Goal: Information Seeking & Learning: Check status

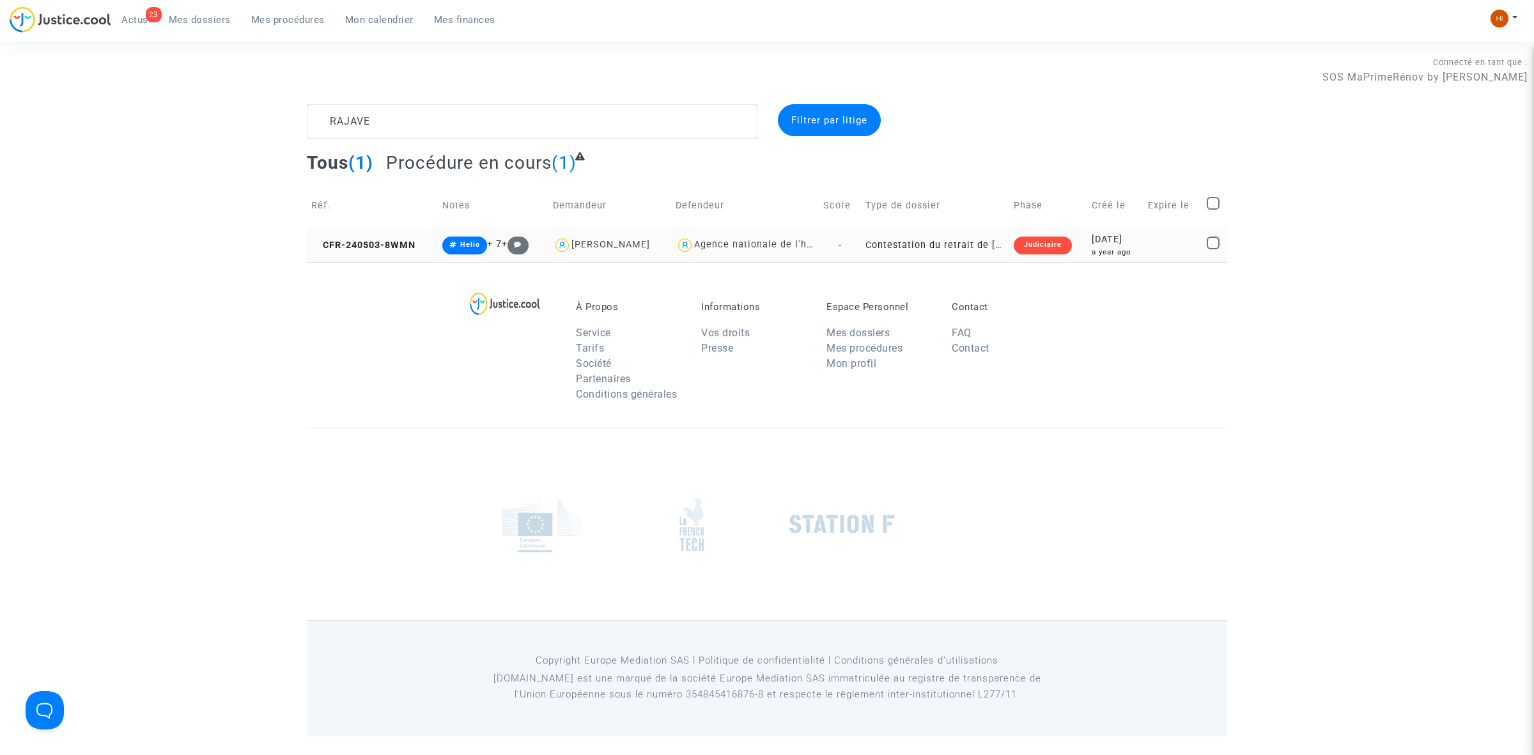
type textarea "RAJAVE"
click at [400, 235] on td "CFR-240503-8WMN" at bounding box center [372, 245] width 131 height 34
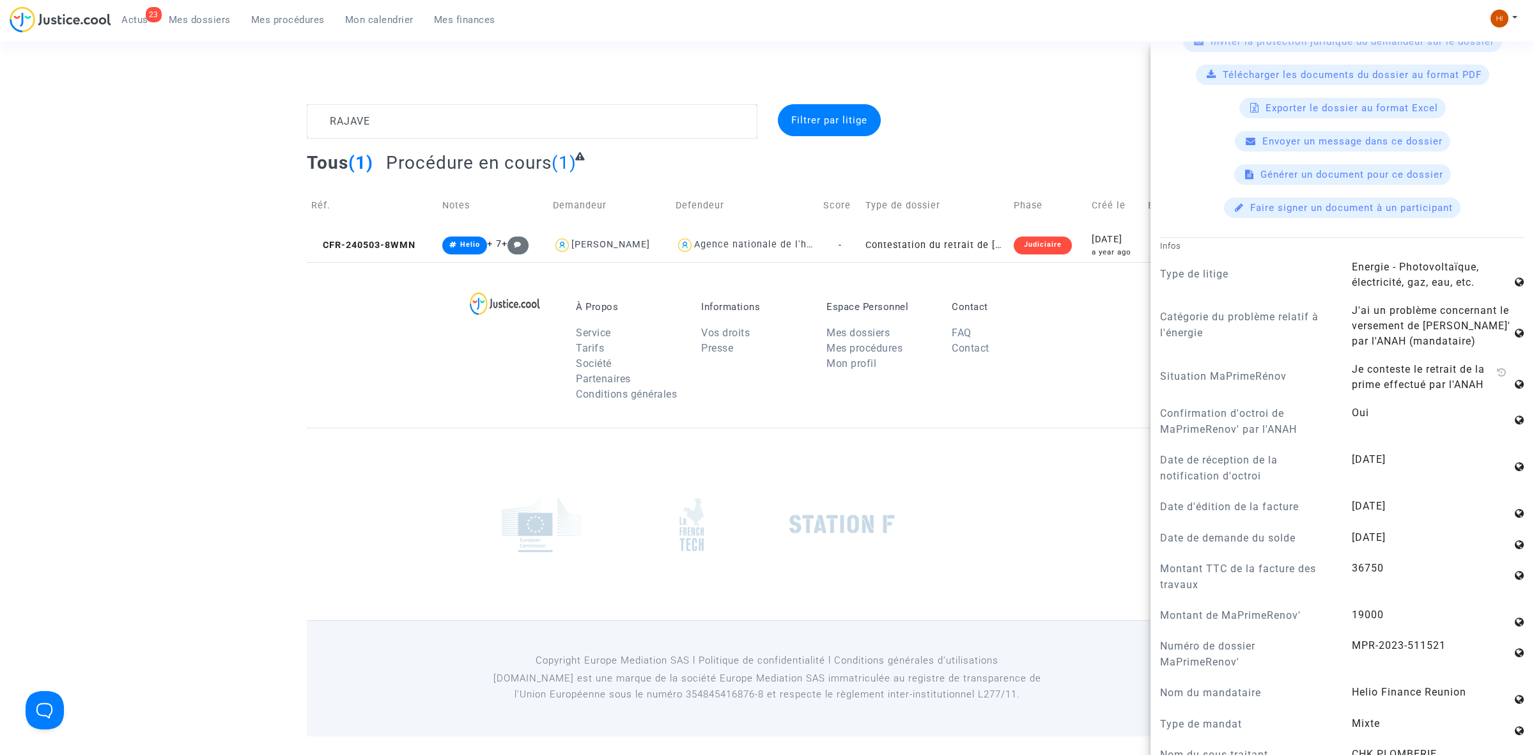
scroll to position [639, 0]
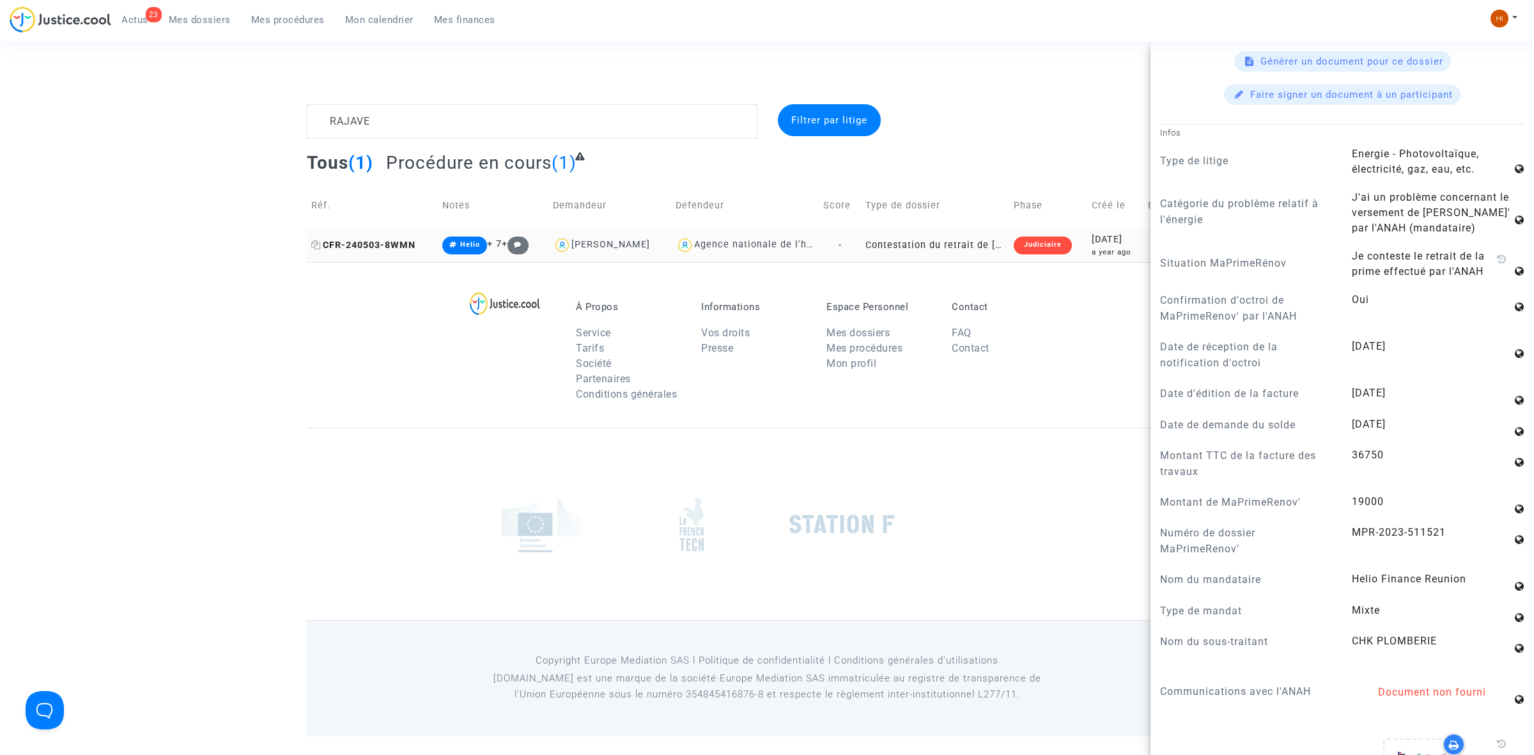
click at [401, 244] on span "CFR-240503-8WMN" at bounding box center [363, 245] width 104 height 11
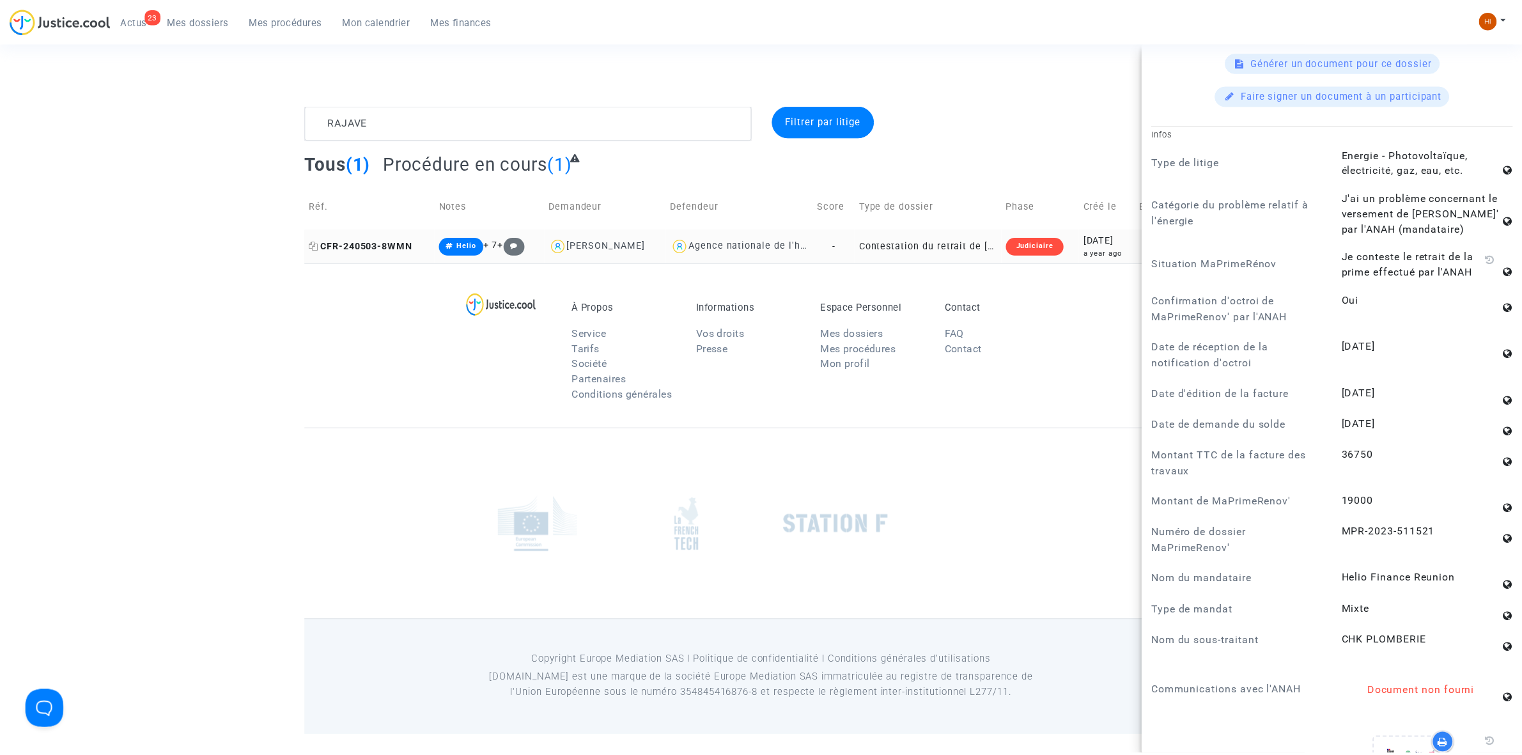
scroll to position [0, 0]
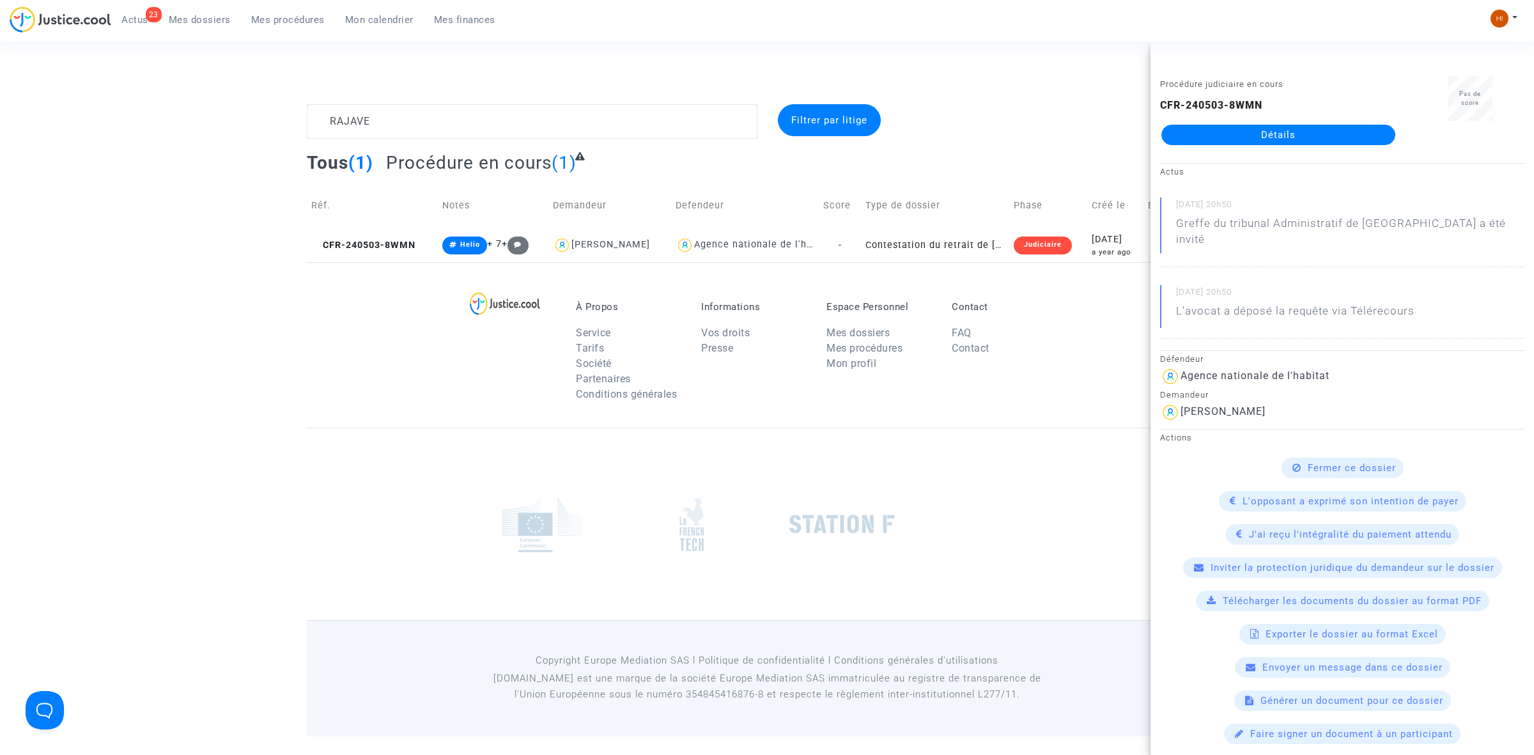
click at [1312, 141] on link "Détails" at bounding box center [1278, 135] width 234 height 20
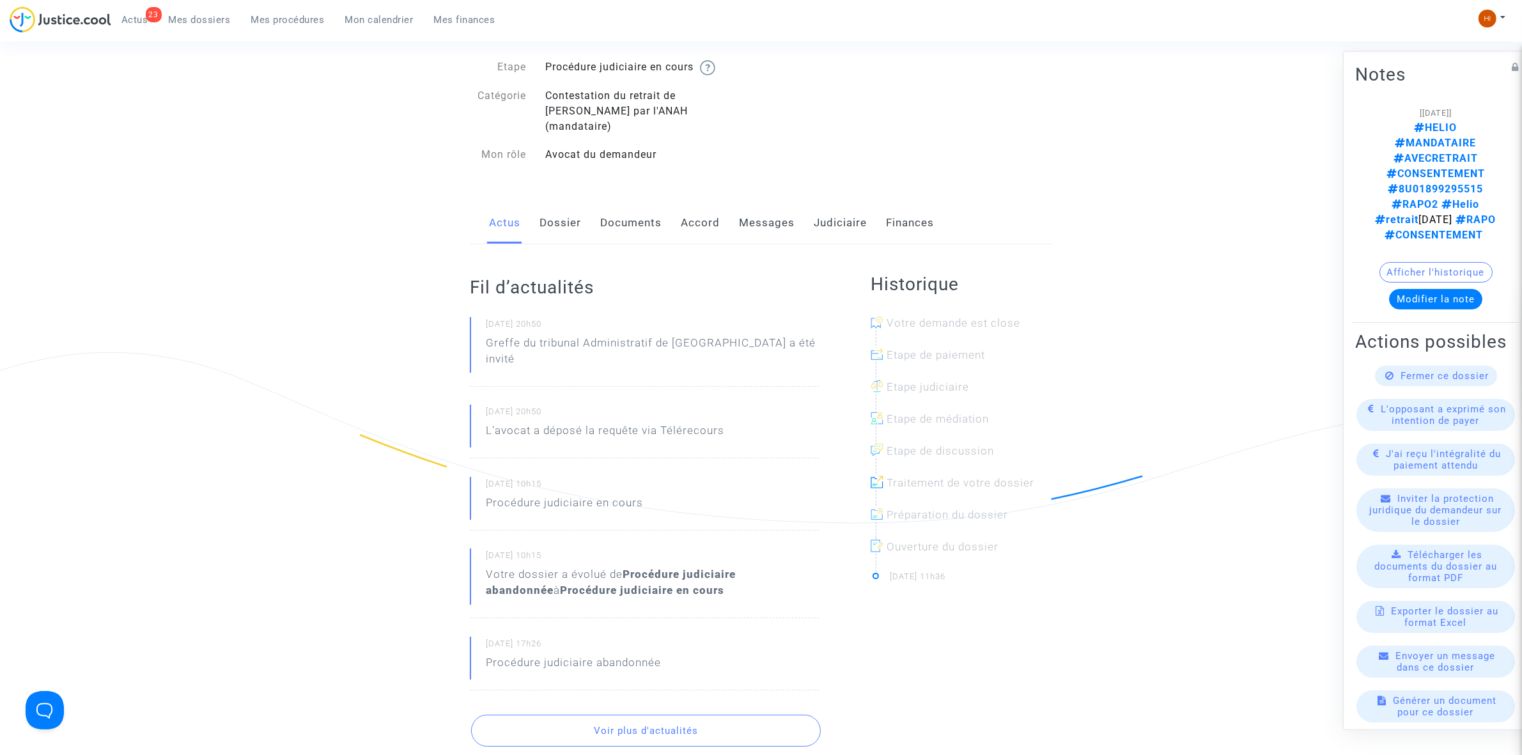
scroll to position [80, 0]
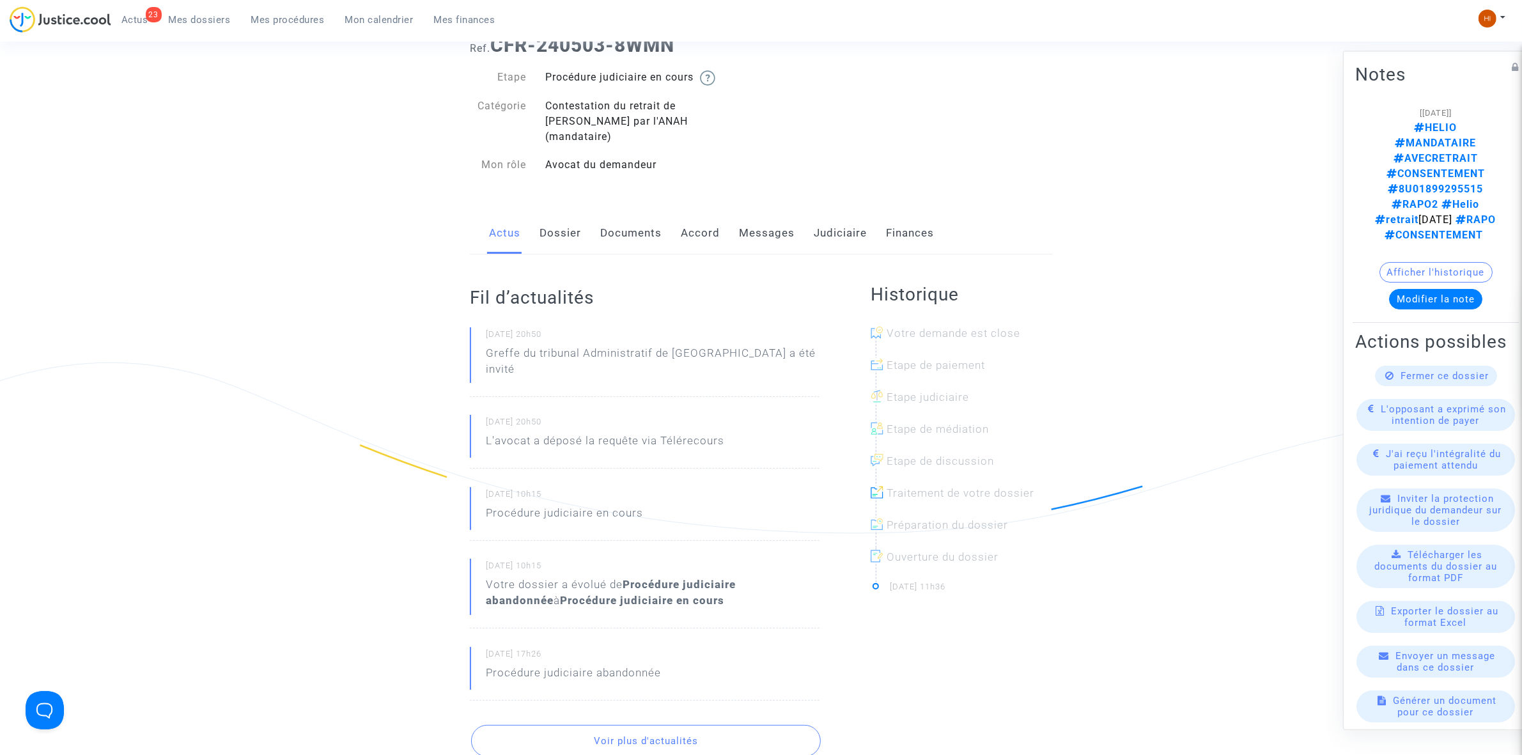
click at [609, 222] on link "Documents" at bounding box center [630, 233] width 61 height 42
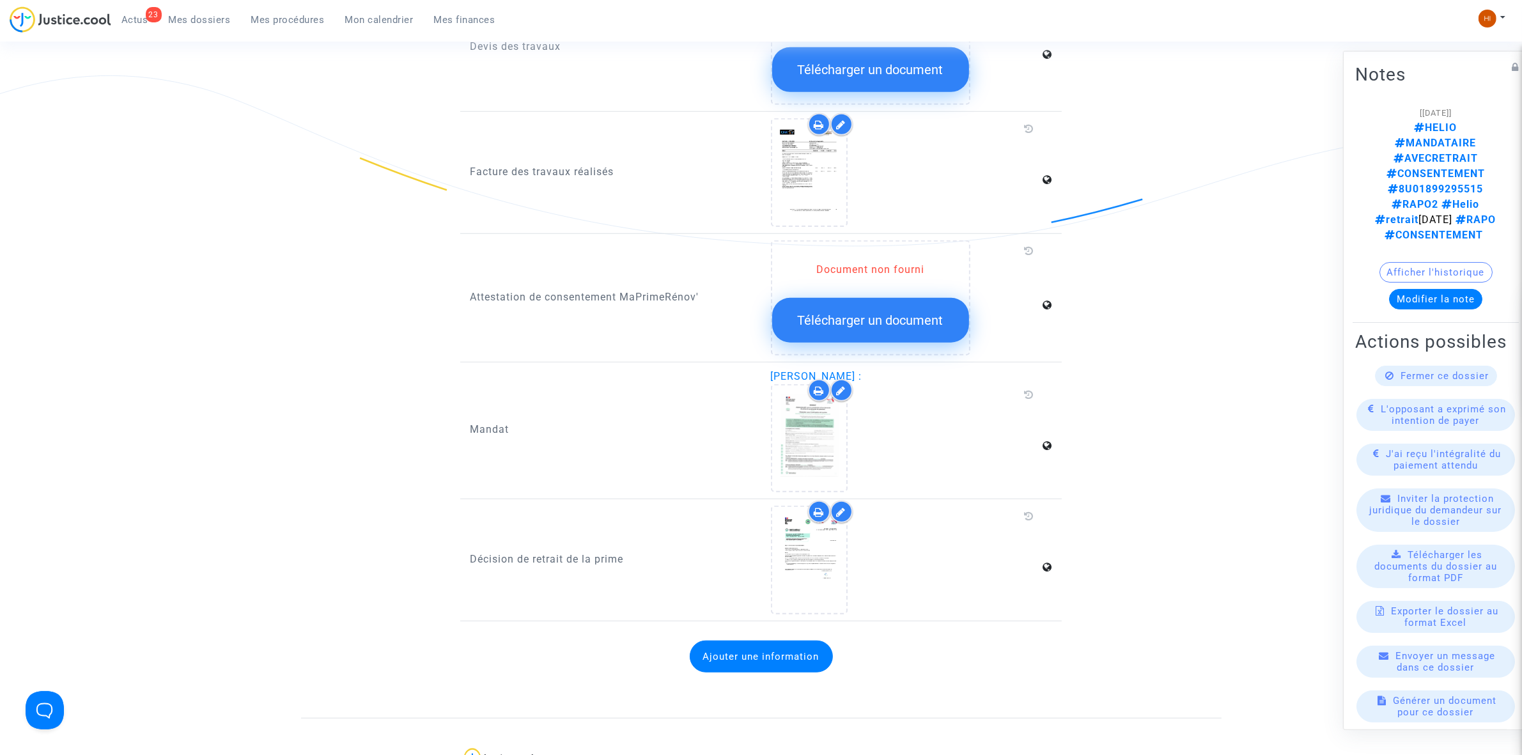
scroll to position [1199, 0]
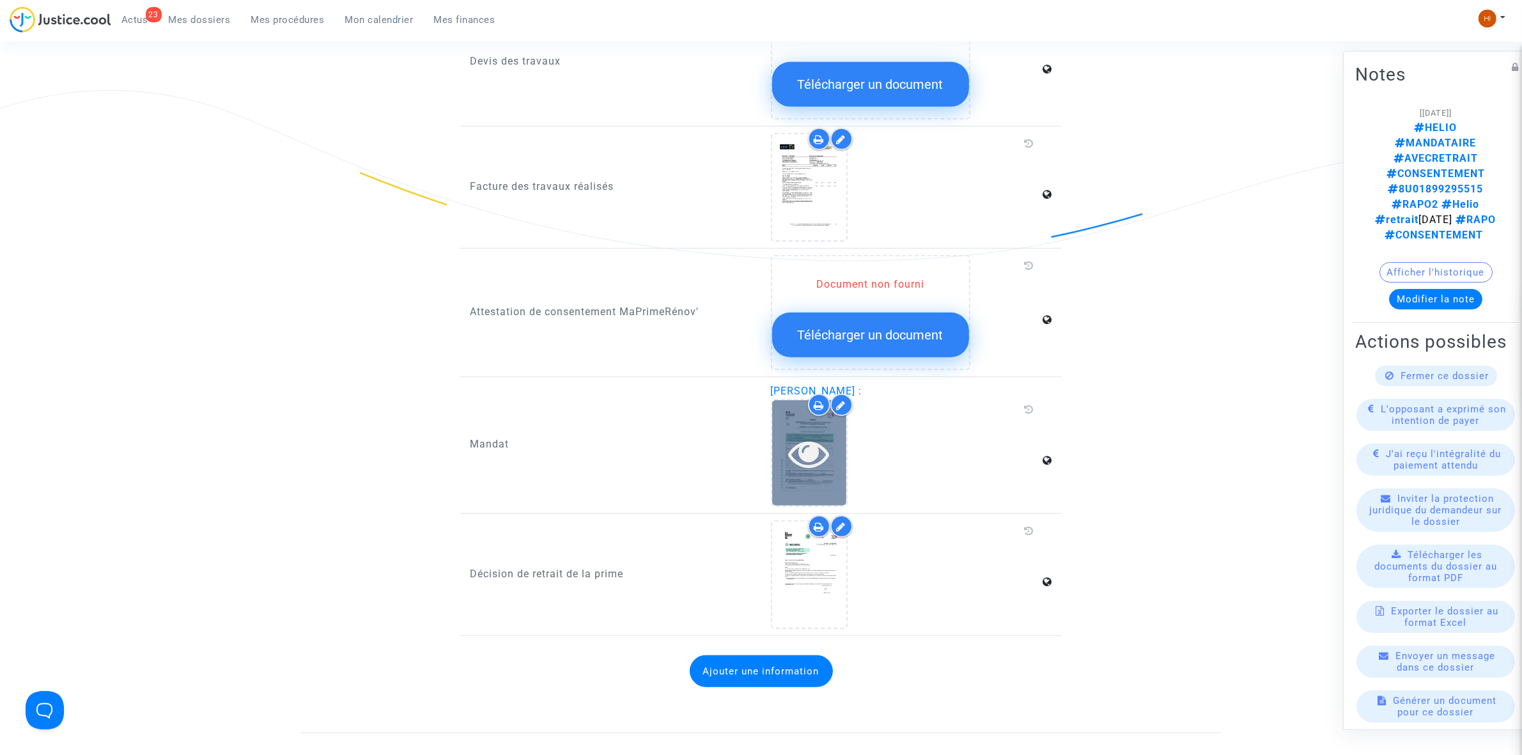
click at [807, 433] on icon at bounding box center [809, 453] width 42 height 41
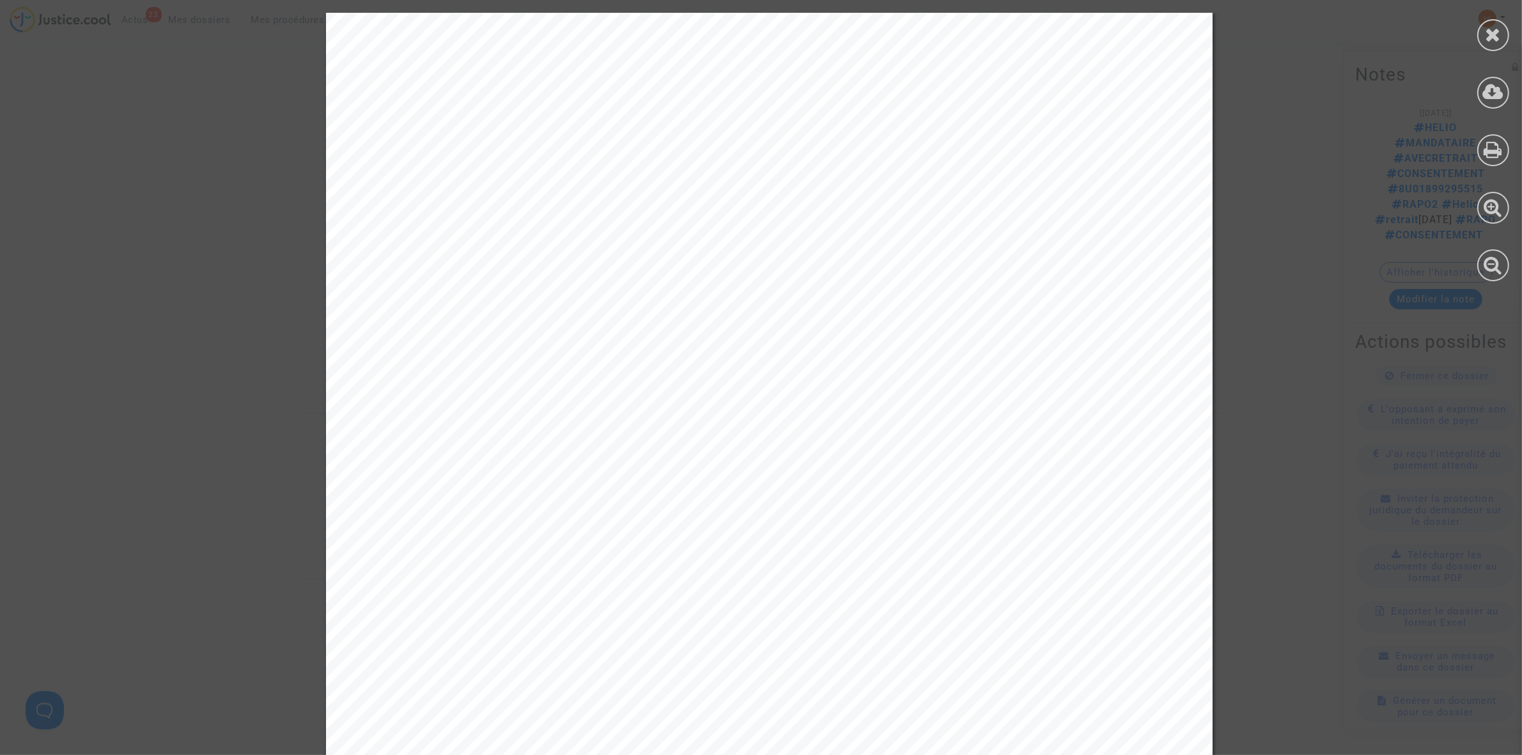
scroll to position [0, 0]
click at [1493, 49] on div at bounding box center [1493, 35] width 32 height 32
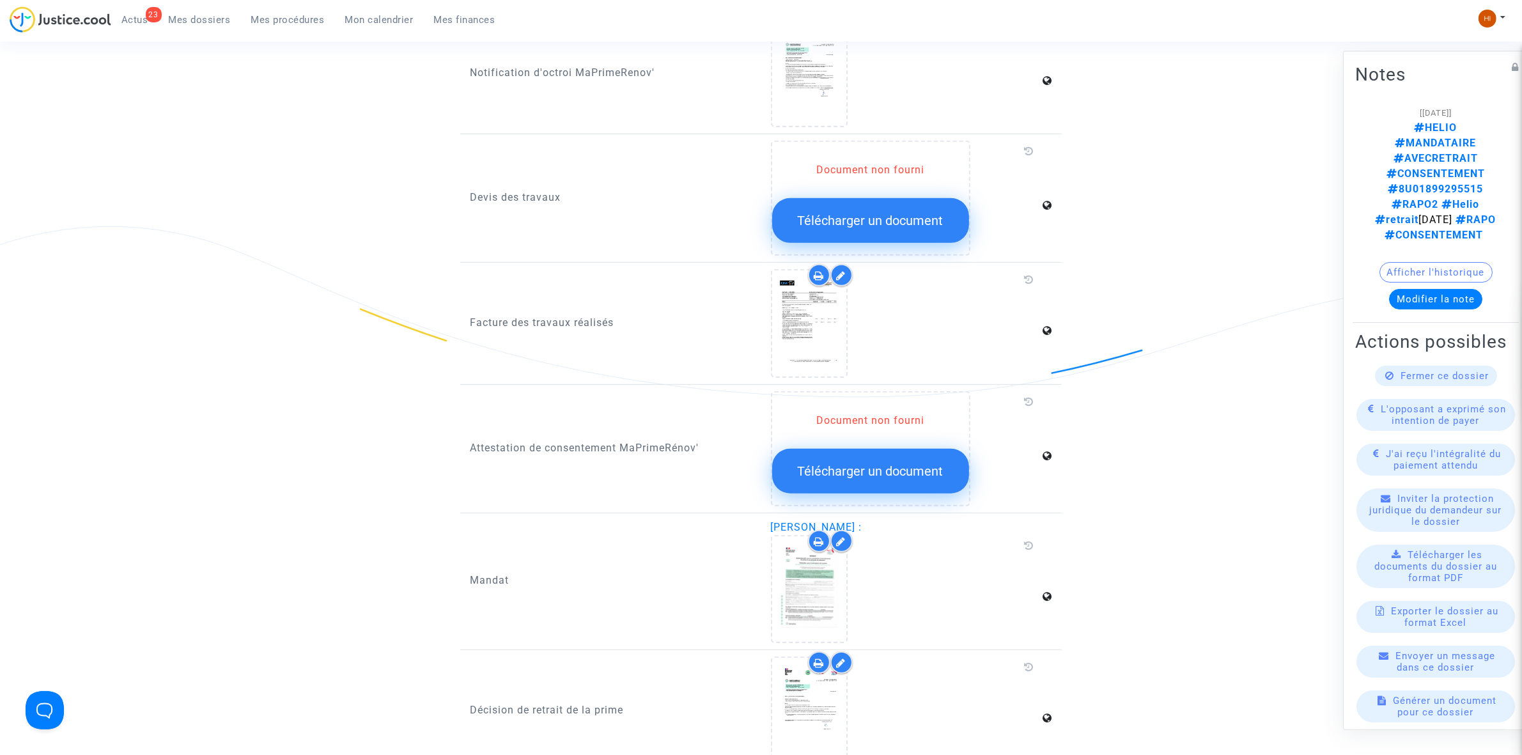
scroll to position [1039, 0]
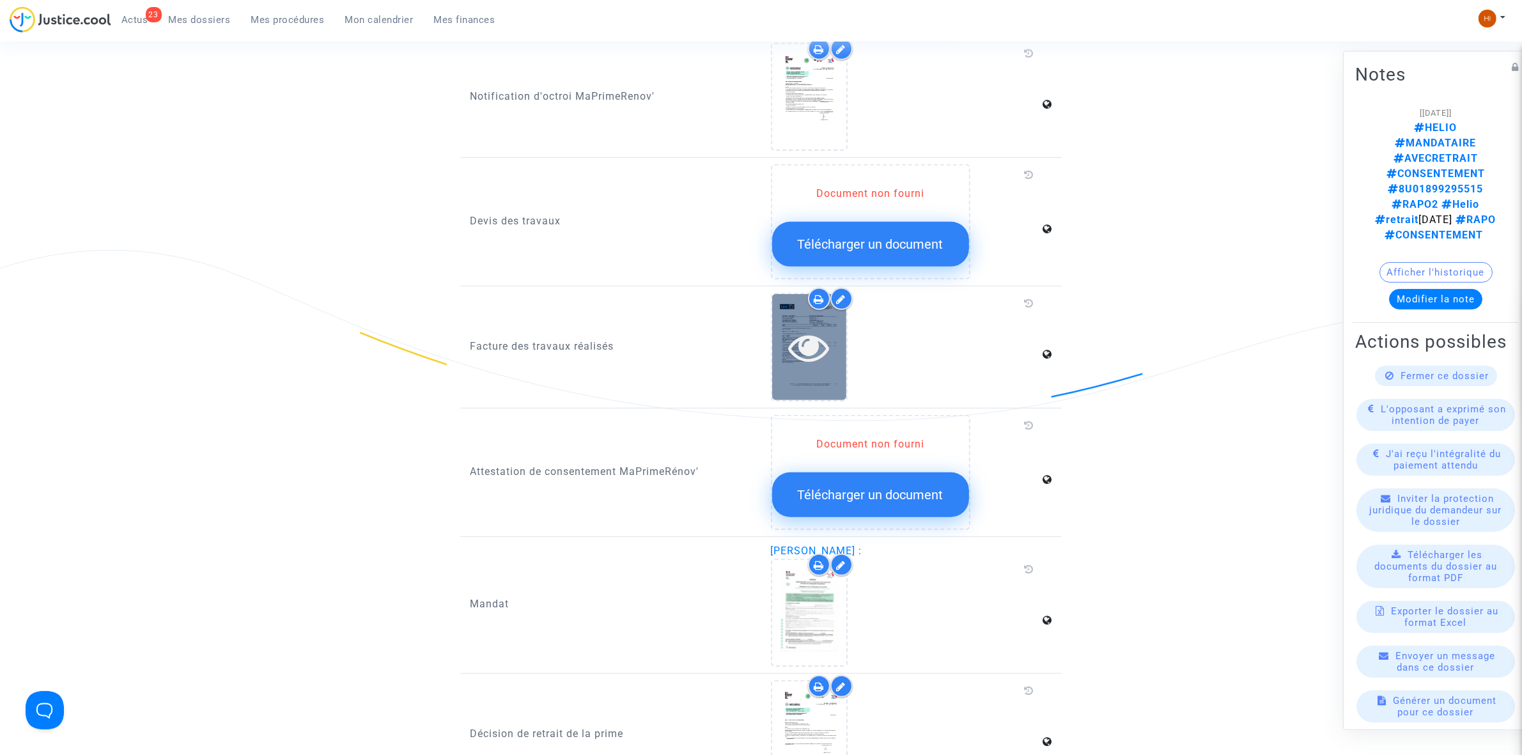
click at [806, 337] on icon at bounding box center [809, 347] width 42 height 41
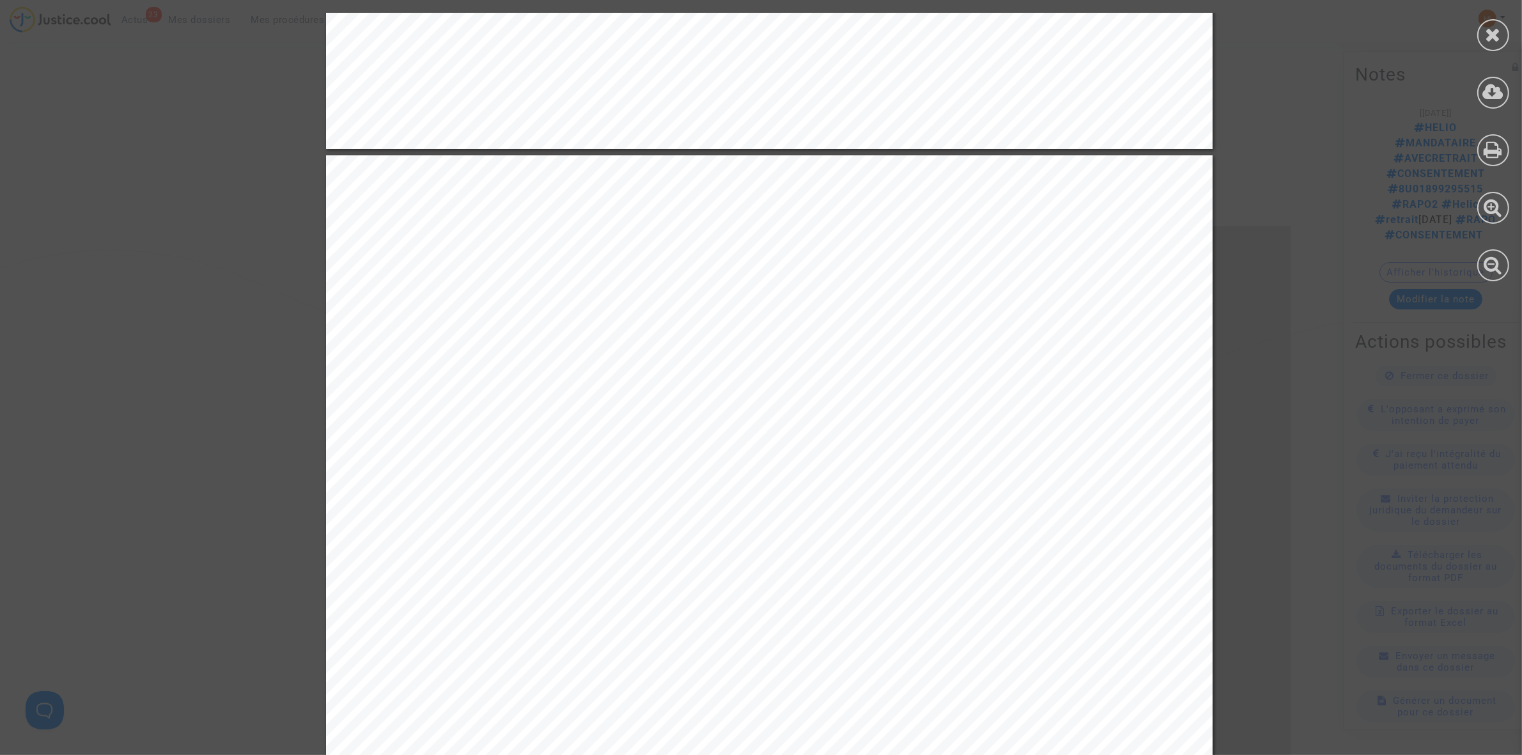
scroll to position [4474, 0]
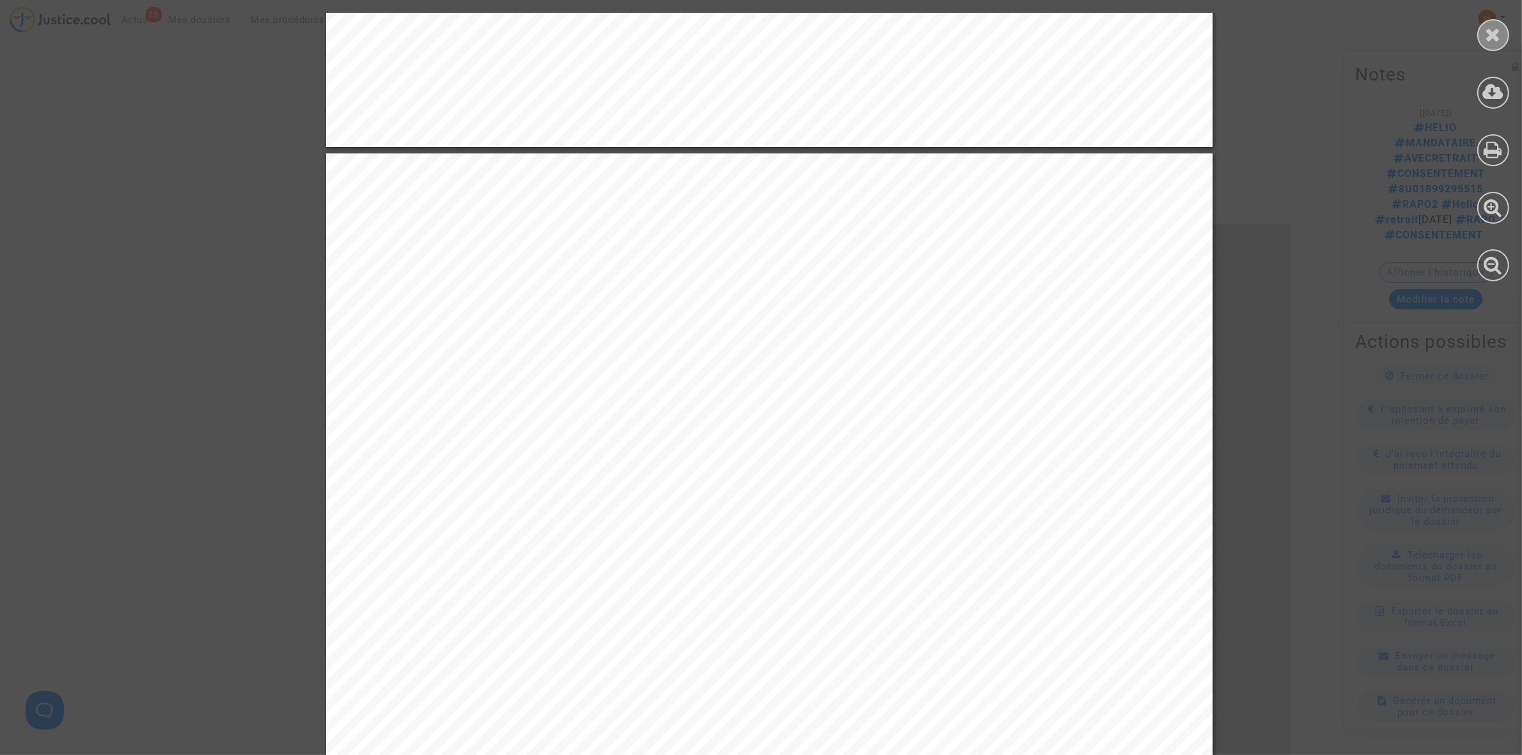
click at [1490, 33] on icon at bounding box center [1494, 34] width 16 height 19
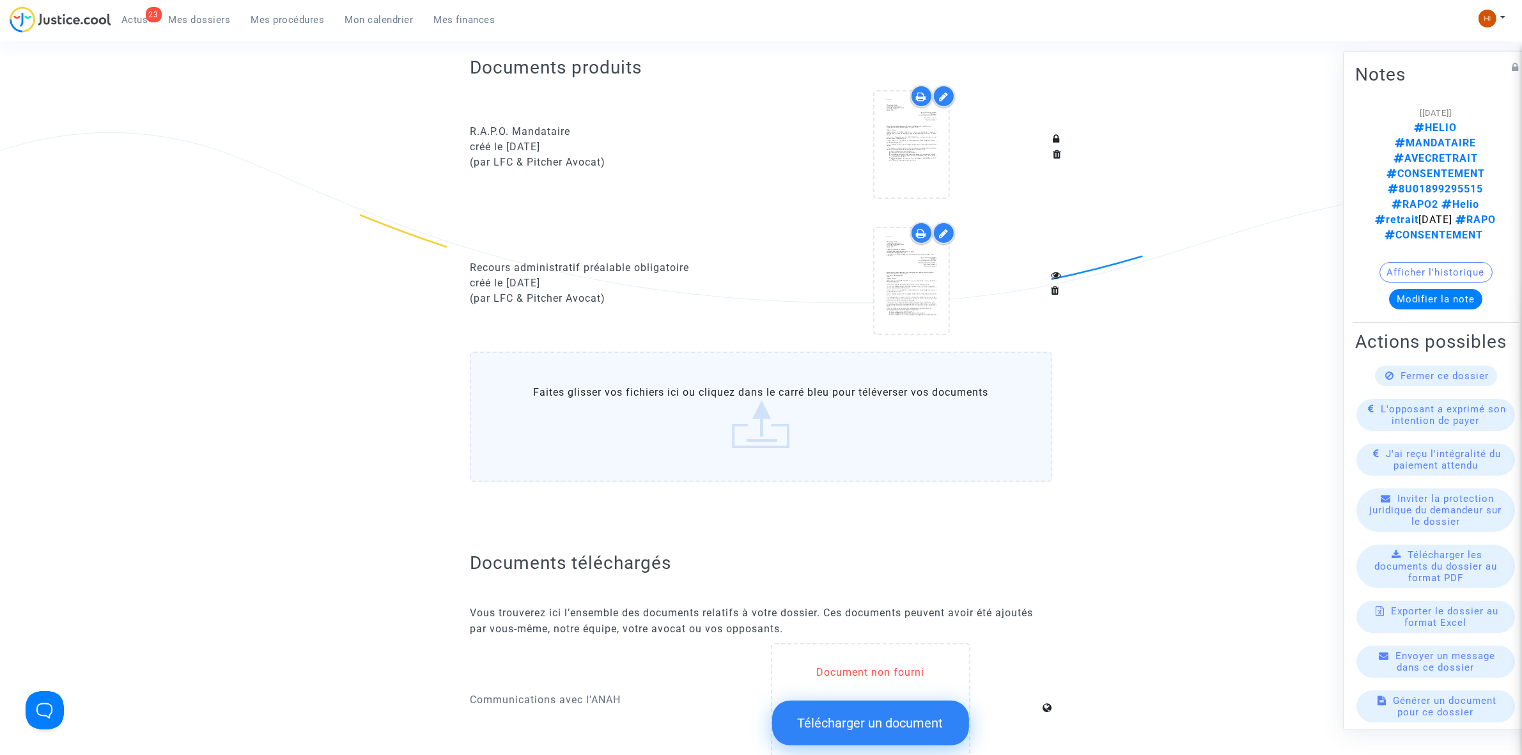
scroll to position [0, 0]
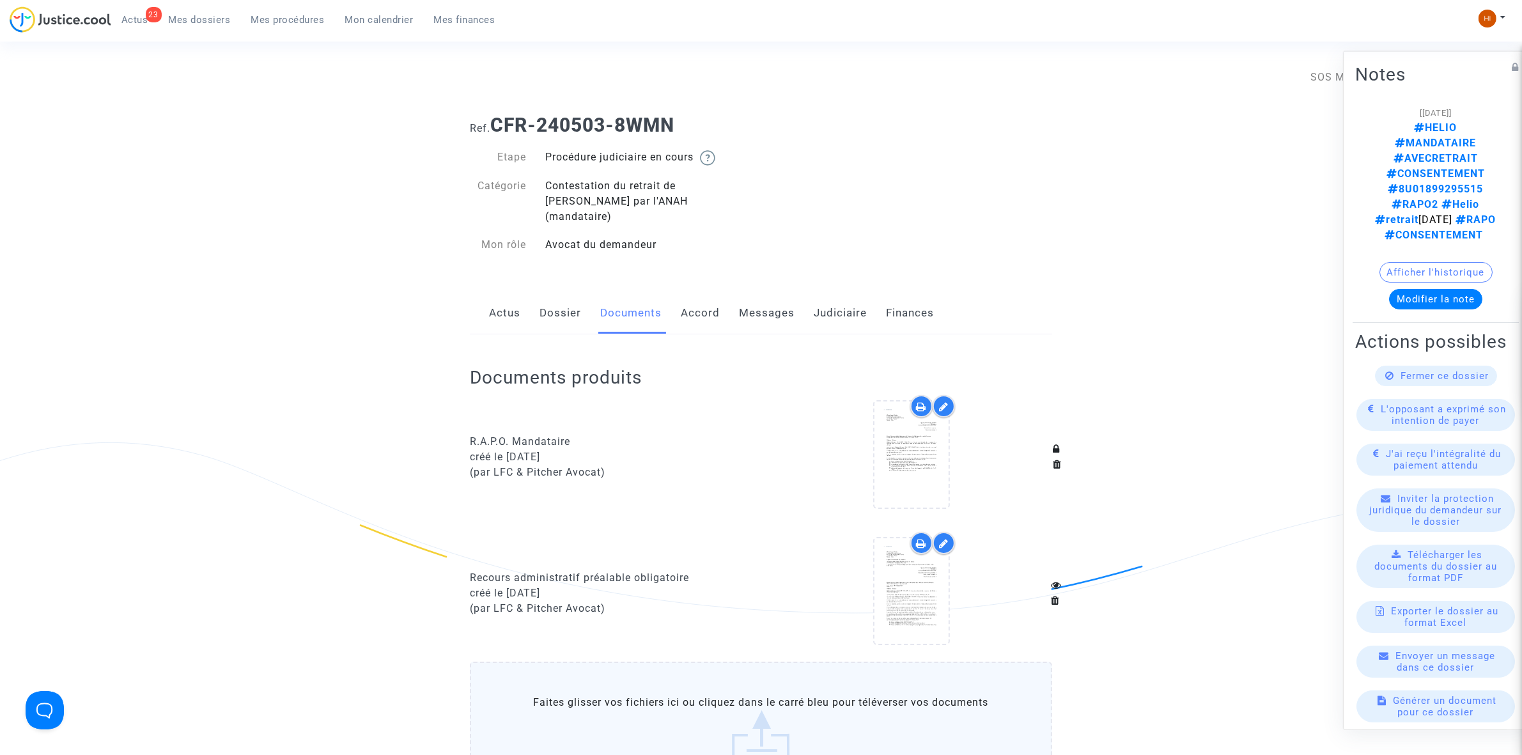
click at [848, 299] on link "Judiciaire" at bounding box center [840, 313] width 53 height 42
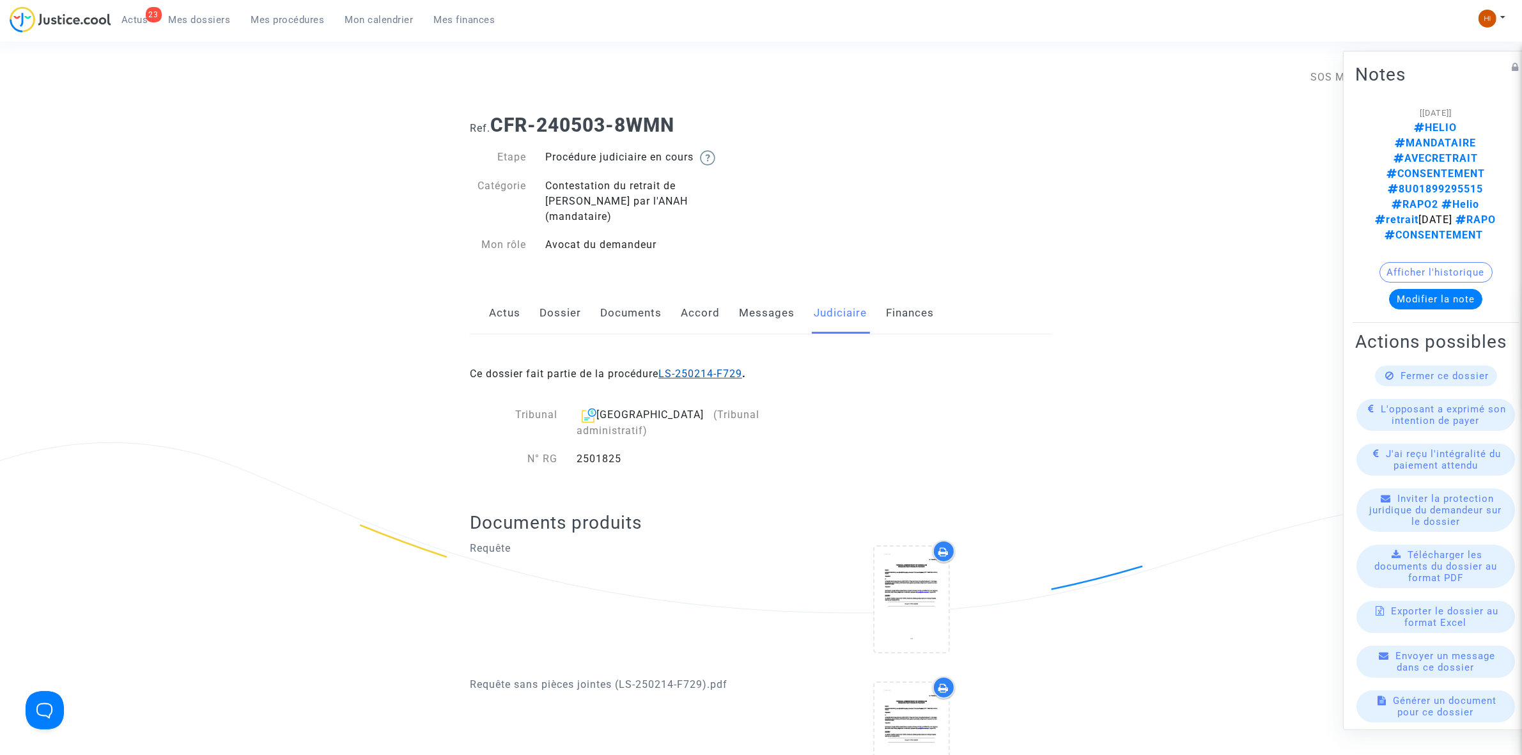
click at [710, 368] on link "LS-250214-F729" at bounding box center [700, 374] width 84 height 12
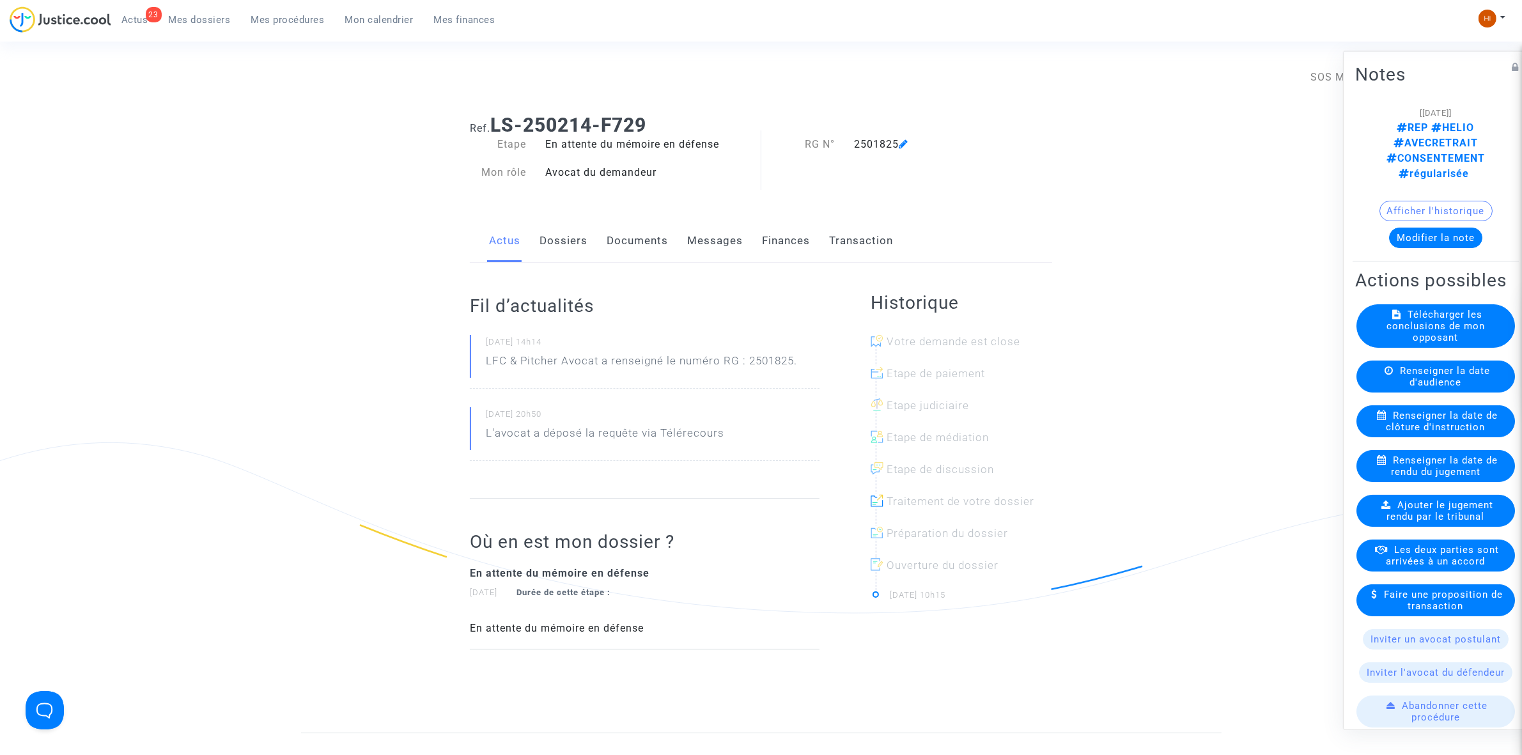
click at [616, 240] on link "Documents" at bounding box center [637, 241] width 61 height 42
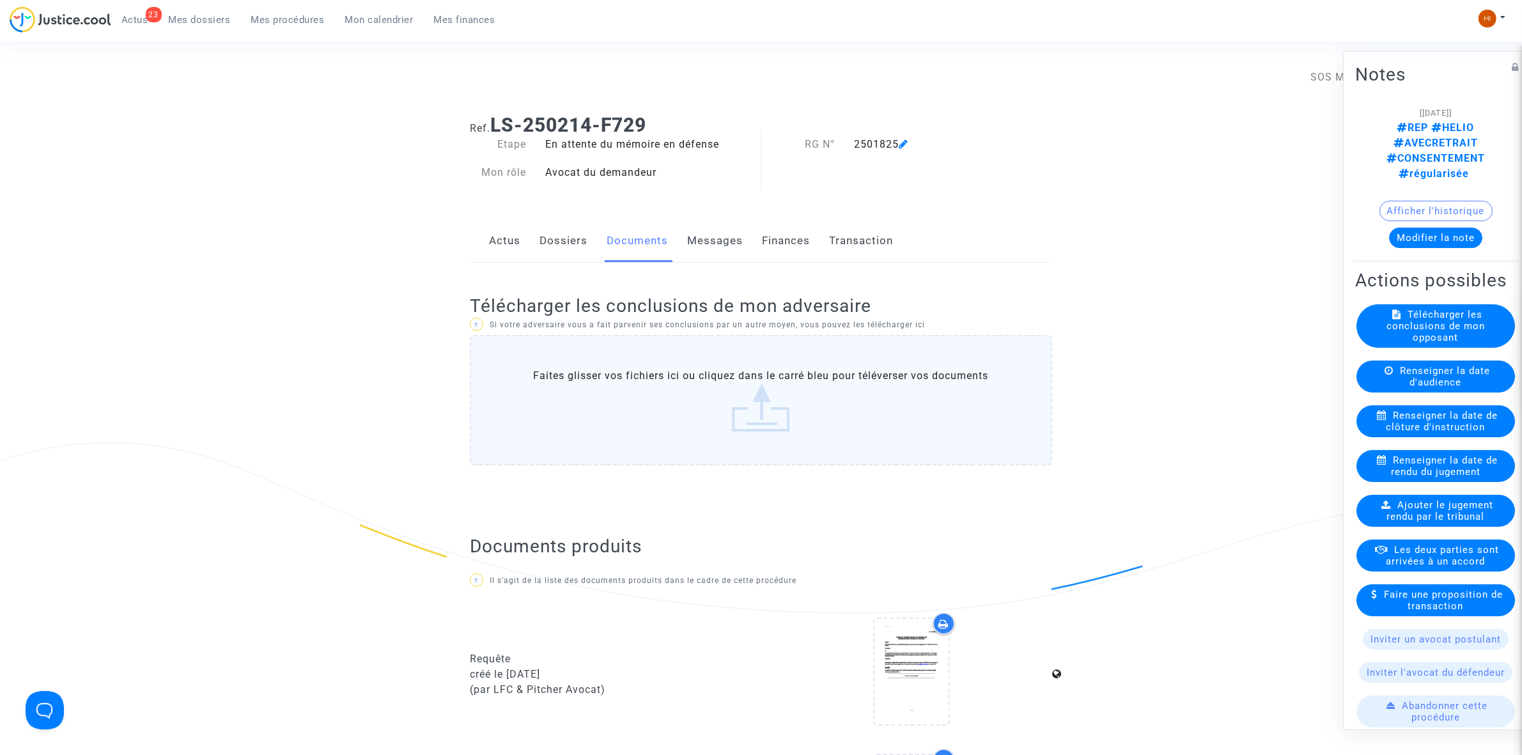
click at [534, 231] on div "Actus Dossiers Documents Messages Finances Transaction" at bounding box center [761, 241] width 582 height 43
click at [566, 244] on link "Dossiers" at bounding box center [563, 241] width 48 height 42
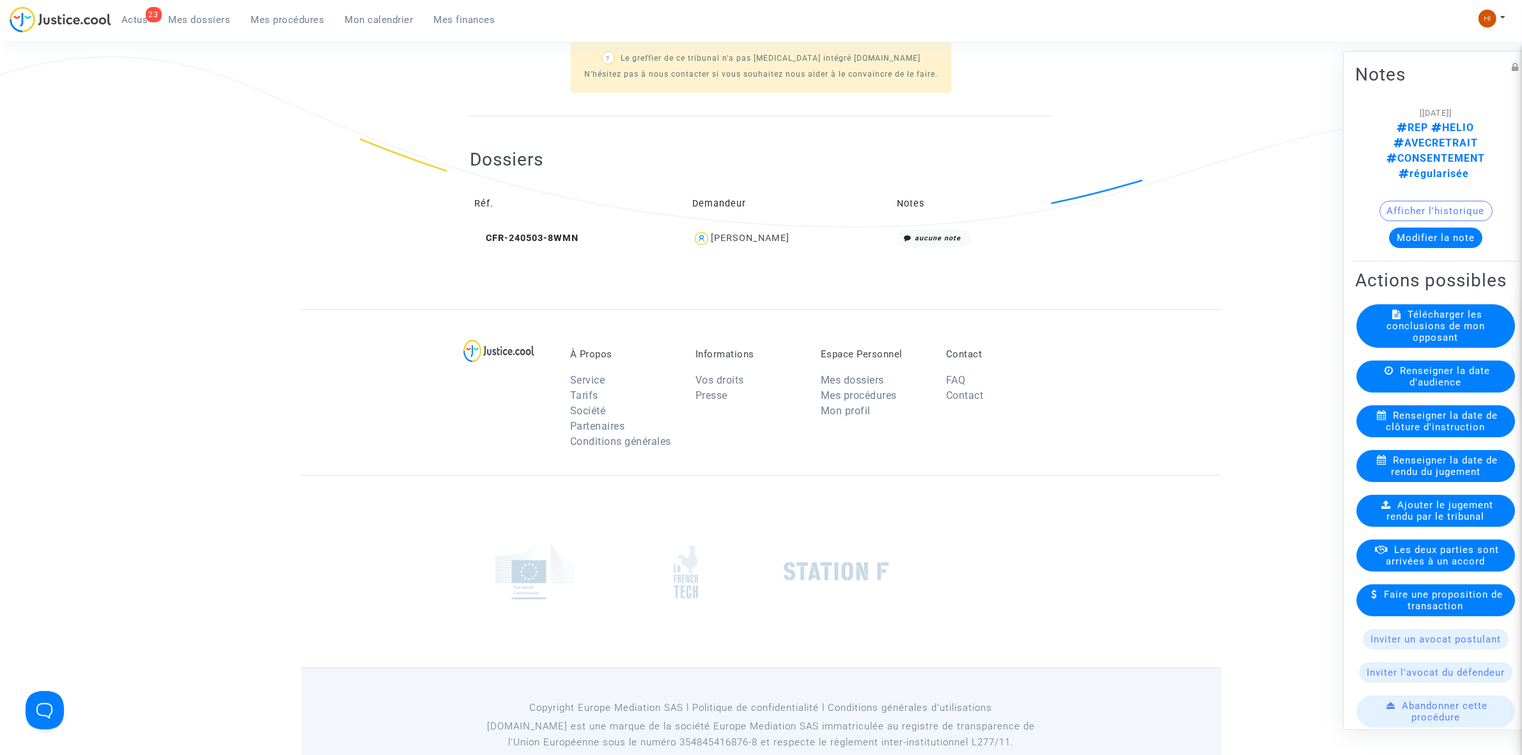
scroll to position [415, 0]
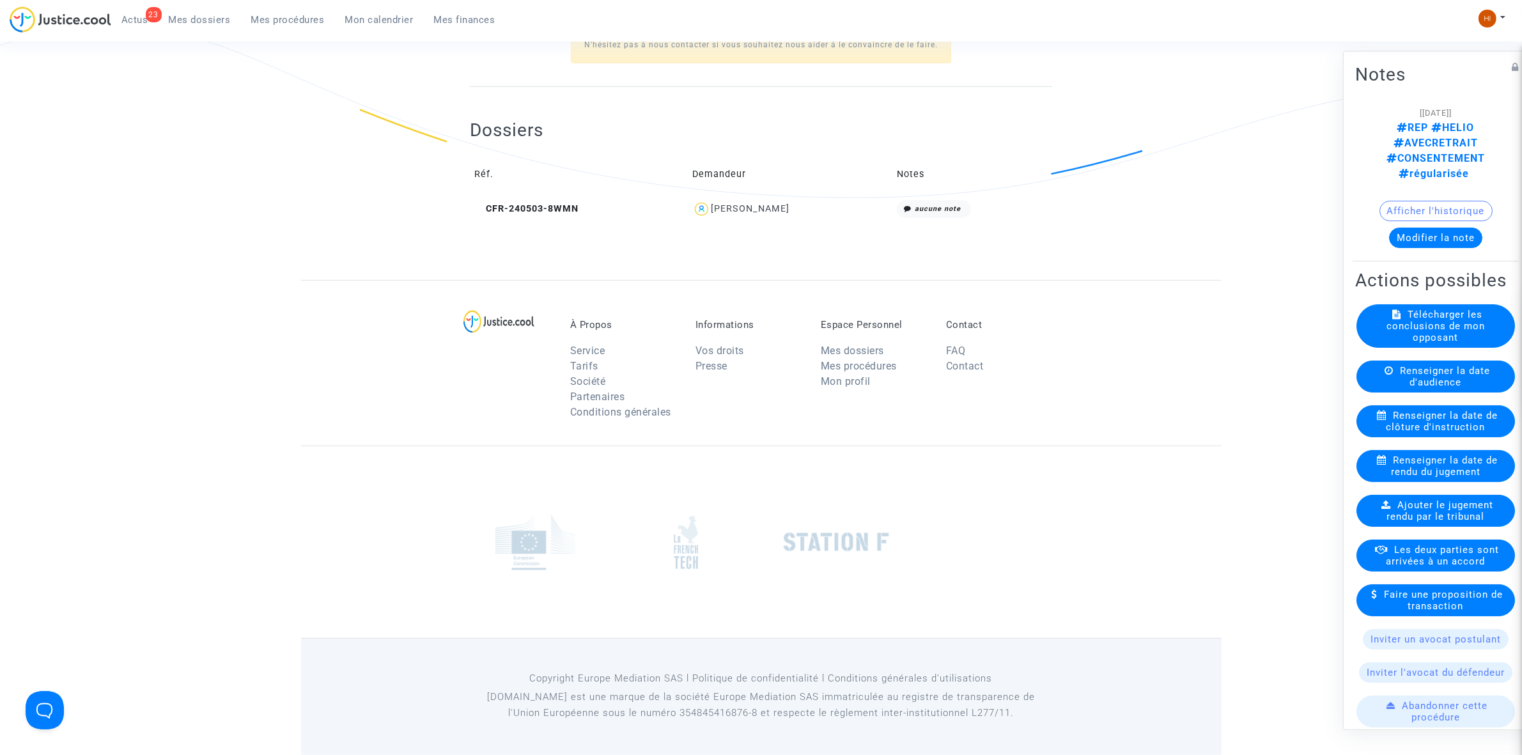
click at [555, 198] on td "CFR-240503-8WMN" at bounding box center [579, 209] width 218 height 27
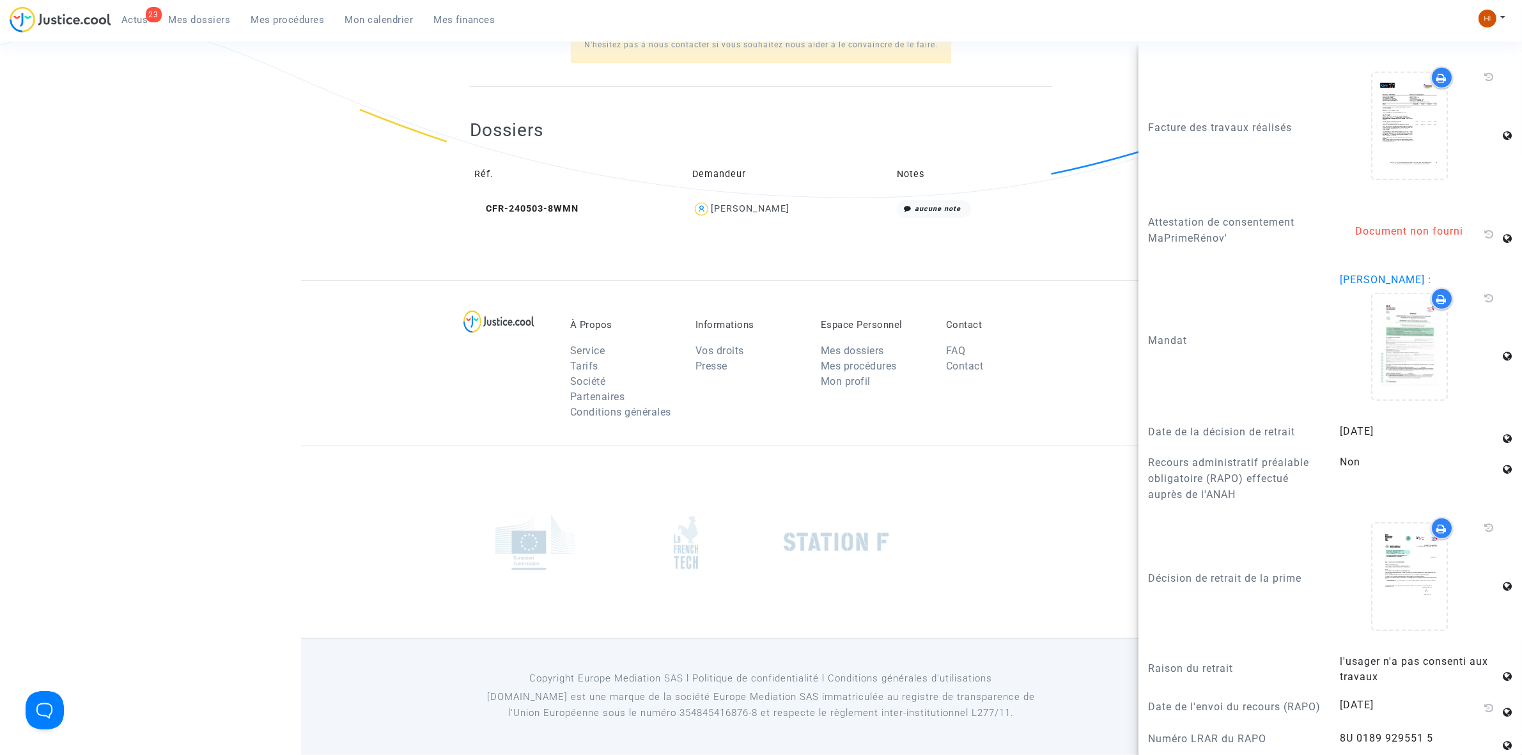
scroll to position [1539, 0]
click at [249, 288] on footerbar "À Propos Service Tarifs Société Partenaires Conditions générales Informations V…" at bounding box center [761, 517] width 1522 height 474
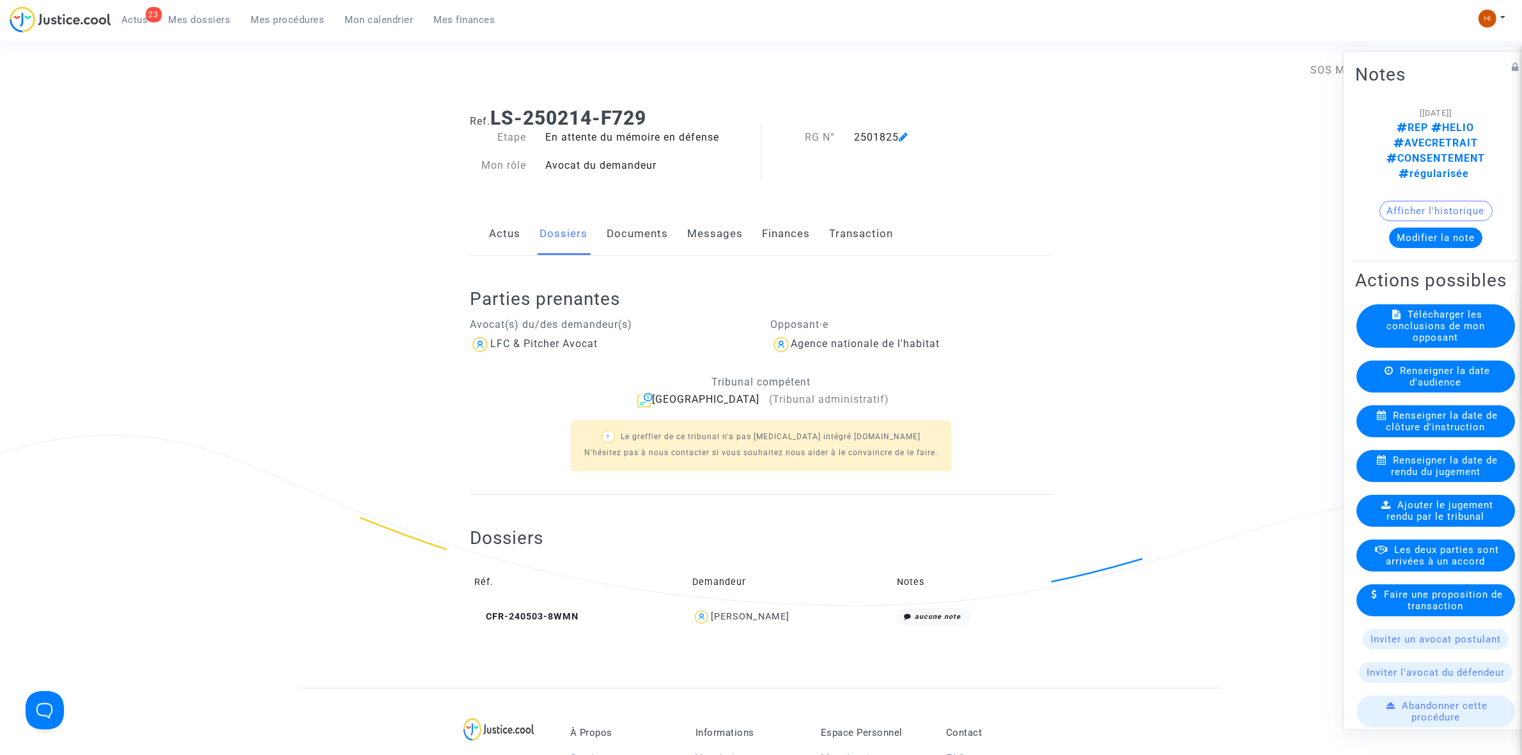
scroll to position [0, 0]
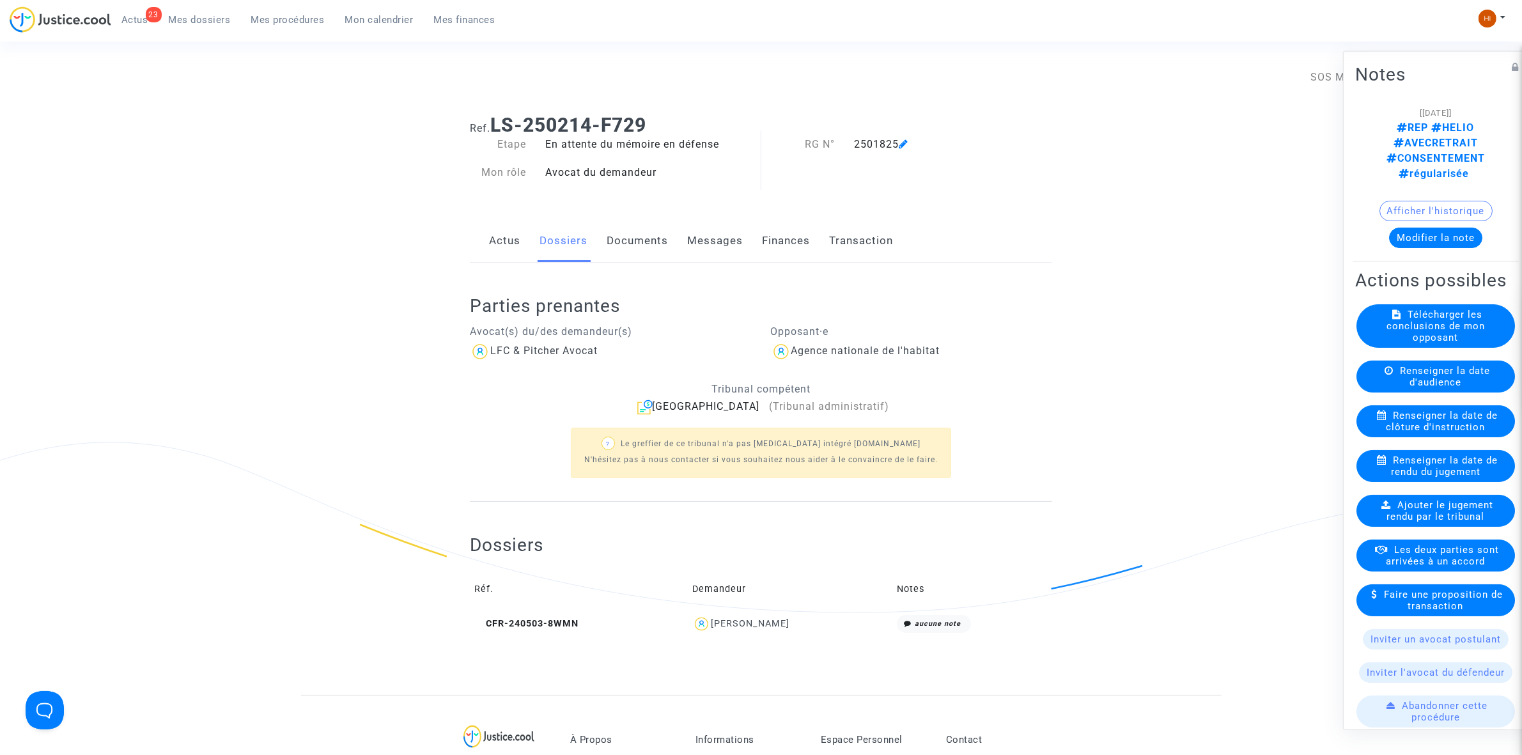
click at [617, 249] on link "Documents" at bounding box center [637, 241] width 61 height 42
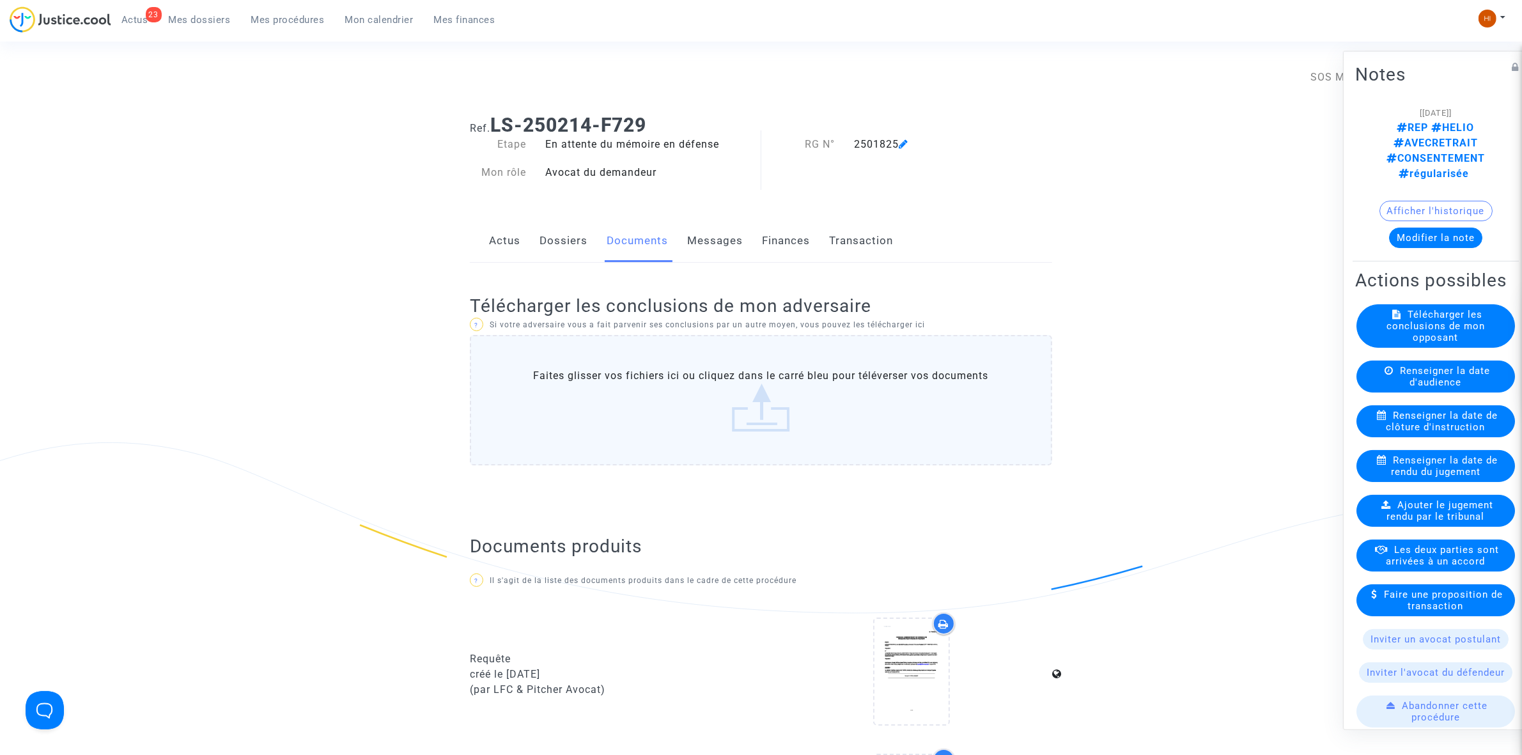
click at [582, 244] on link "Dossiers" at bounding box center [563, 241] width 48 height 42
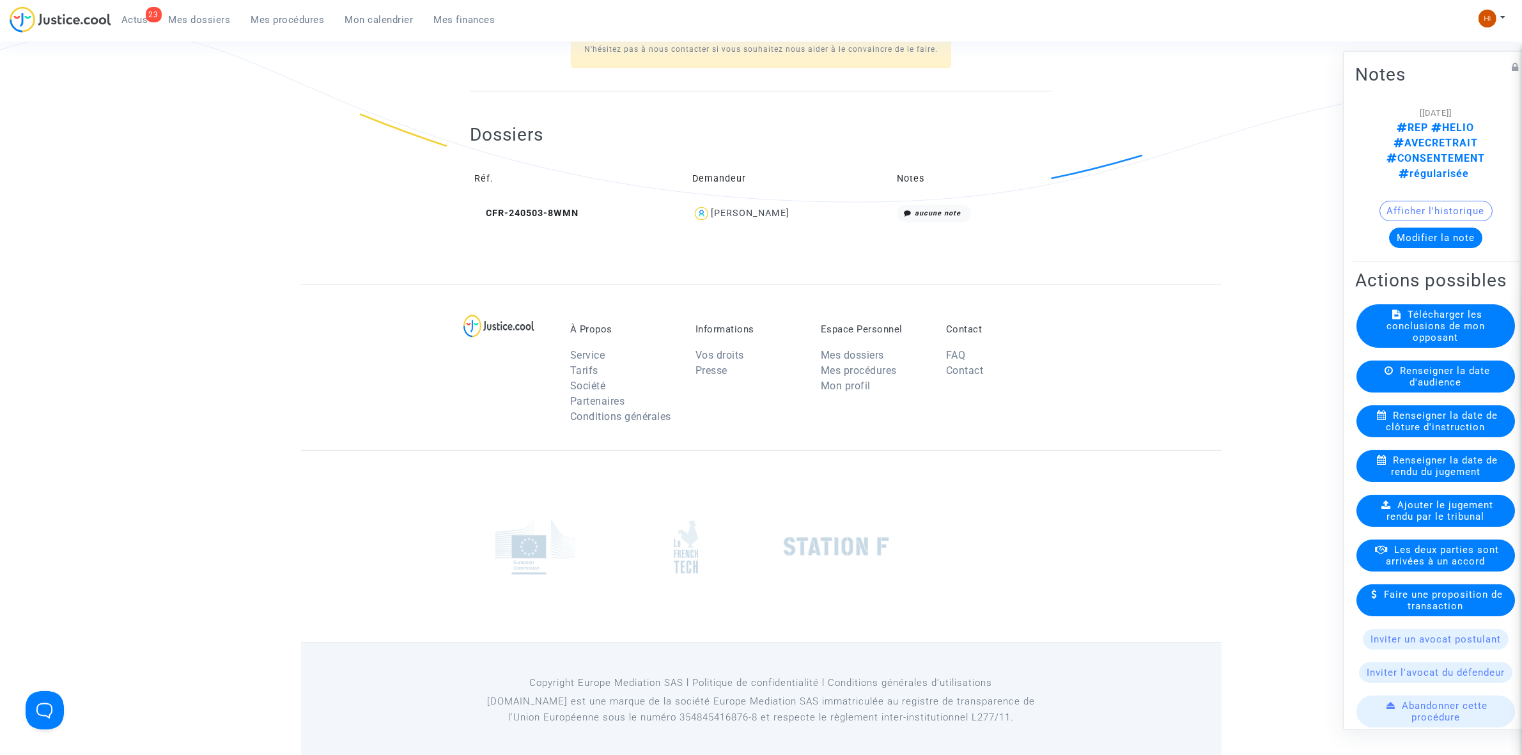
scroll to position [415, 0]
drag, startPoint x: 552, startPoint y: 210, endPoint x: 571, endPoint y: 205, distance: 19.7
click at [553, 210] on span "CFR-240503-8WMN" at bounding box center [526, 208] width 104 height 11
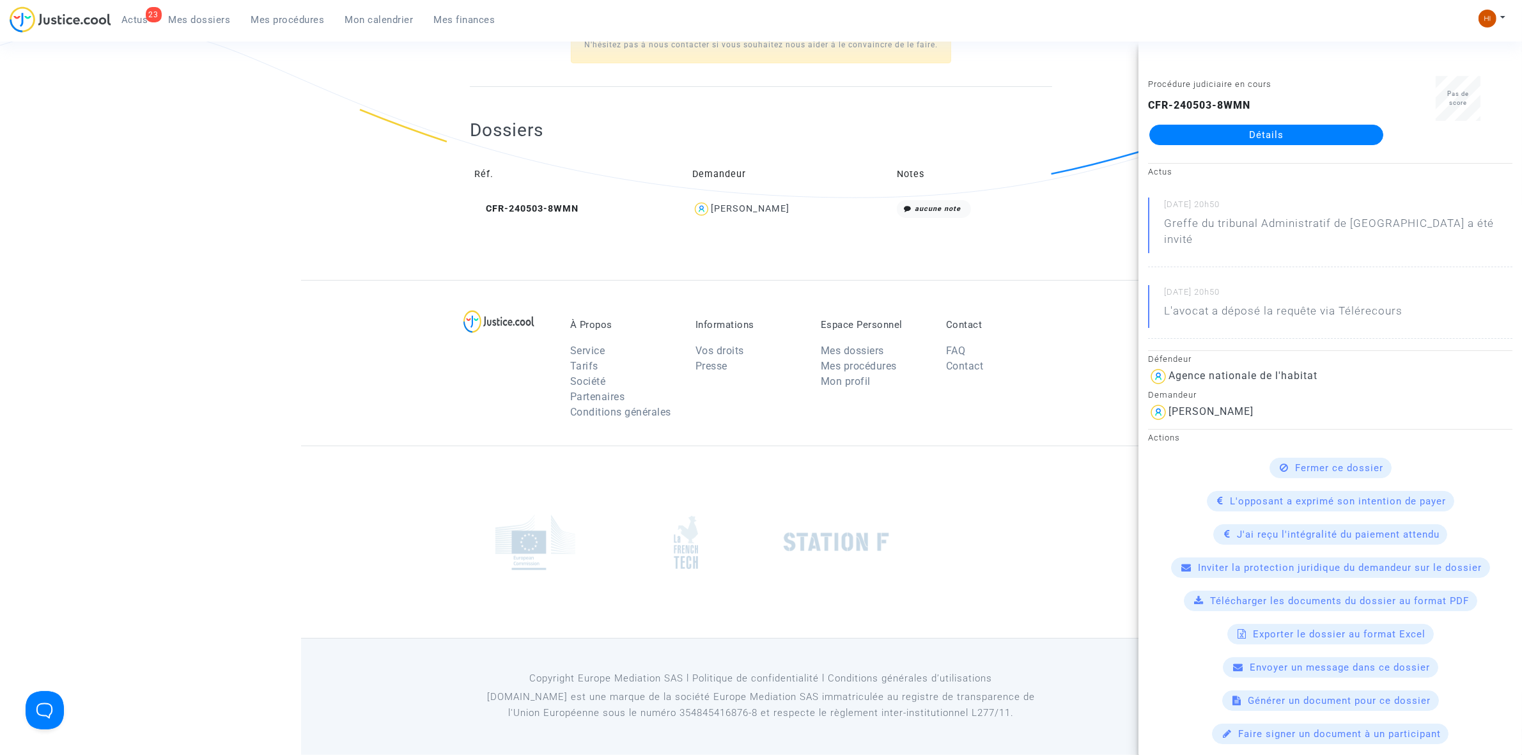
click at [1327, 137] on link "Détails" at bounding box center [1266, 135] width 234 height 20
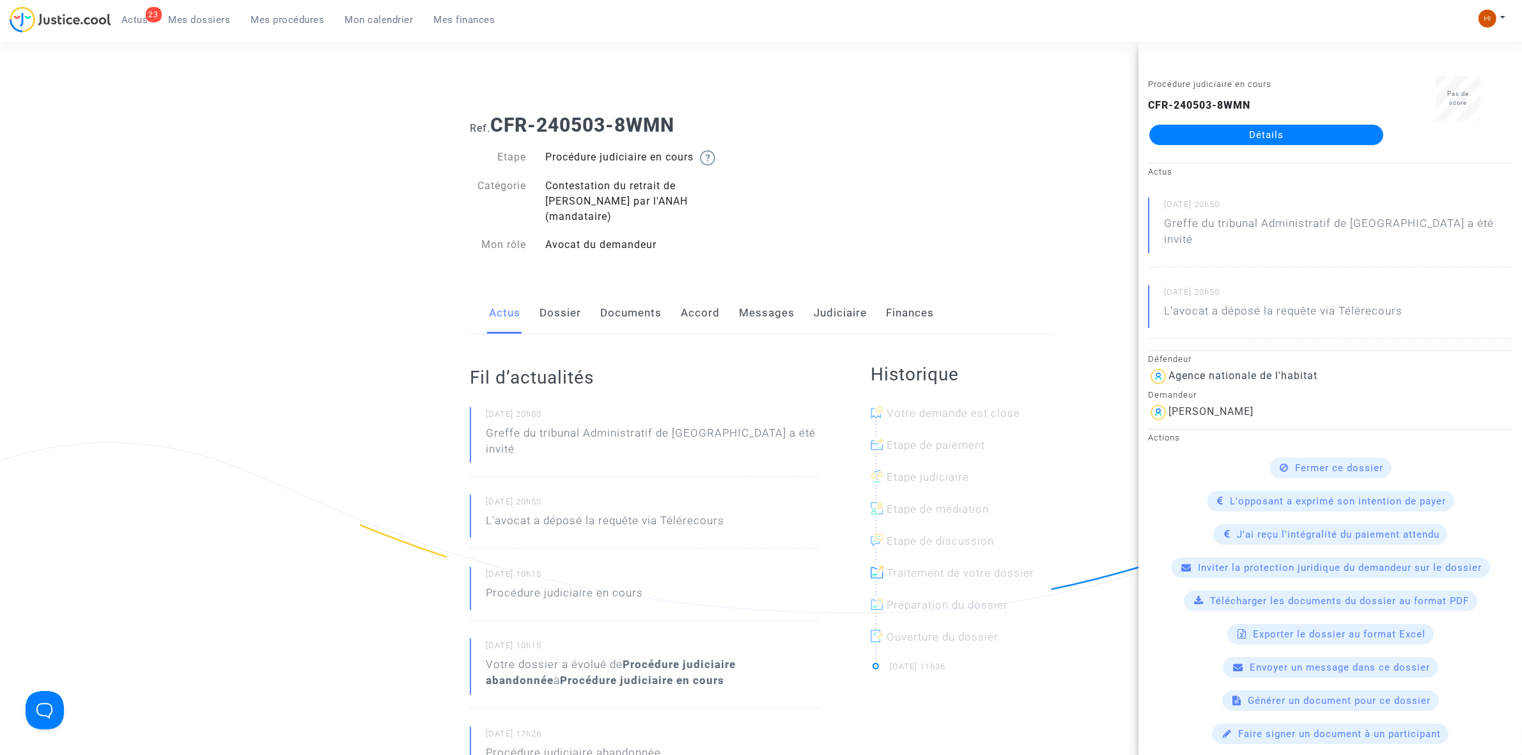
click at [687, 251] on div "Ref. CFR-240503-8WMN Etape Procédure judiciaire en cours Catégorie Contestation…" at bounding box center [760, 727] width 601 height 1246
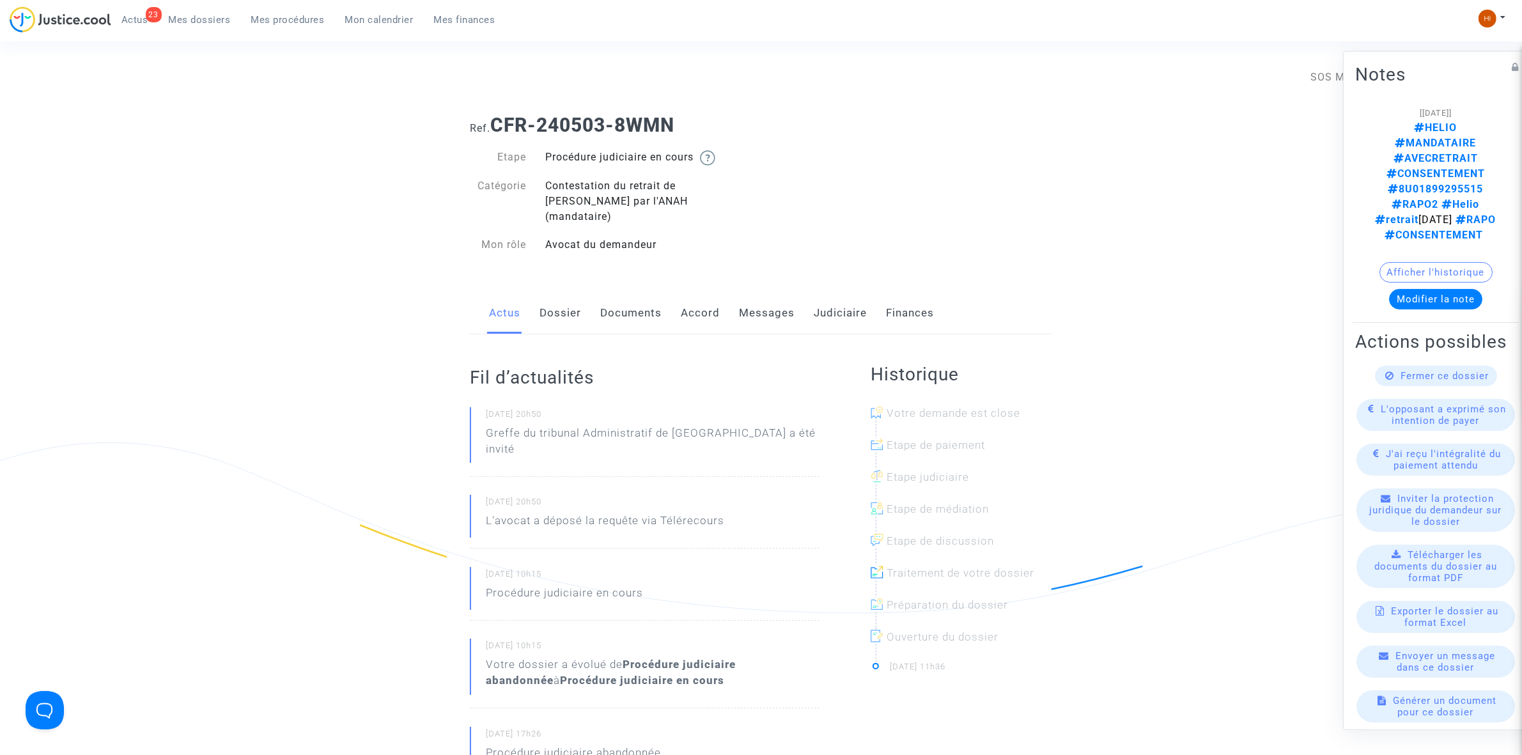
click at [631, 295] on link "Documents" at bounding box center [630, 313] width 61 height 42
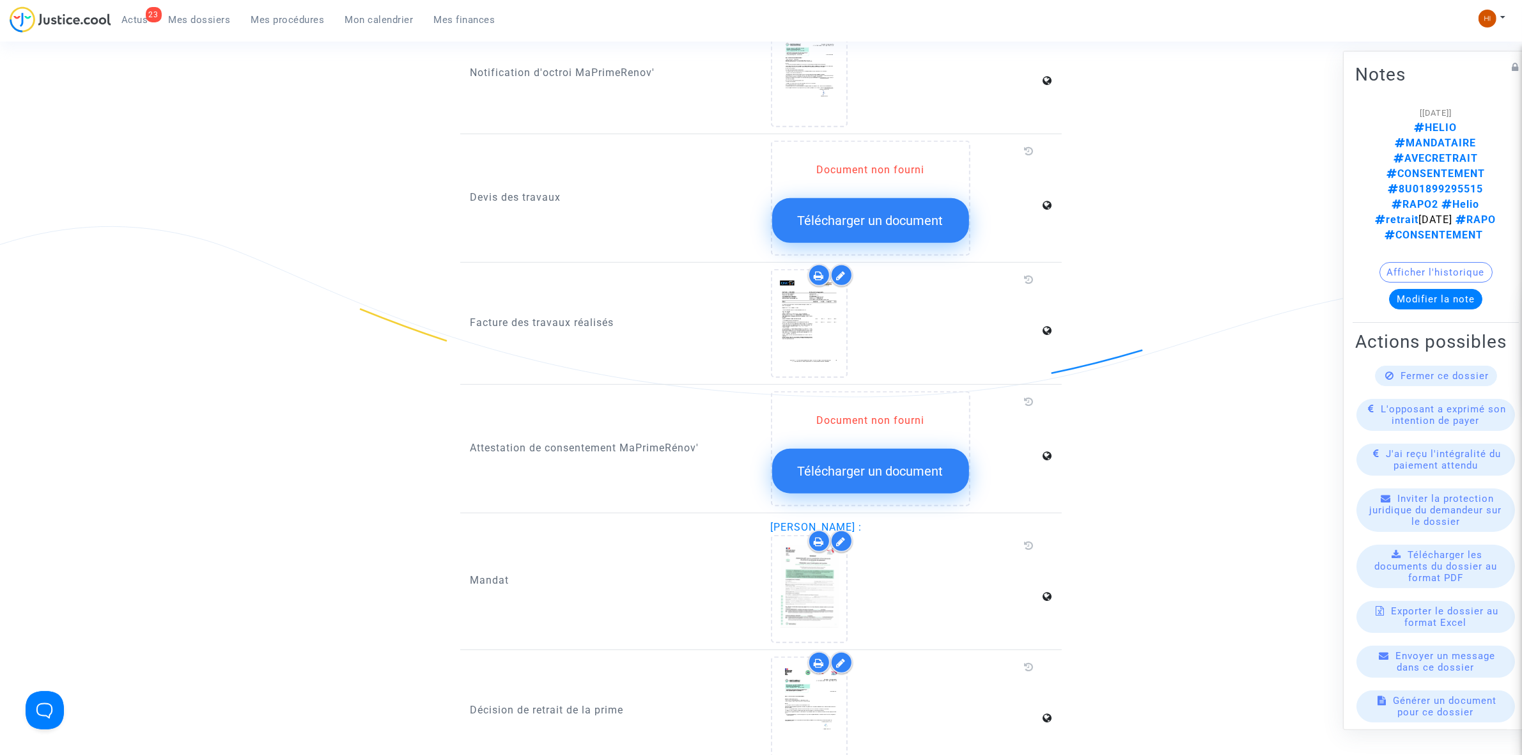
scroll to position [1119, 0]
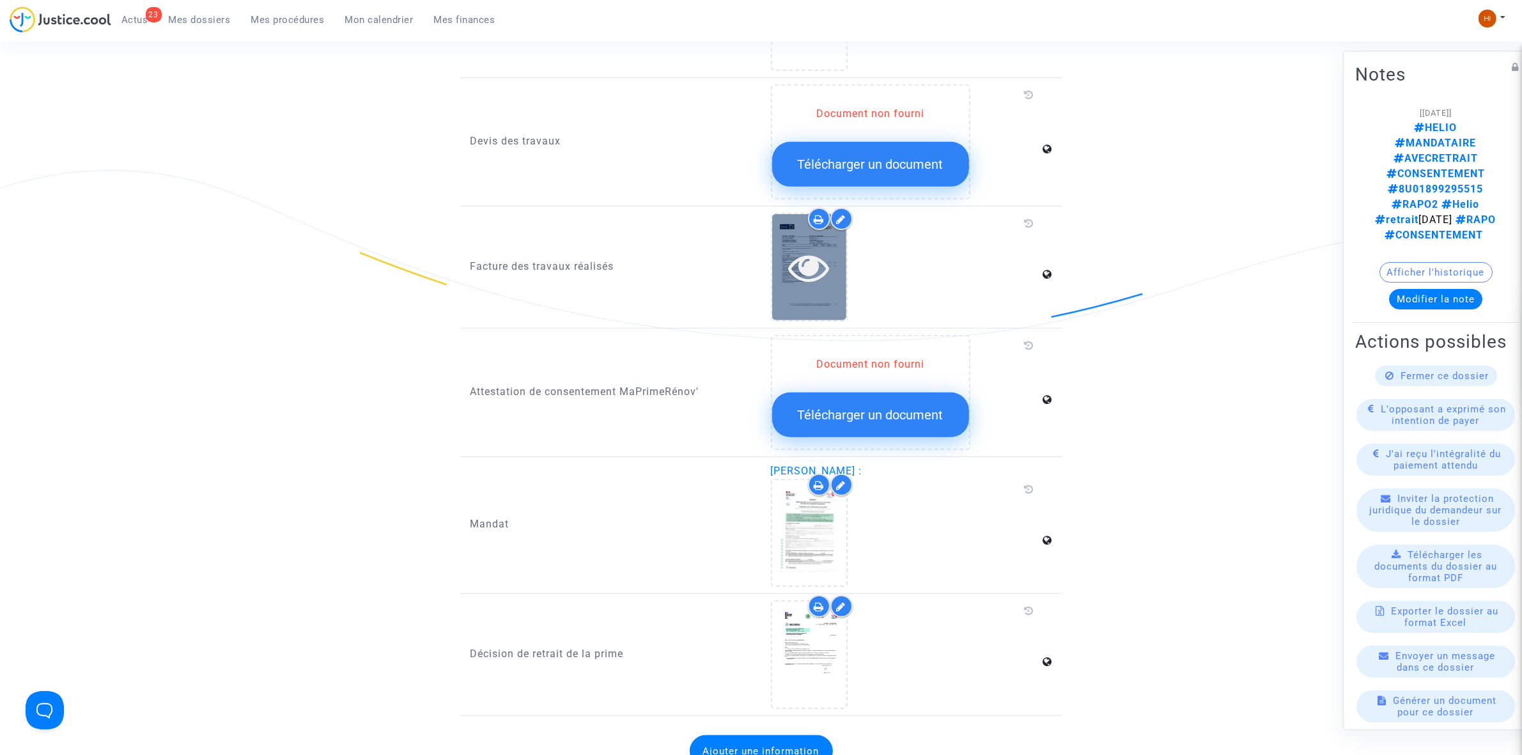
click at [788, 247] on icon at bounding box center [809, 267] width 42 height 41
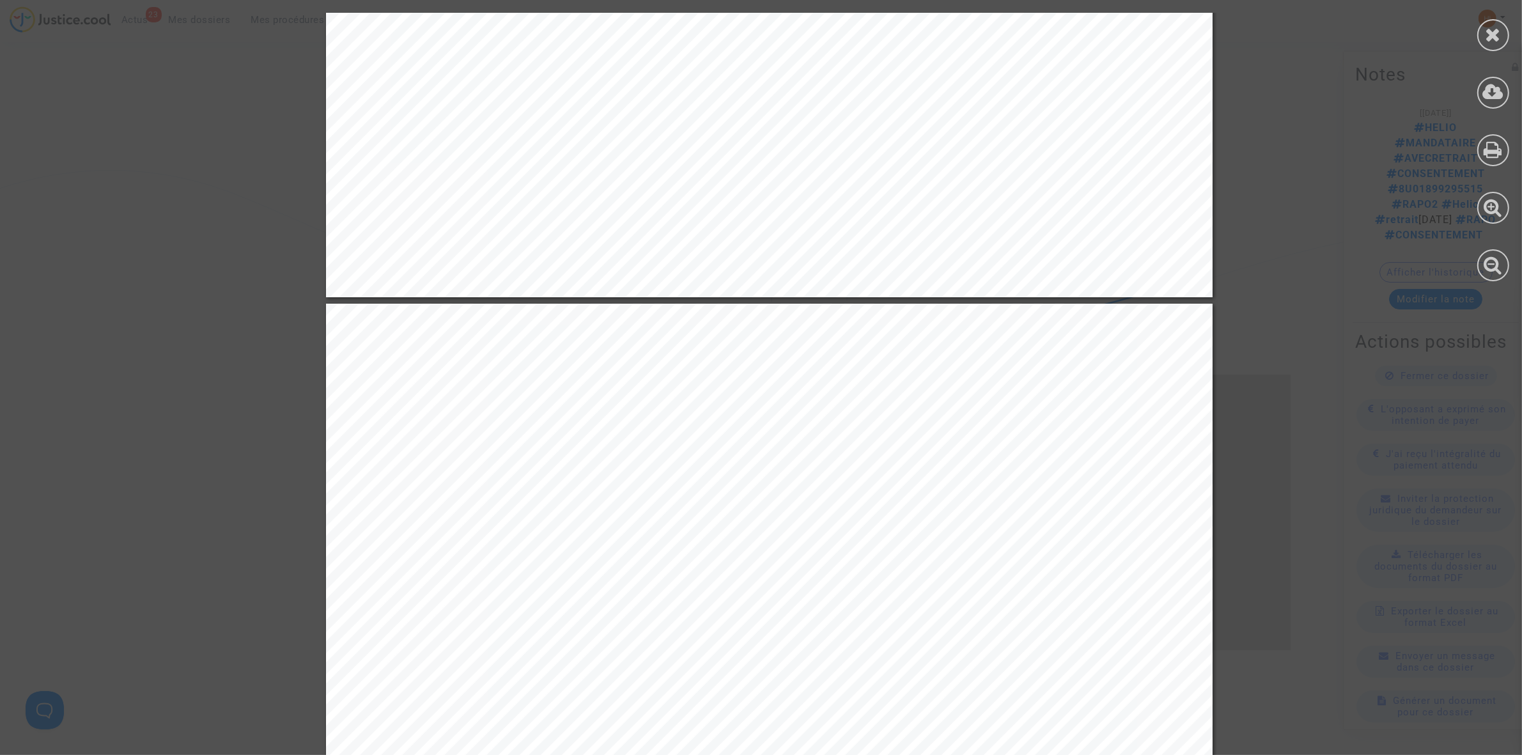
scroll to position [7111, 0]
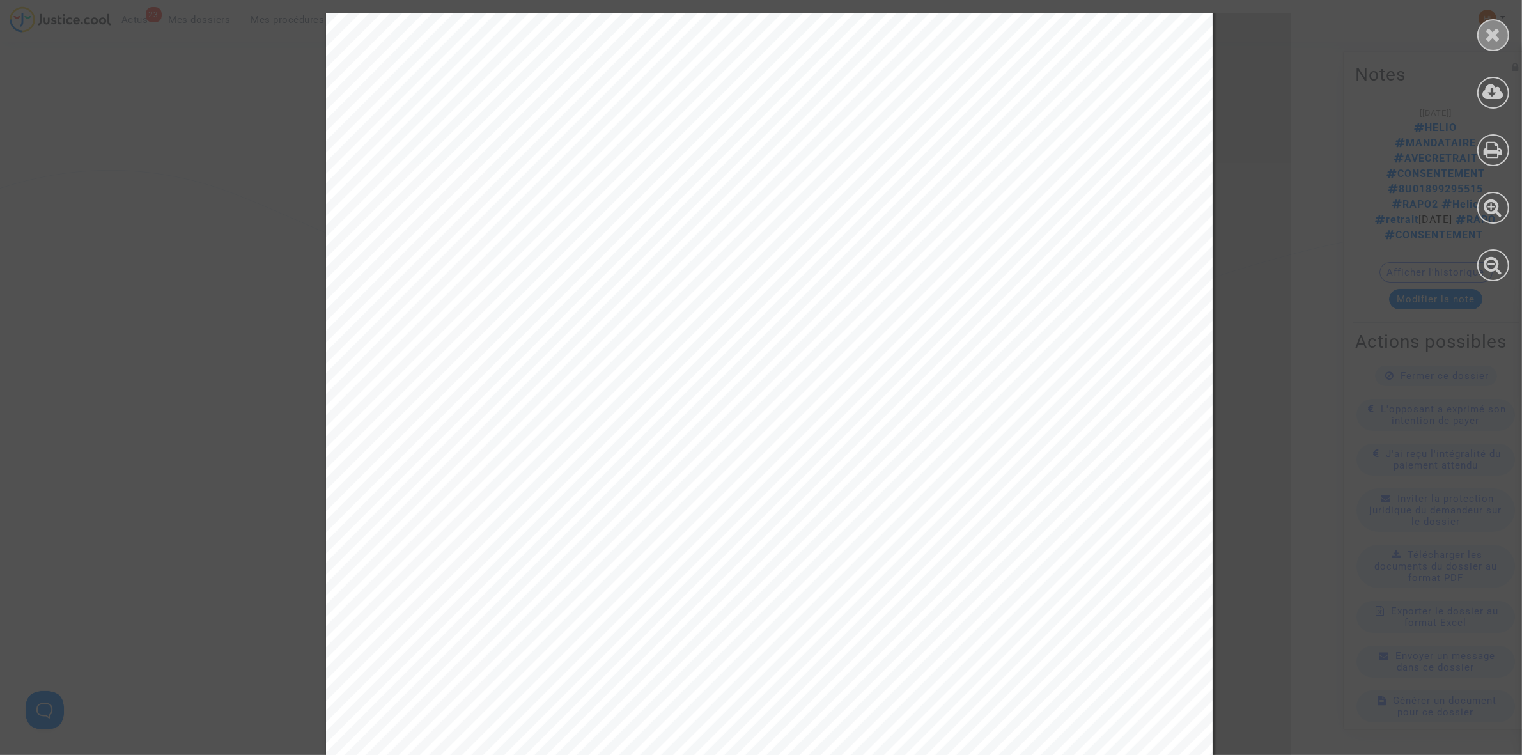
click at [1489, 45] on div at bounding box center [1493, 35] width 32 height 32
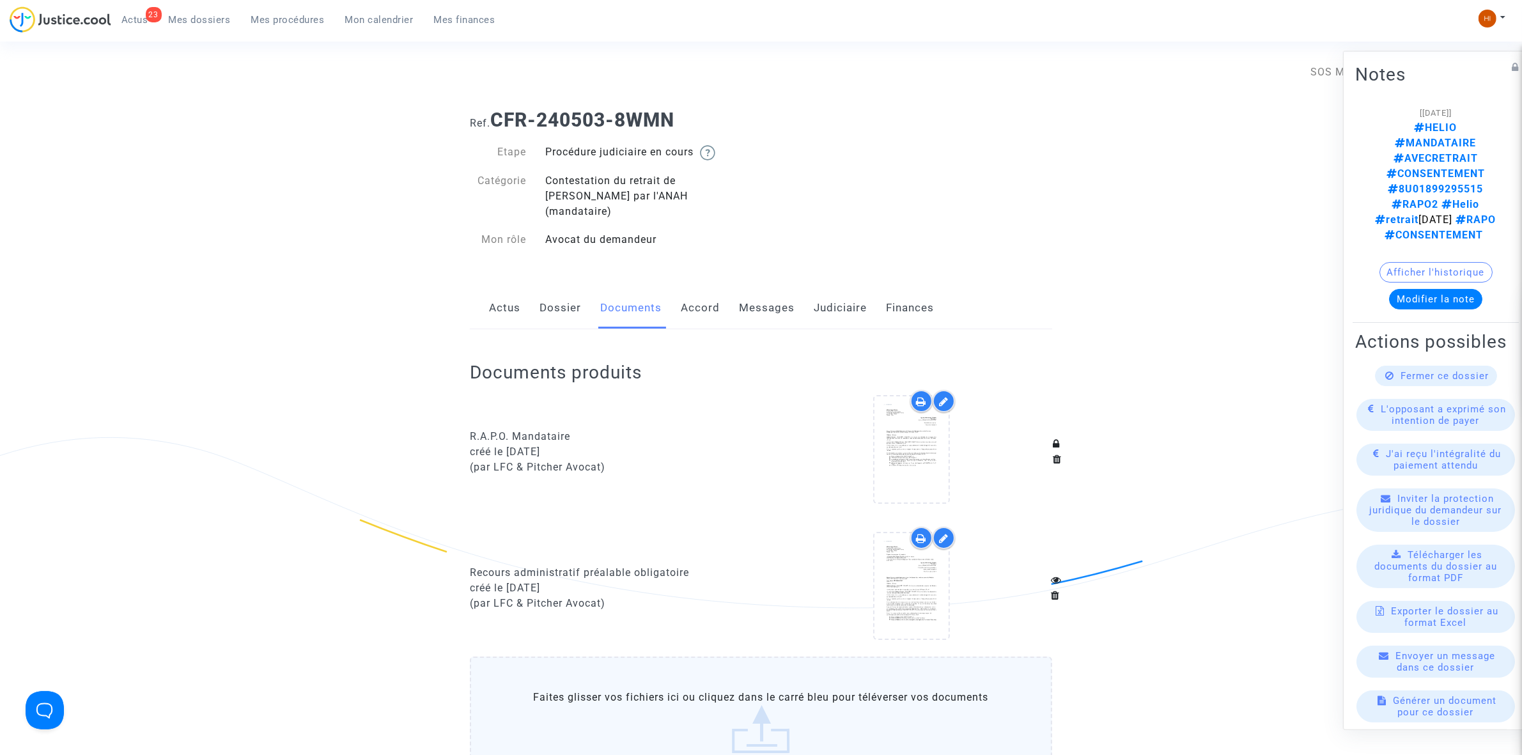
scroll to position [0, 0]
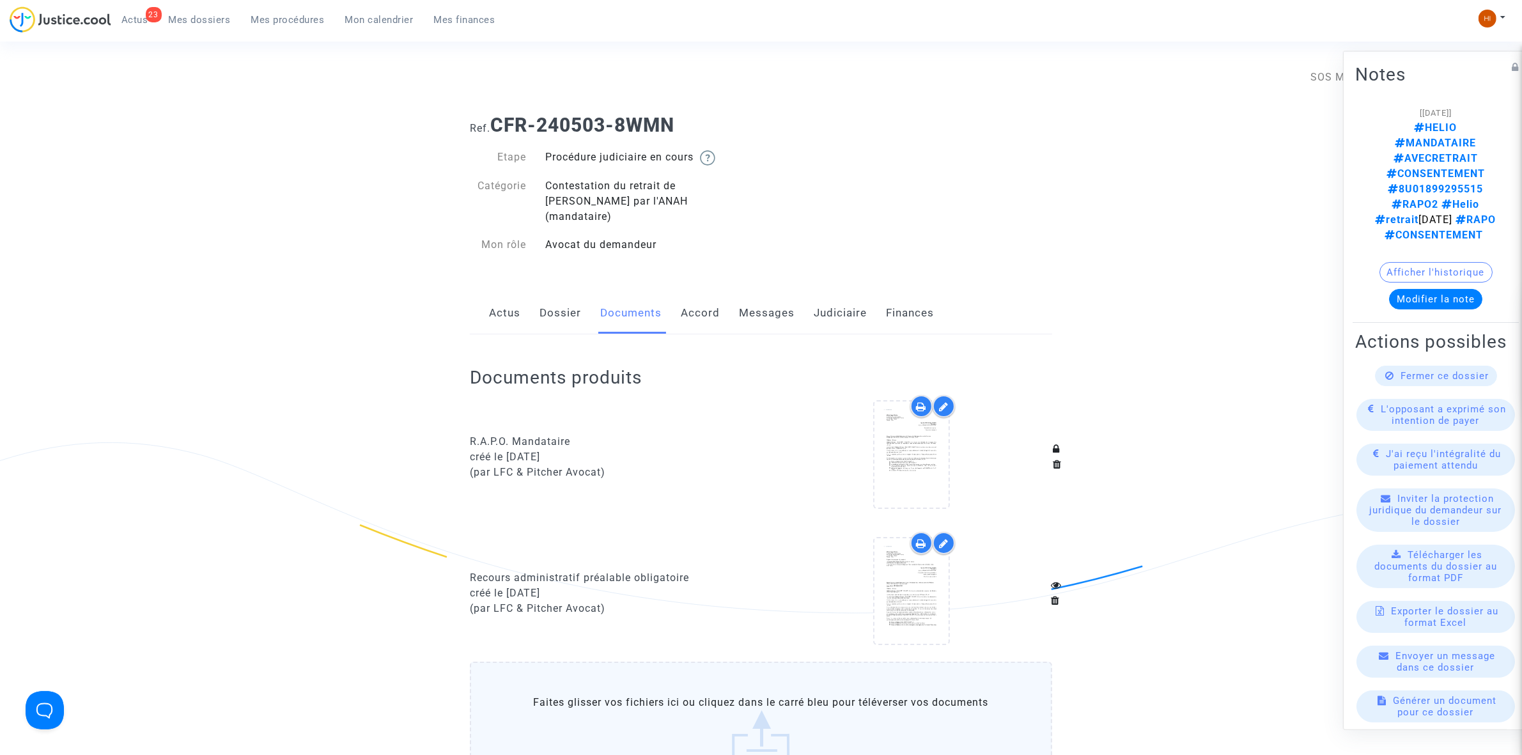
click at [570, 299] on link "Dossier" at bounding box center [560, 313] width 42 height 42
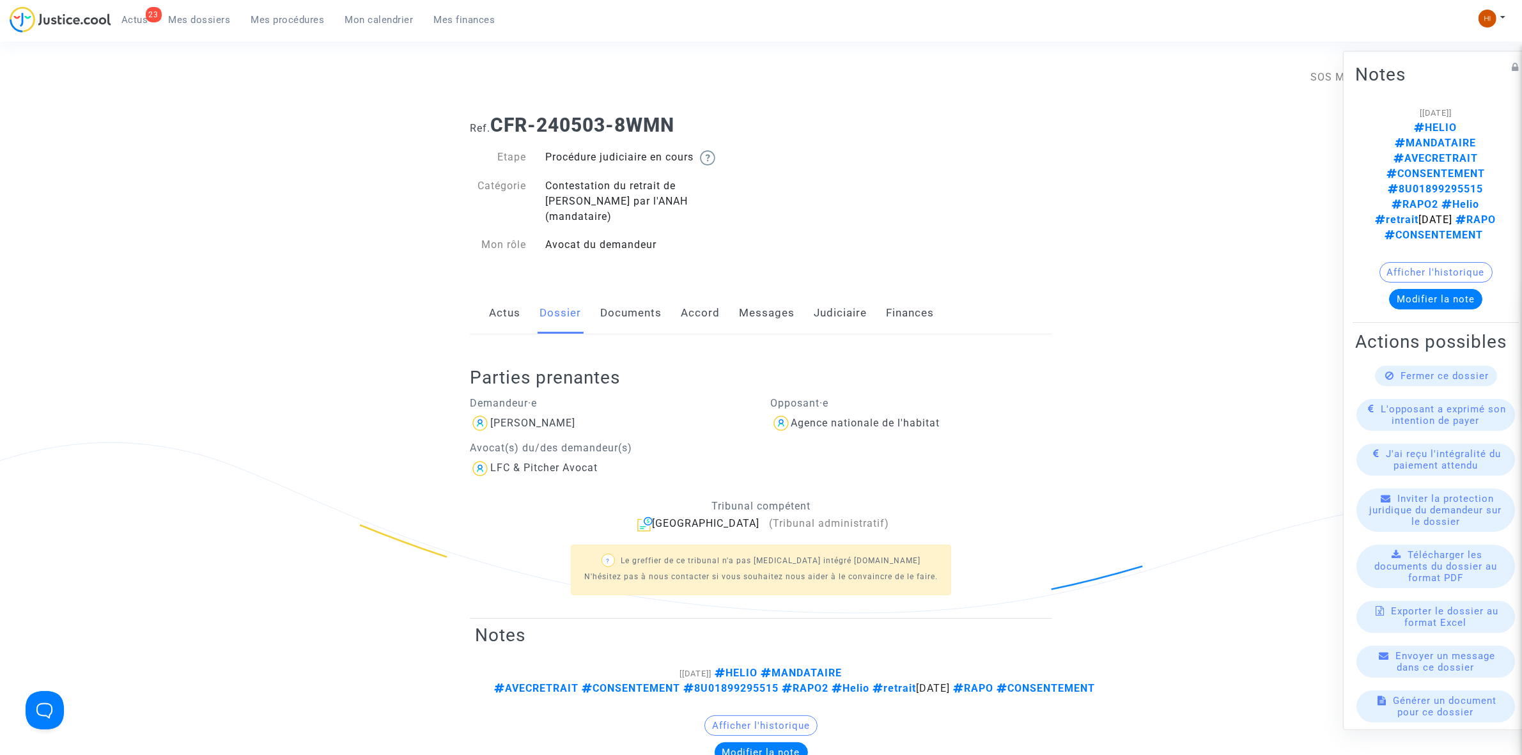
click at [690, 295] on link "Accord" at bounding box center [700, 313] width 39 height 42
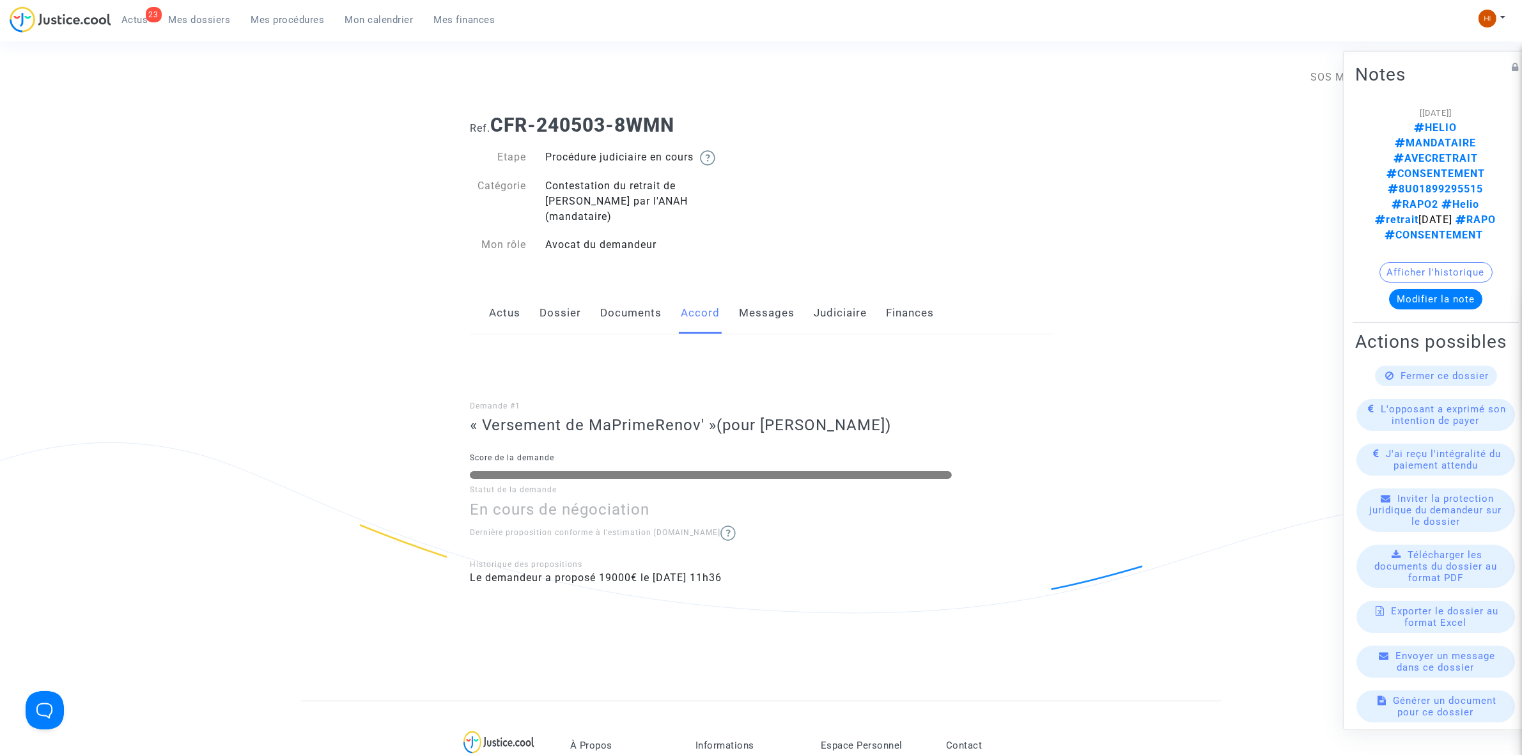
click at [772, 306] on link "Messages" at bounding box center [767, 313] width 56 height 42
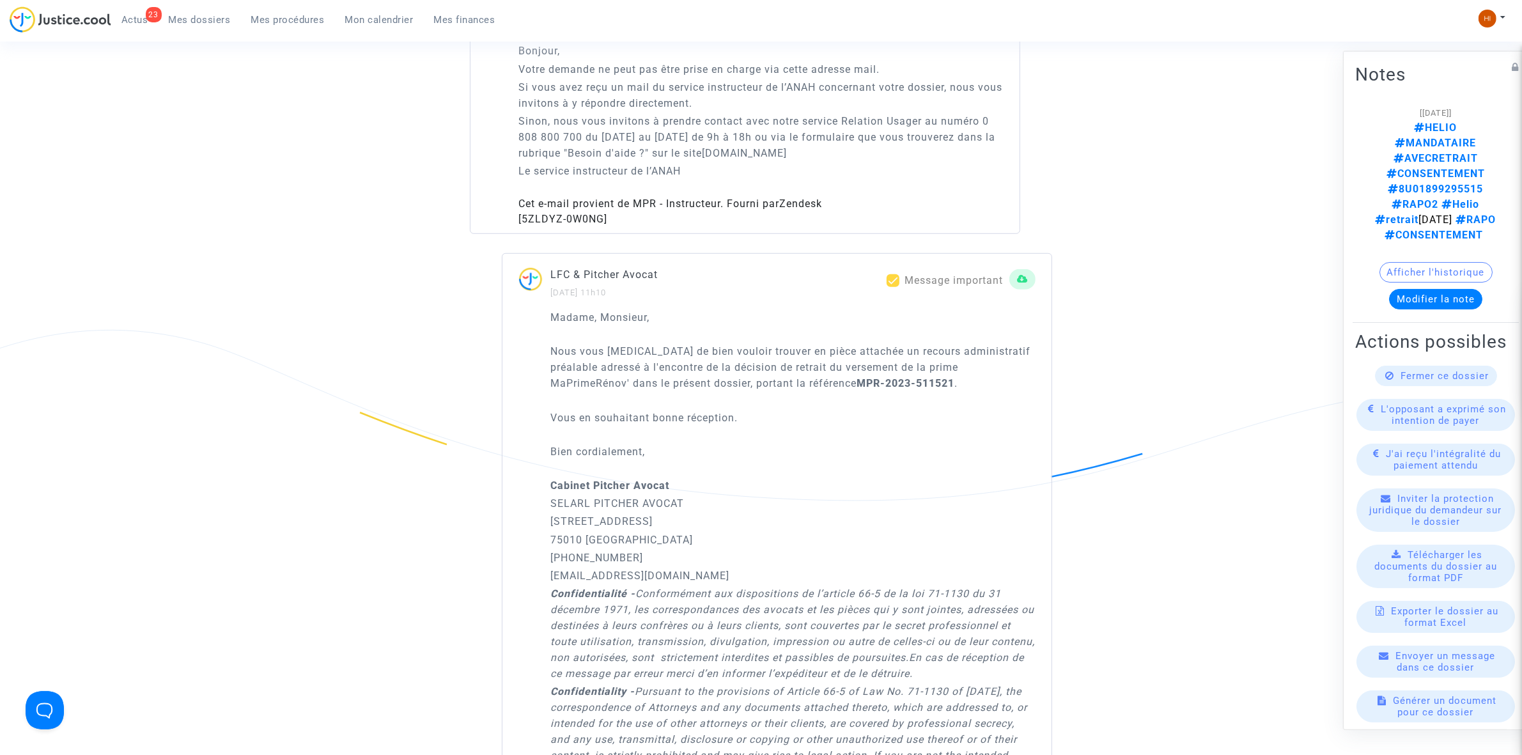
scroll to position [1438, 0]
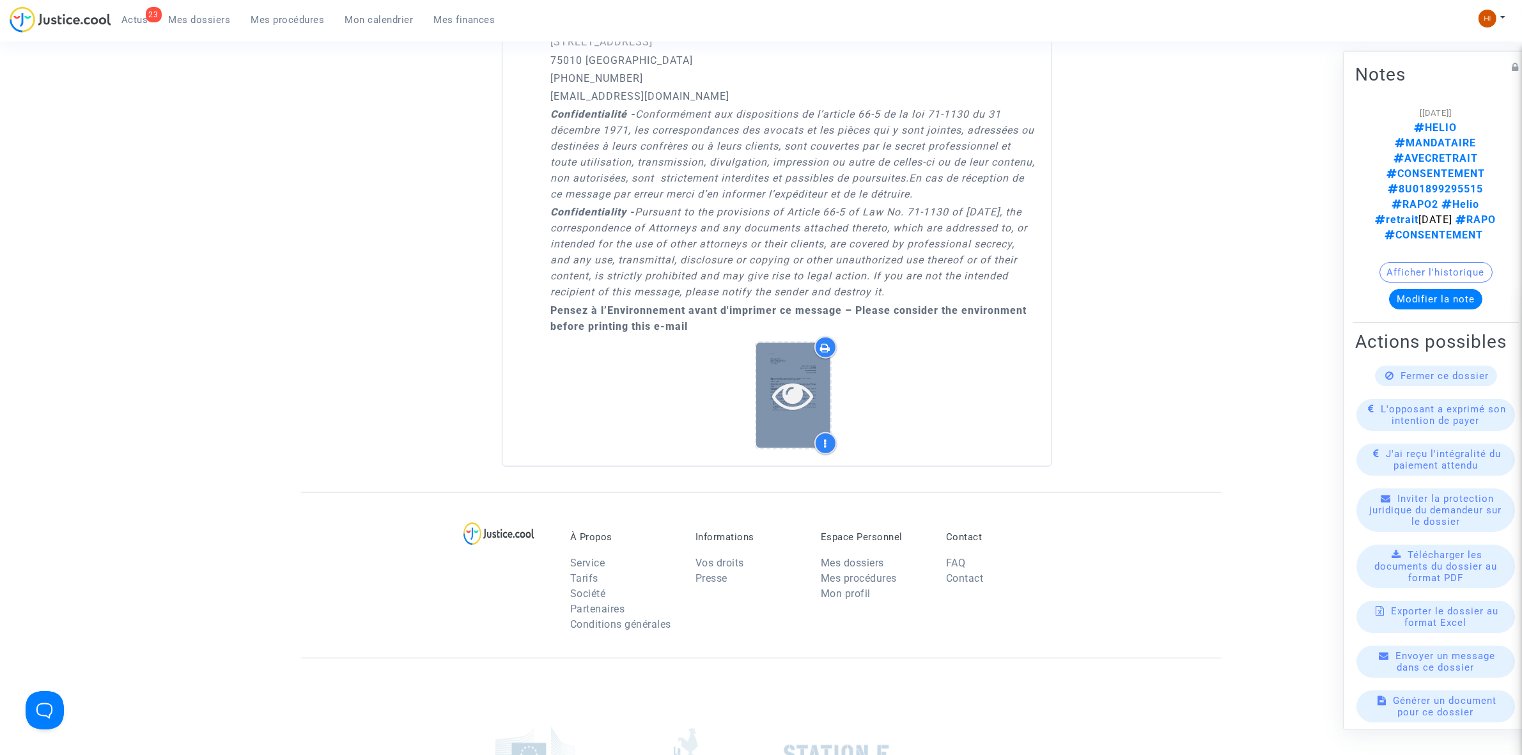
click at [789, 392] on icon at bounding box center [793, 395] width 42 height 41
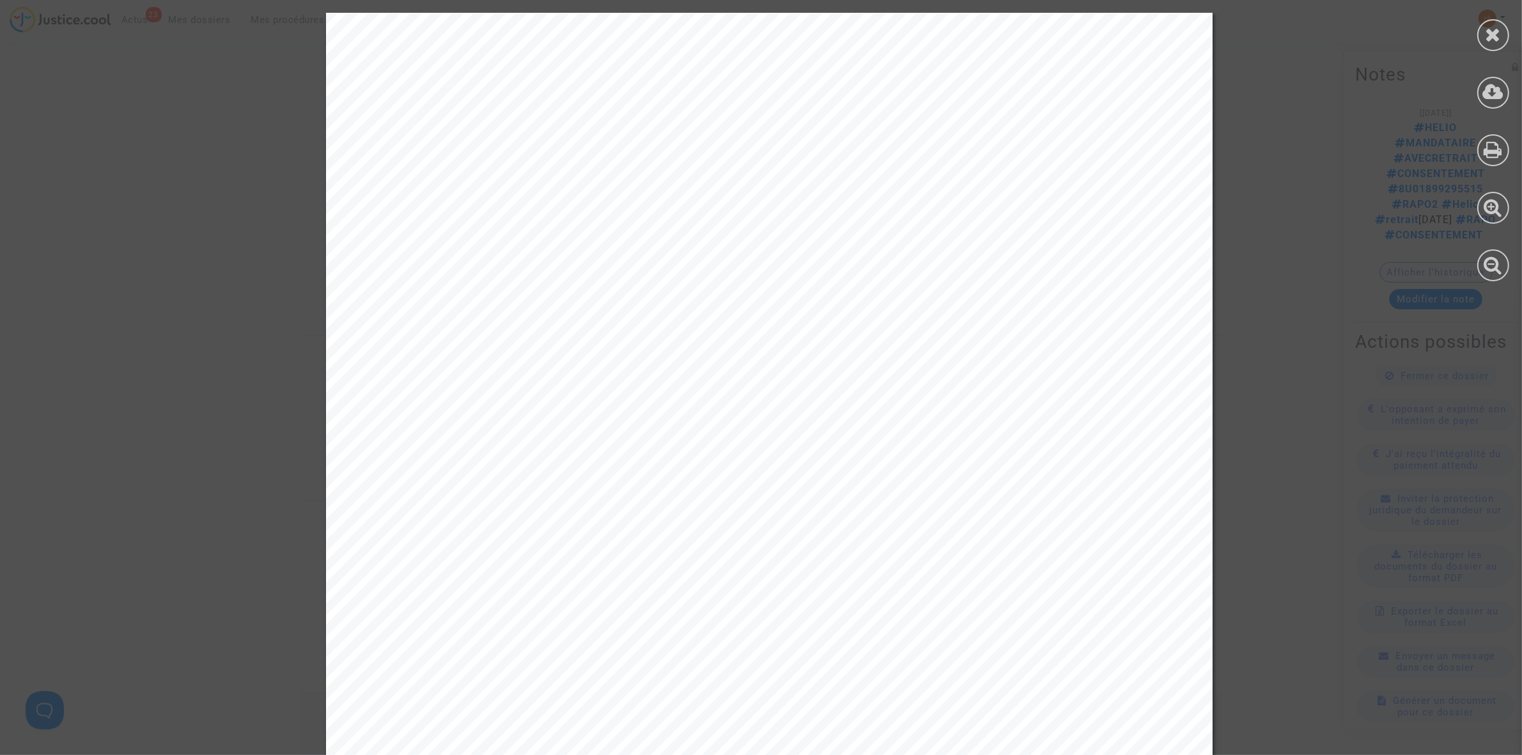
scroll to position [1598, 0]
click at [1498, 42] on icon at bounding box center [1494, 34] width 16 height 19
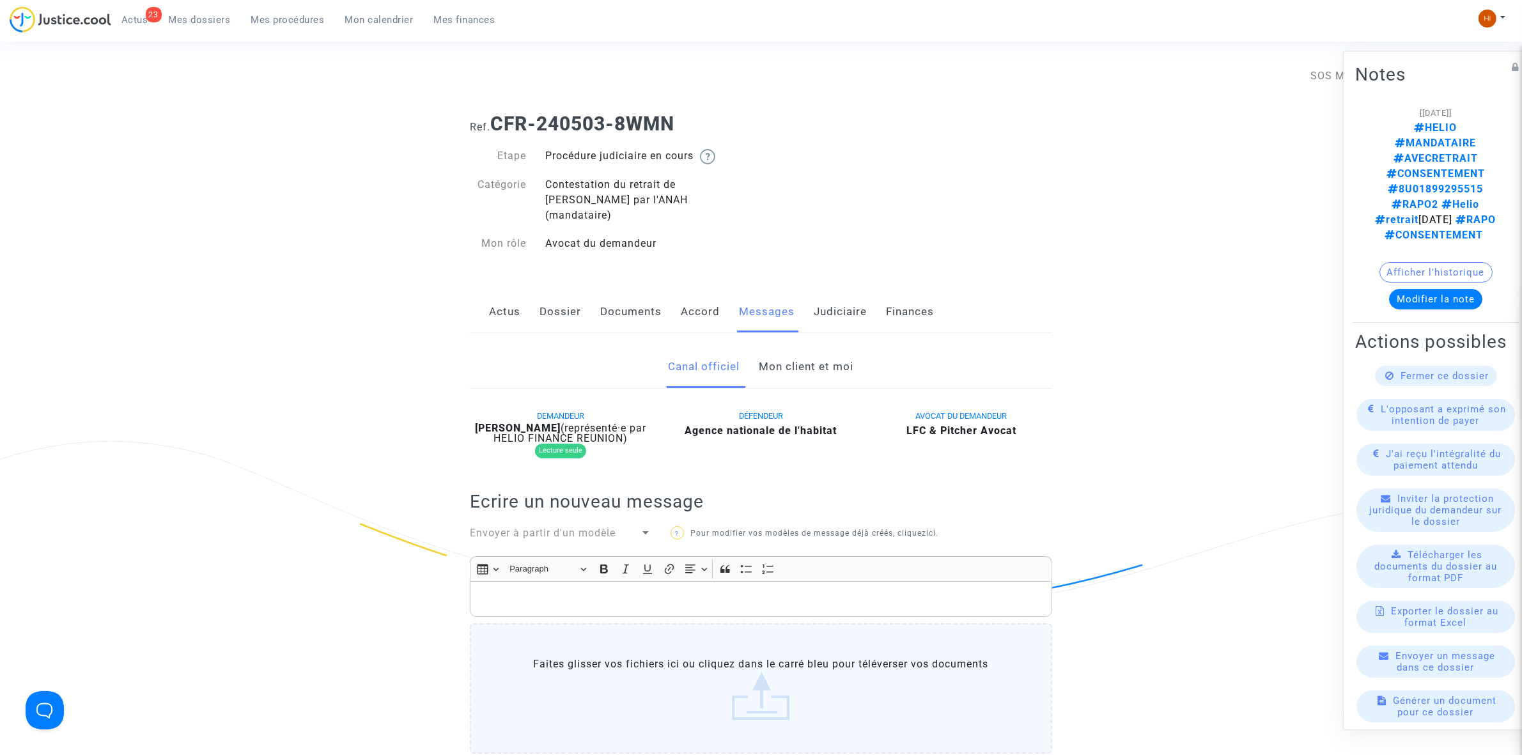
scroll to position [0, 0]
click at [825, 350] on link "Mon client et moi" at bounding box center [806, 368] width 95 height 42
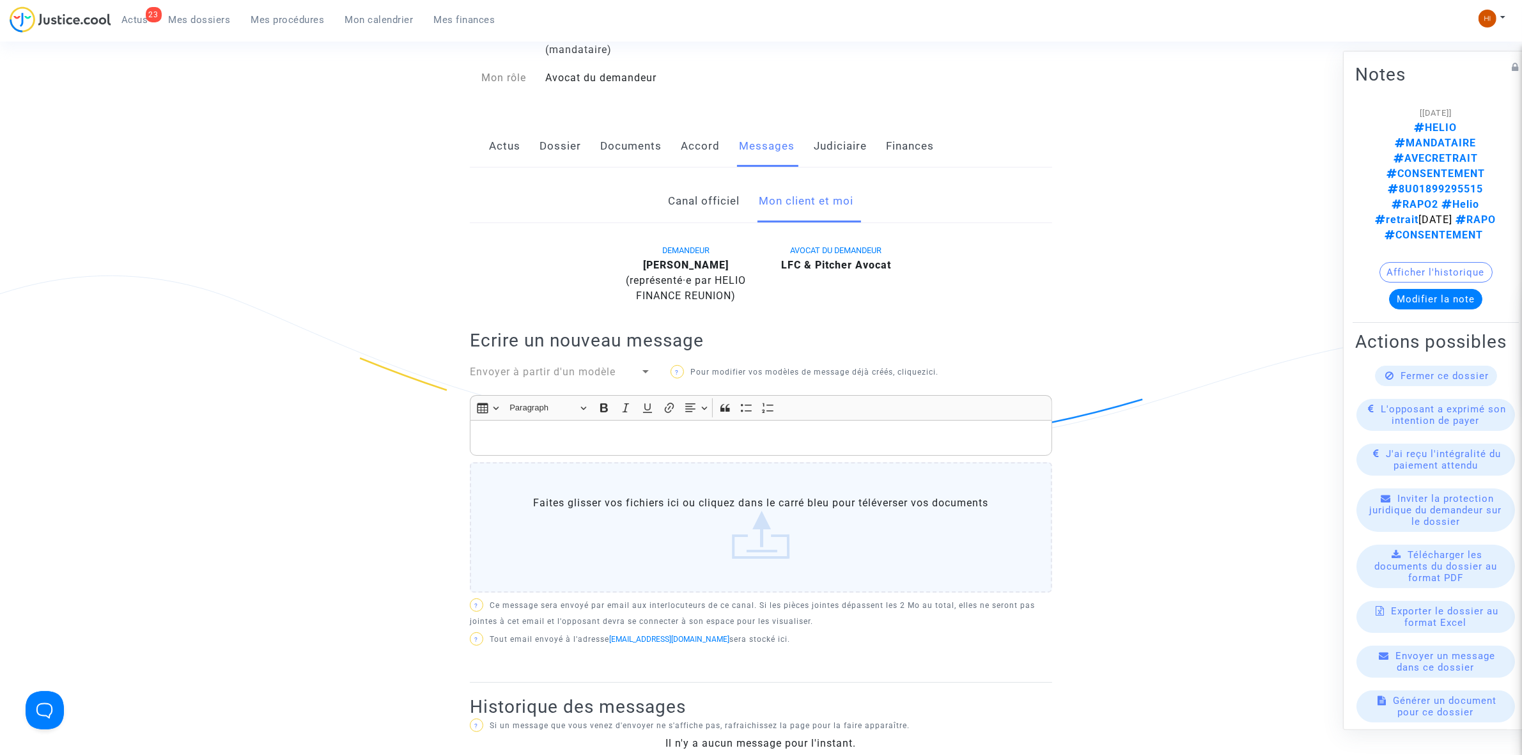
scroll to position [160, 0]
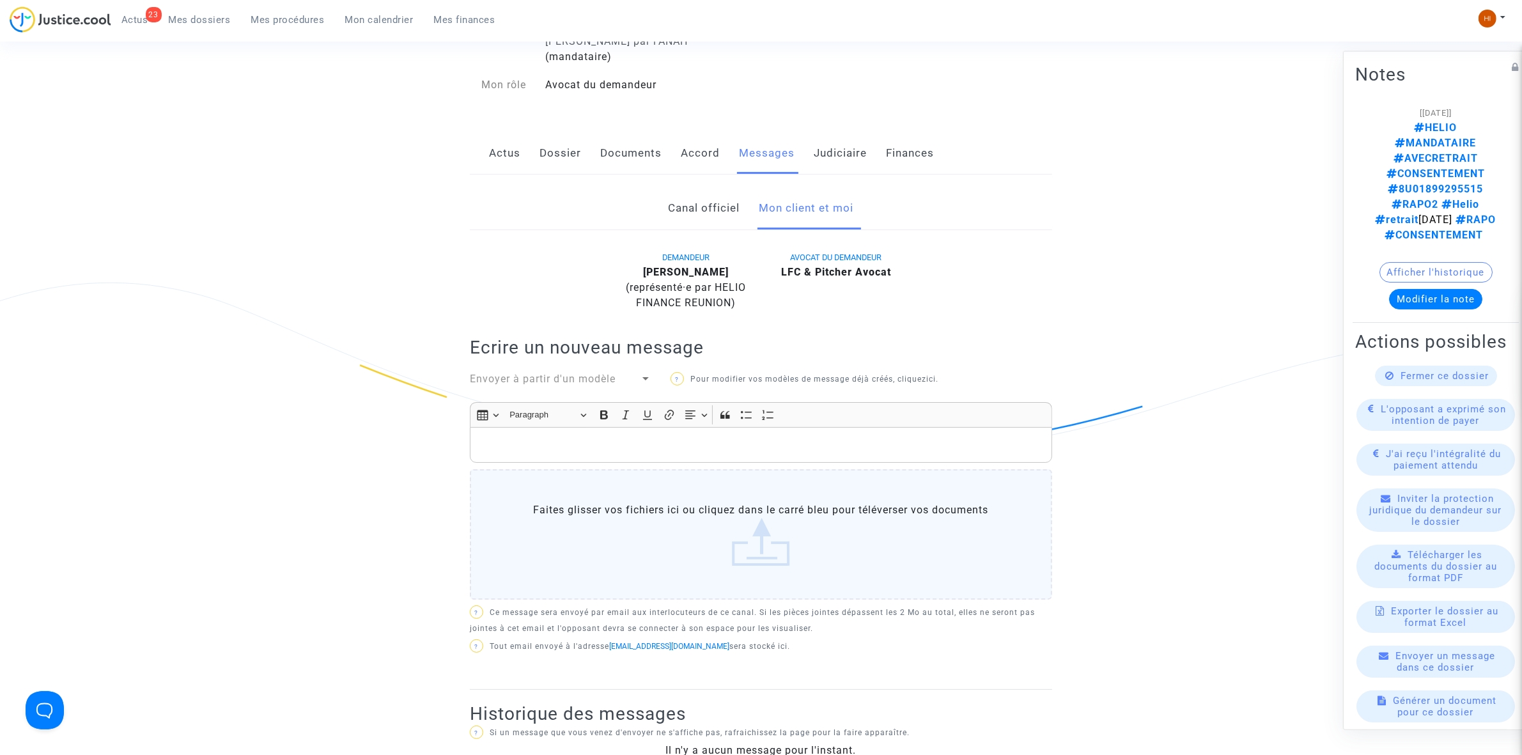
click at [690, 132] on link "Accord" at bounding box center [700, 153] width 39 height 42
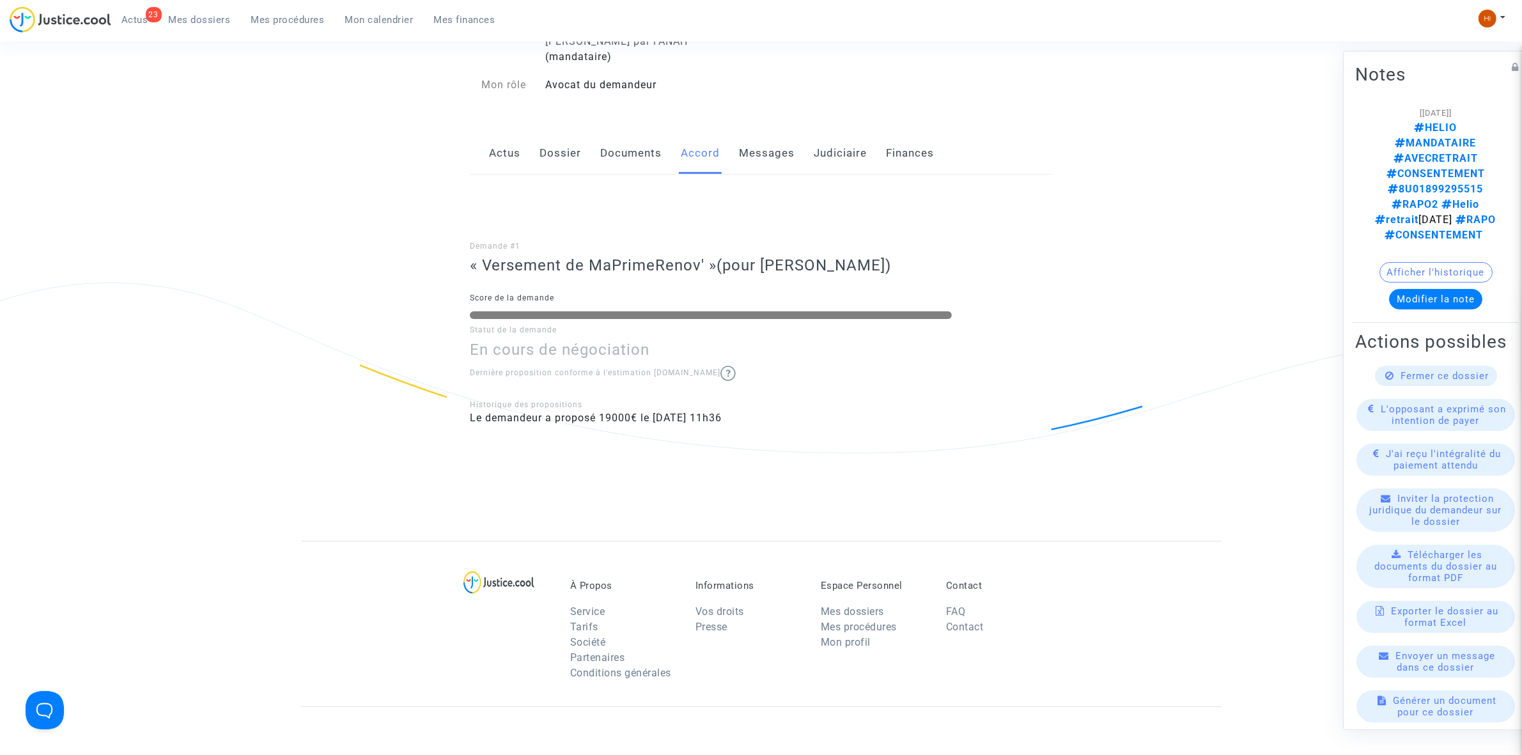
click at [620, 139] on link "Documents" at bounding box center [630, 153] width 61 height 42
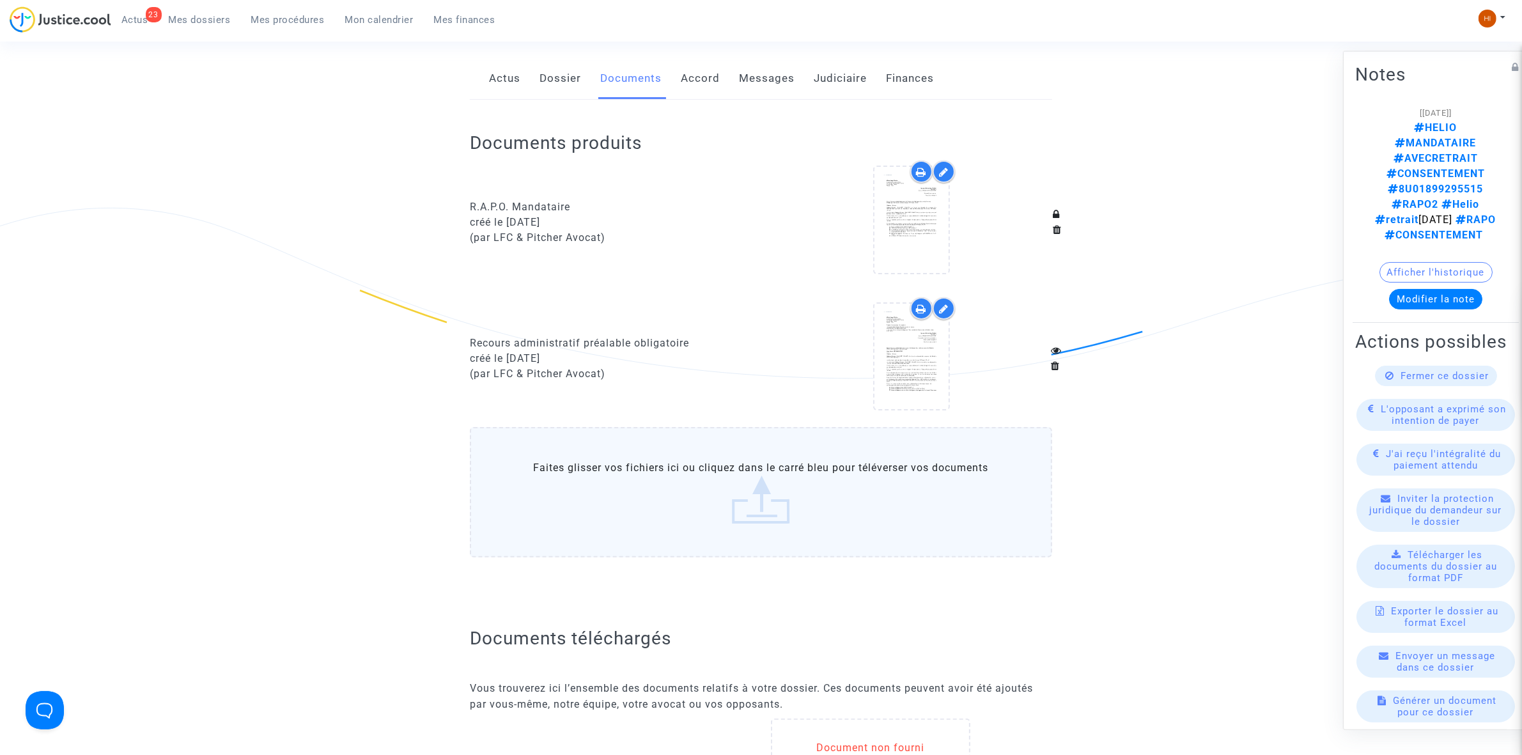
scroll to position [185, 0]
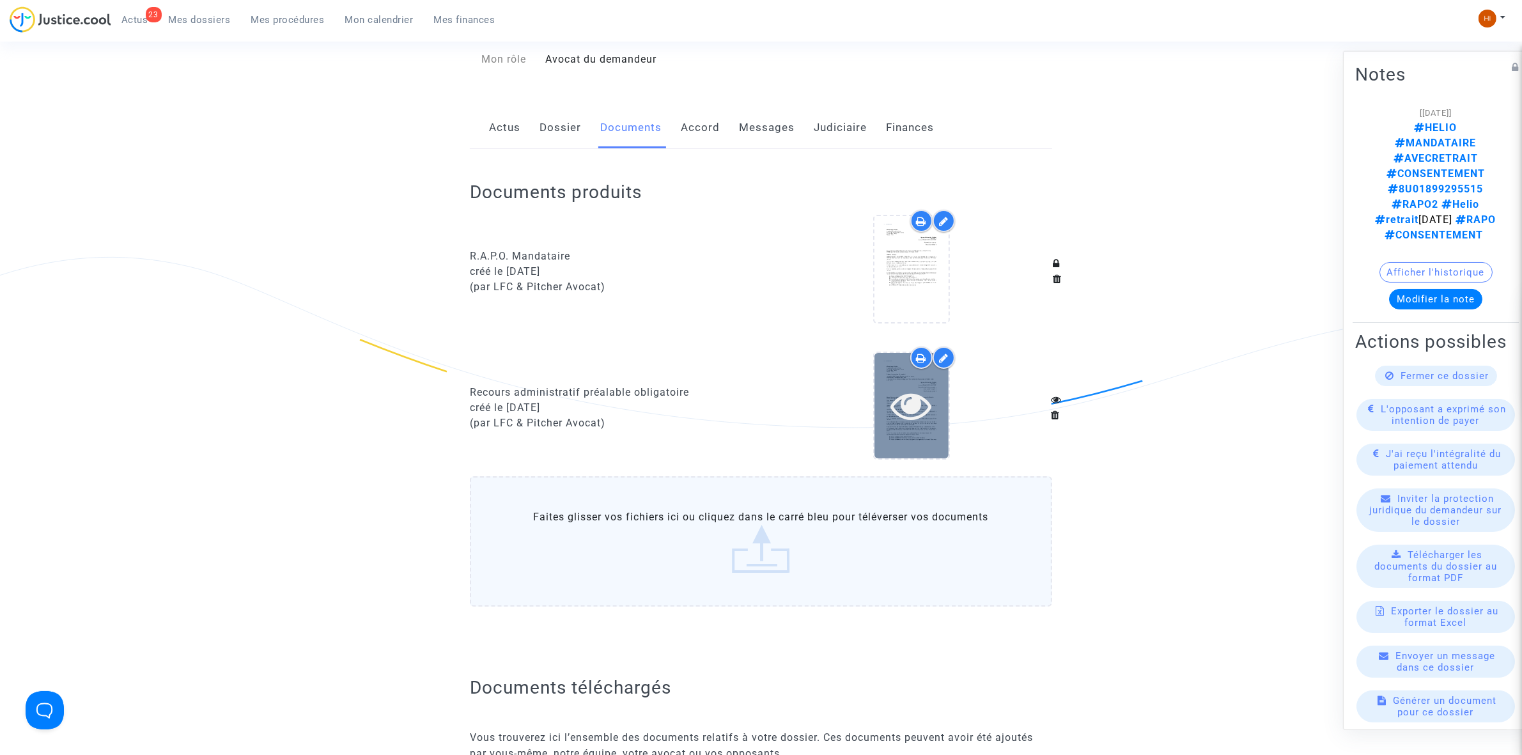
click at [897, 385] on icon at bounding box center [911, 405] width 42 height 41
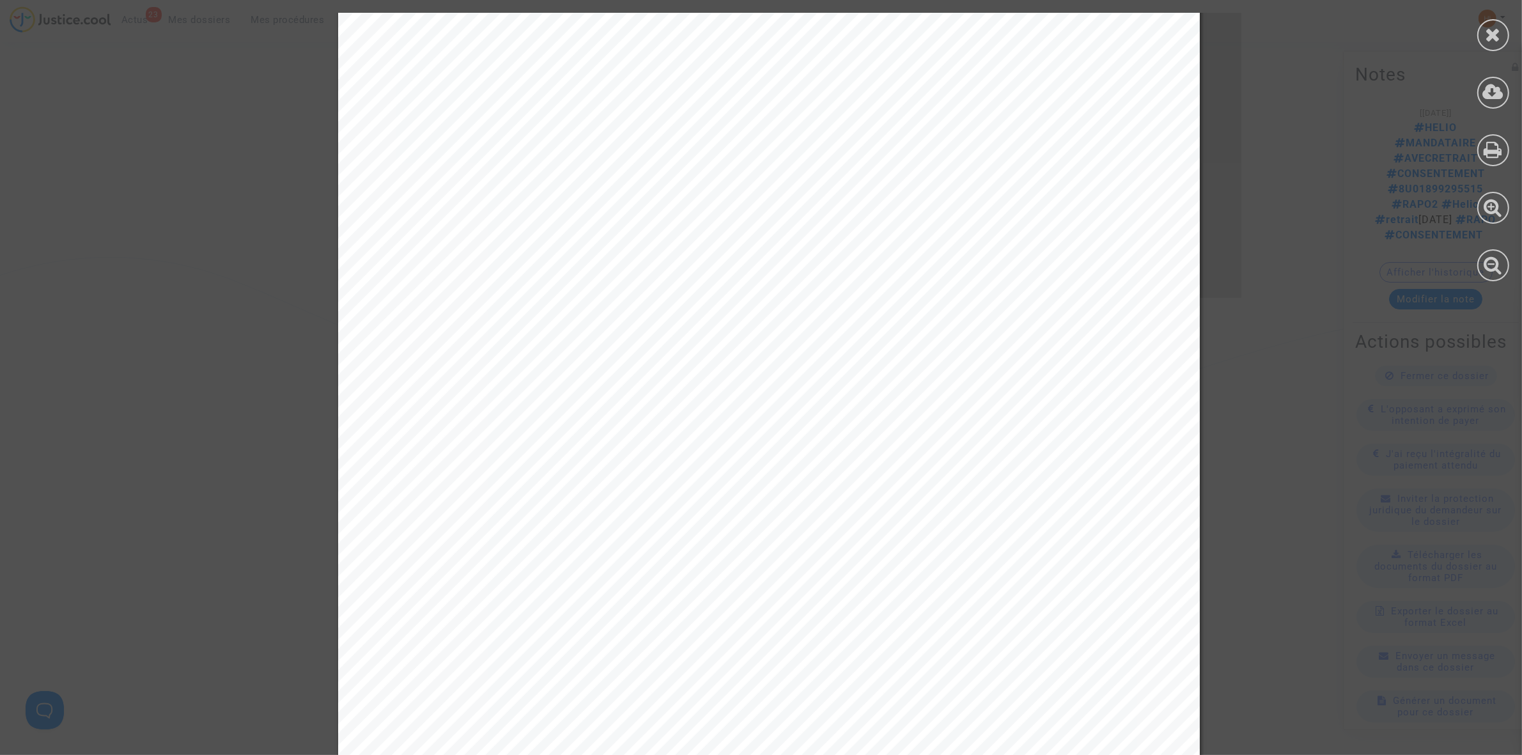
scroll to position [1039, 0]
click at [1482, 35] on div at bounding box center [1493, 35] width 32 height 32
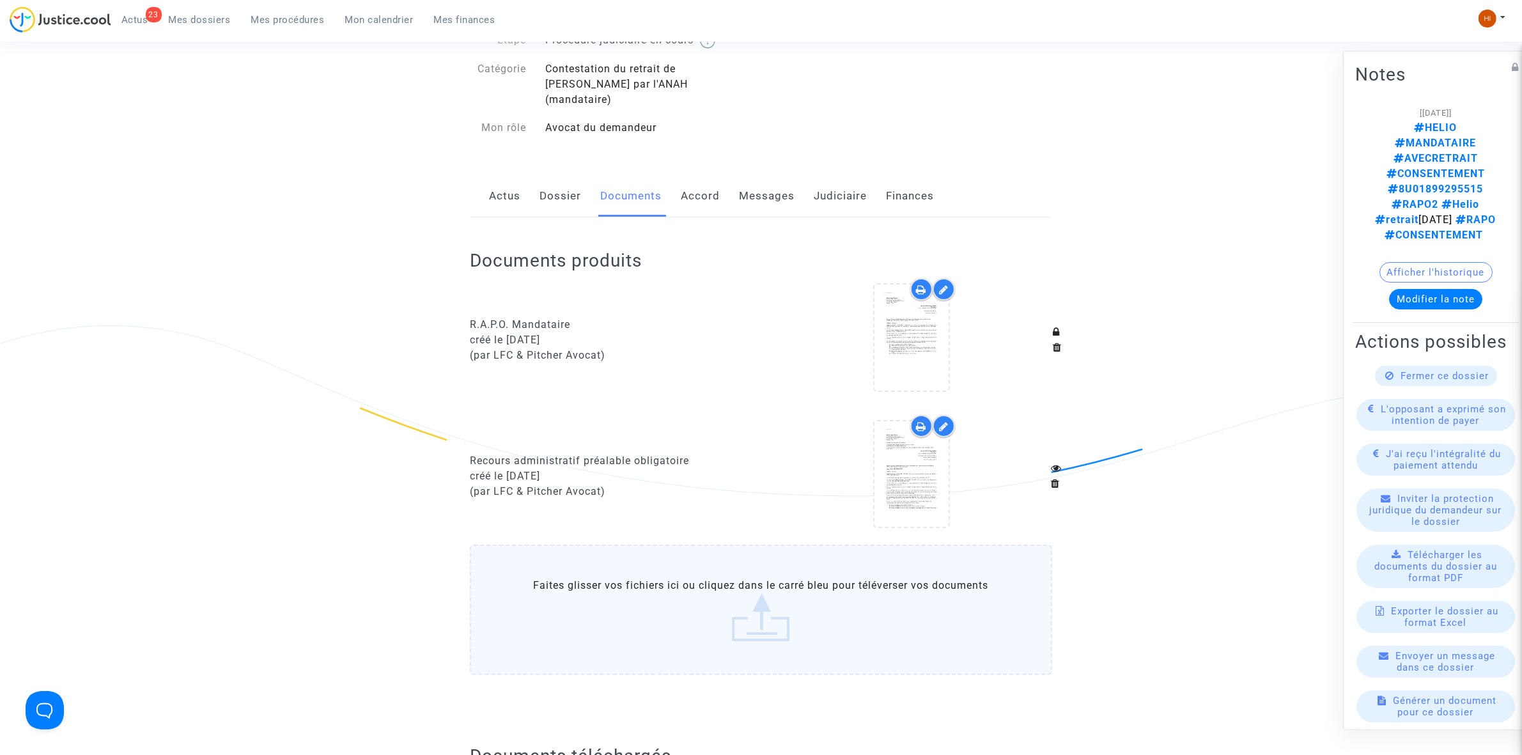
scroll to position [0, 0]
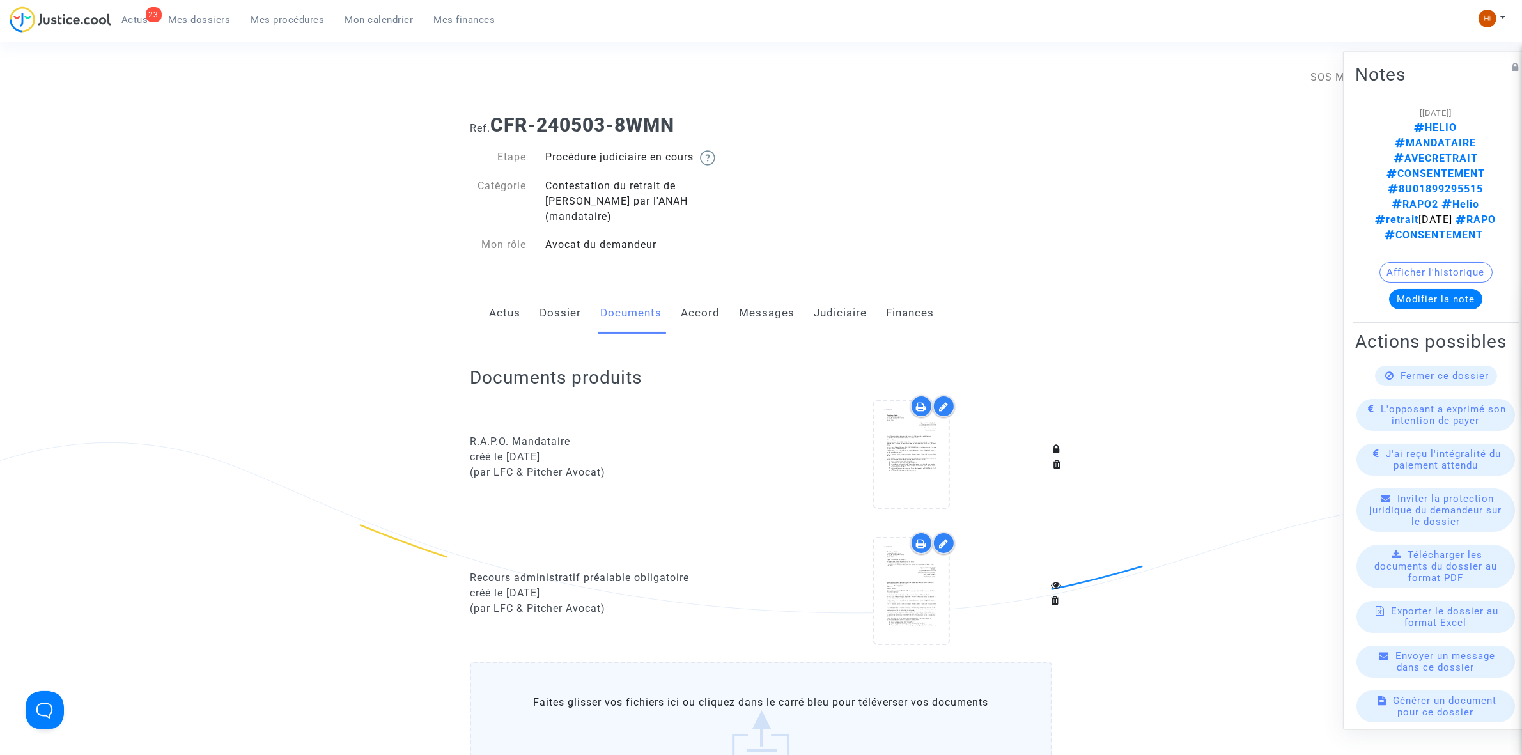
click at [552, 305] on link "Dossier" at bounding box center [560, 313] width 42 height 42
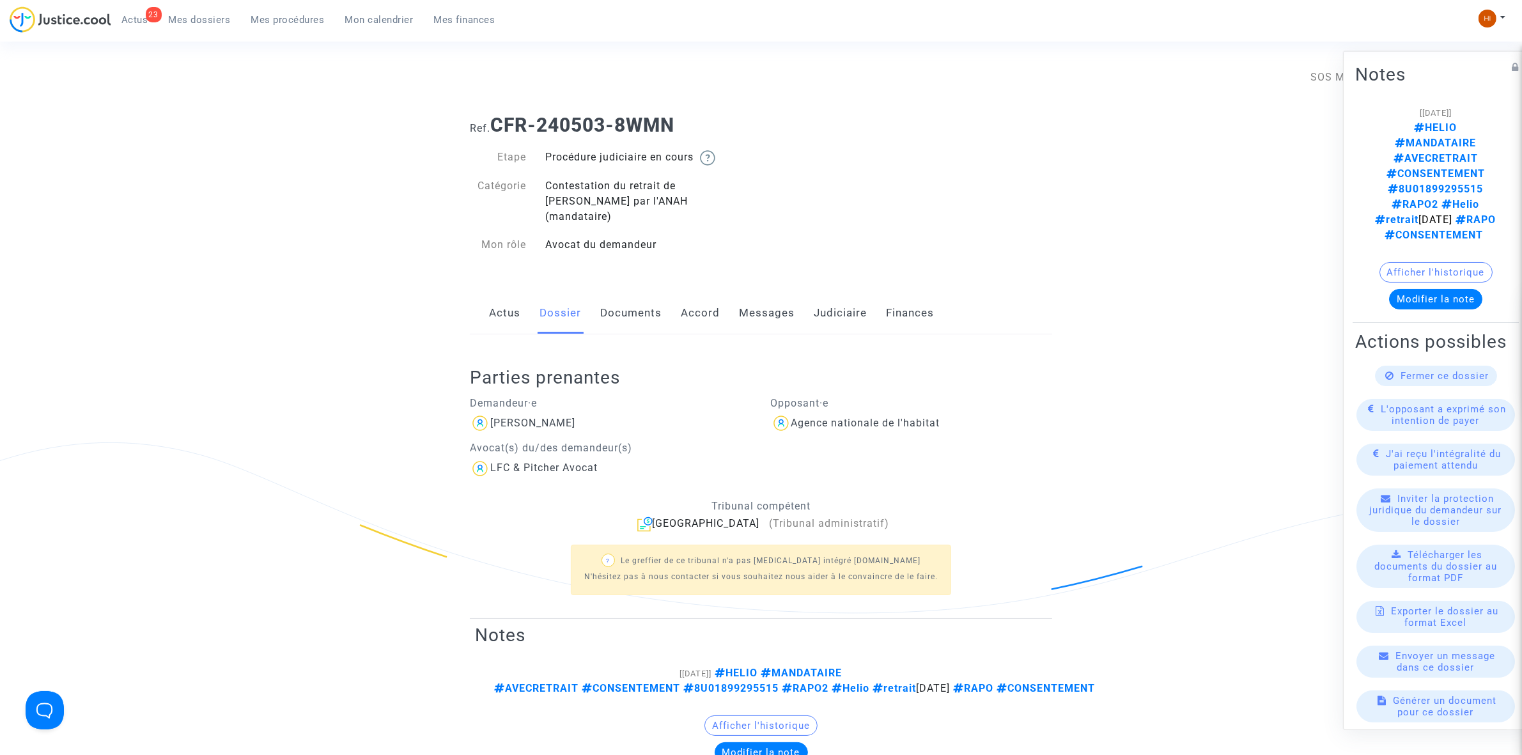
click at [502, 301] on link "Actus" at bounding box center [504, 313] width 31 height 42
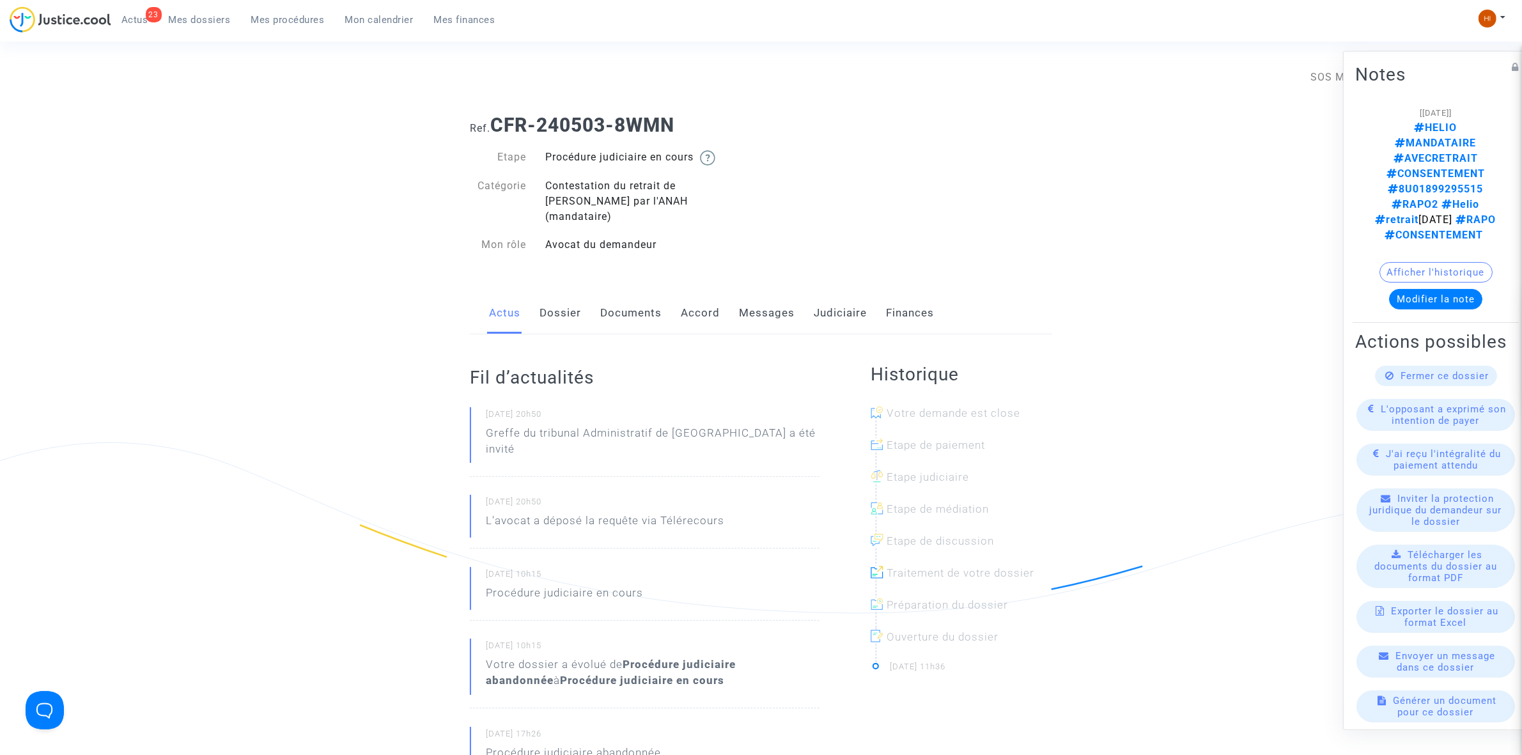
click at [630, 296] on link "Documents" at bounding box center [630, 313] width 61 height 42
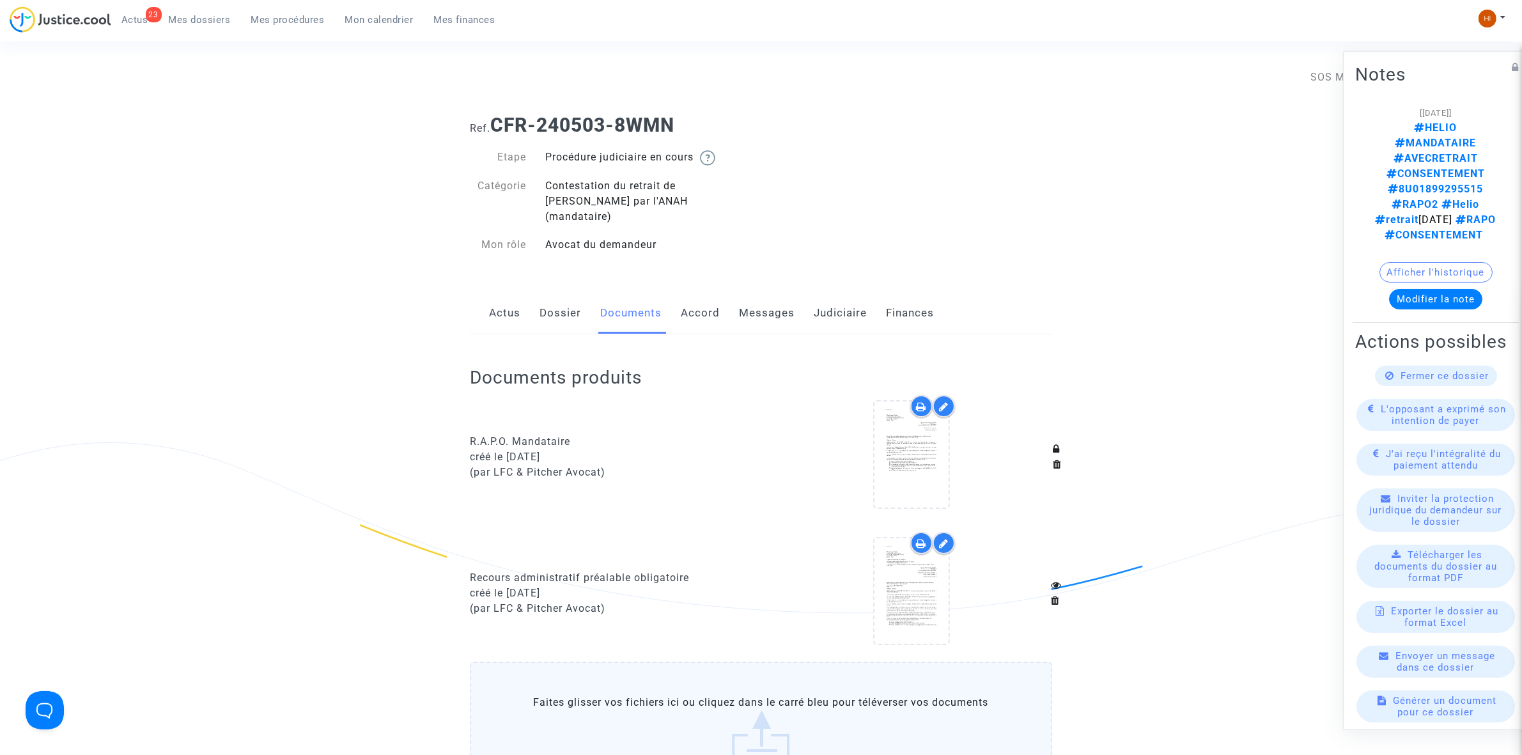
click at [711, 307] on link "Accord" at bounding box center [700, 313] width 39 height 42
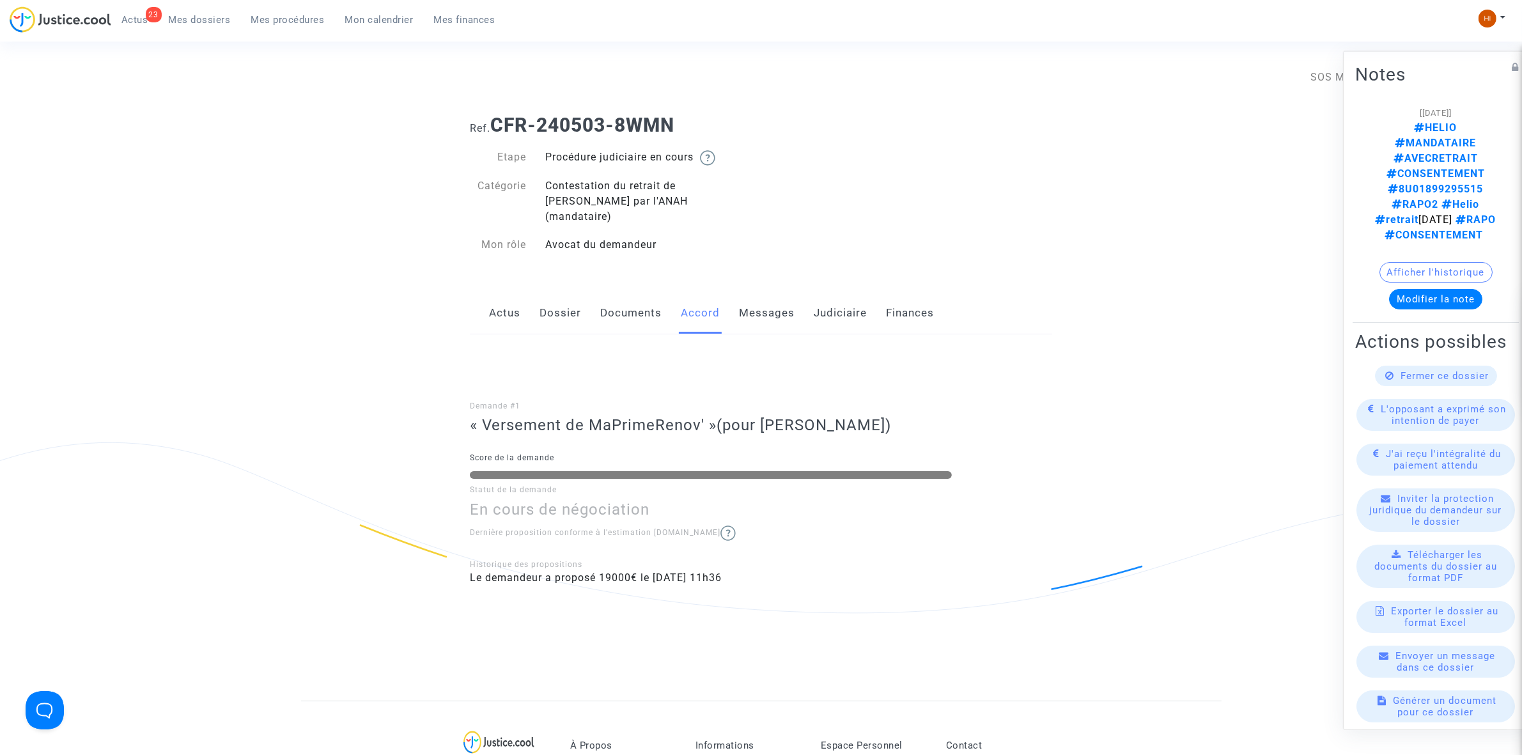
click at [740, 304] on link "Messages" at bounding box center [767, 313] width 56 height 42
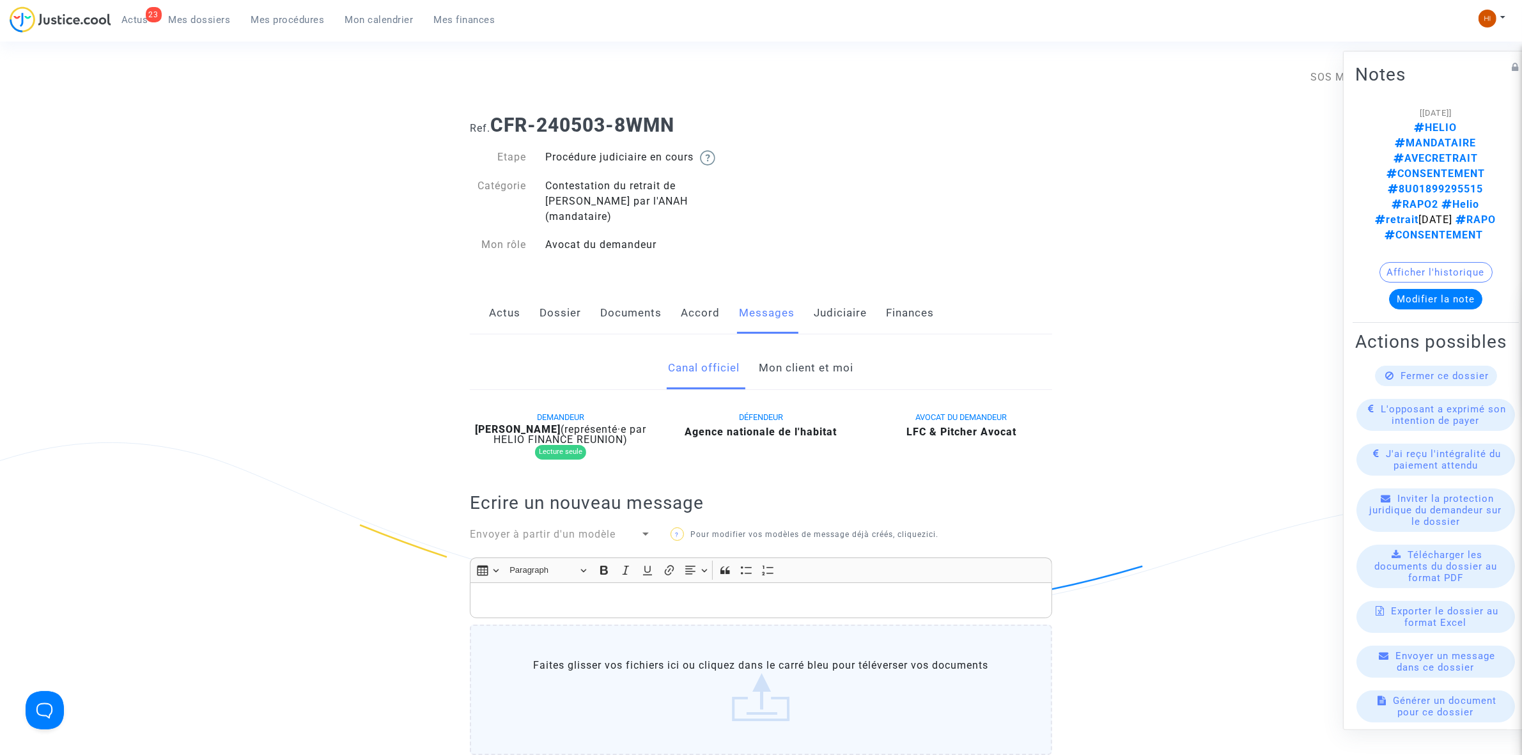
click at [823, 360] on link "Mon client et moi" at bounding box center [806, 368] width 95 height 42
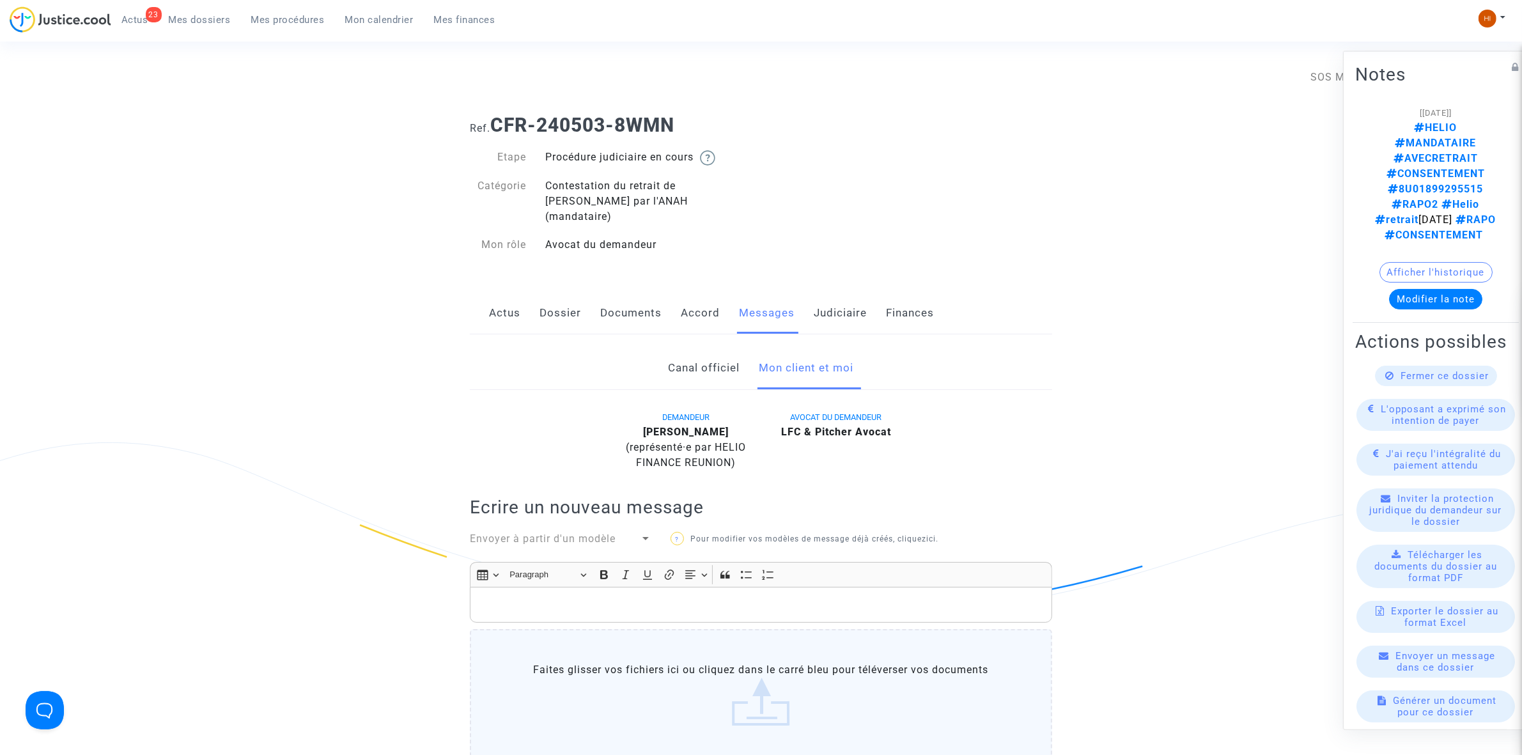
click at [837, 292] on link "Judiciaire" at bounding box center [840, 313] width 53 height 42
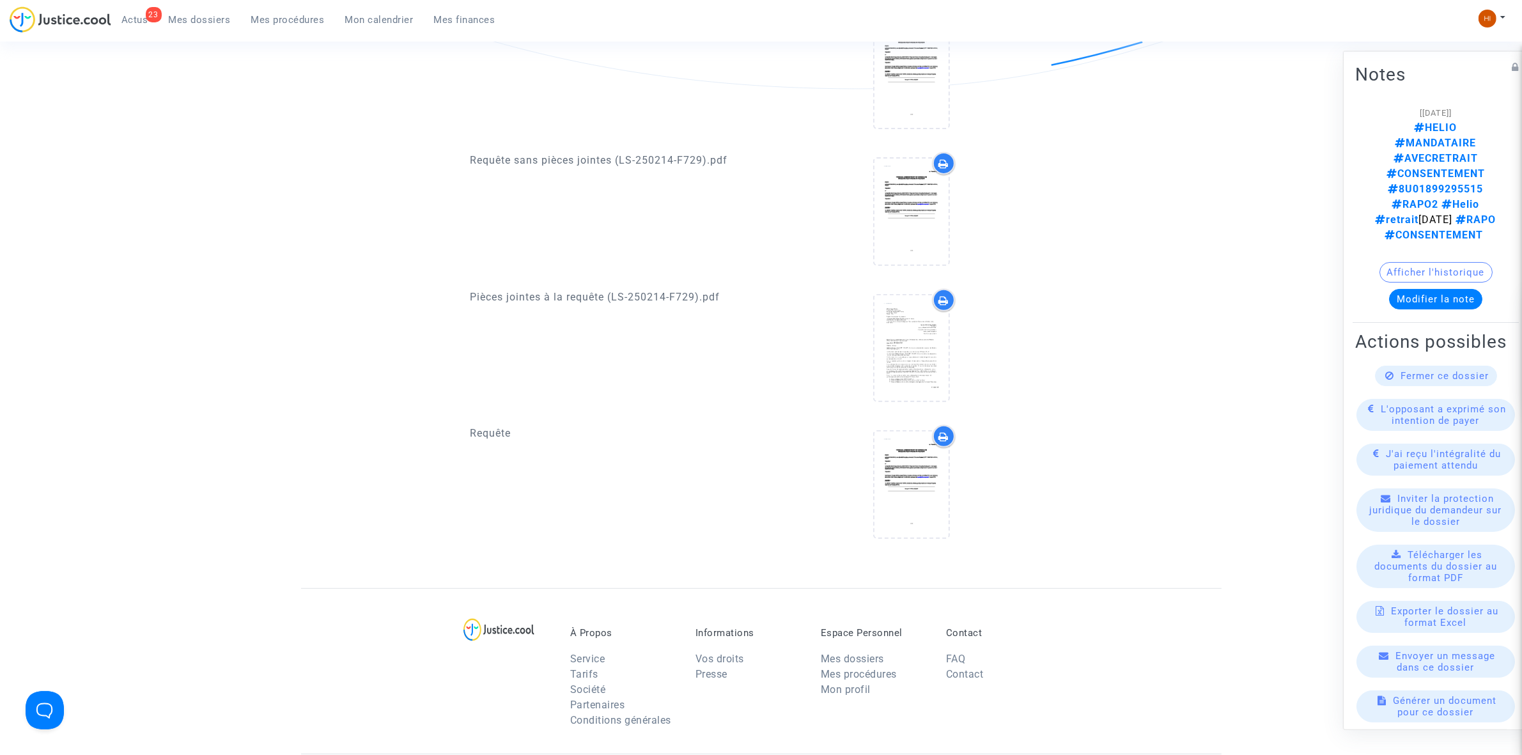
scroll to position [160, 0]
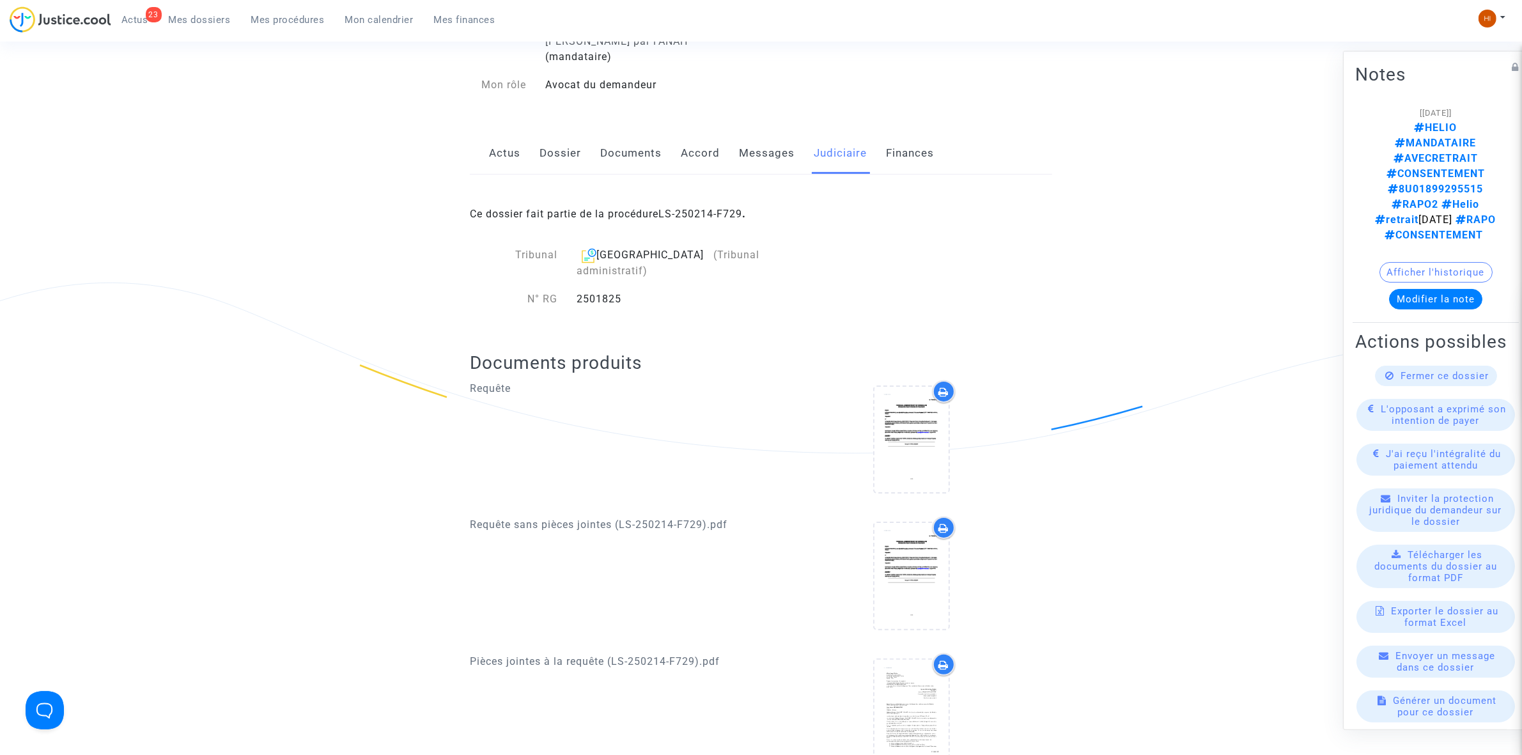
click at [563, 138] on link "Dossier" at bounding box center [560, 153] width 42 height 42
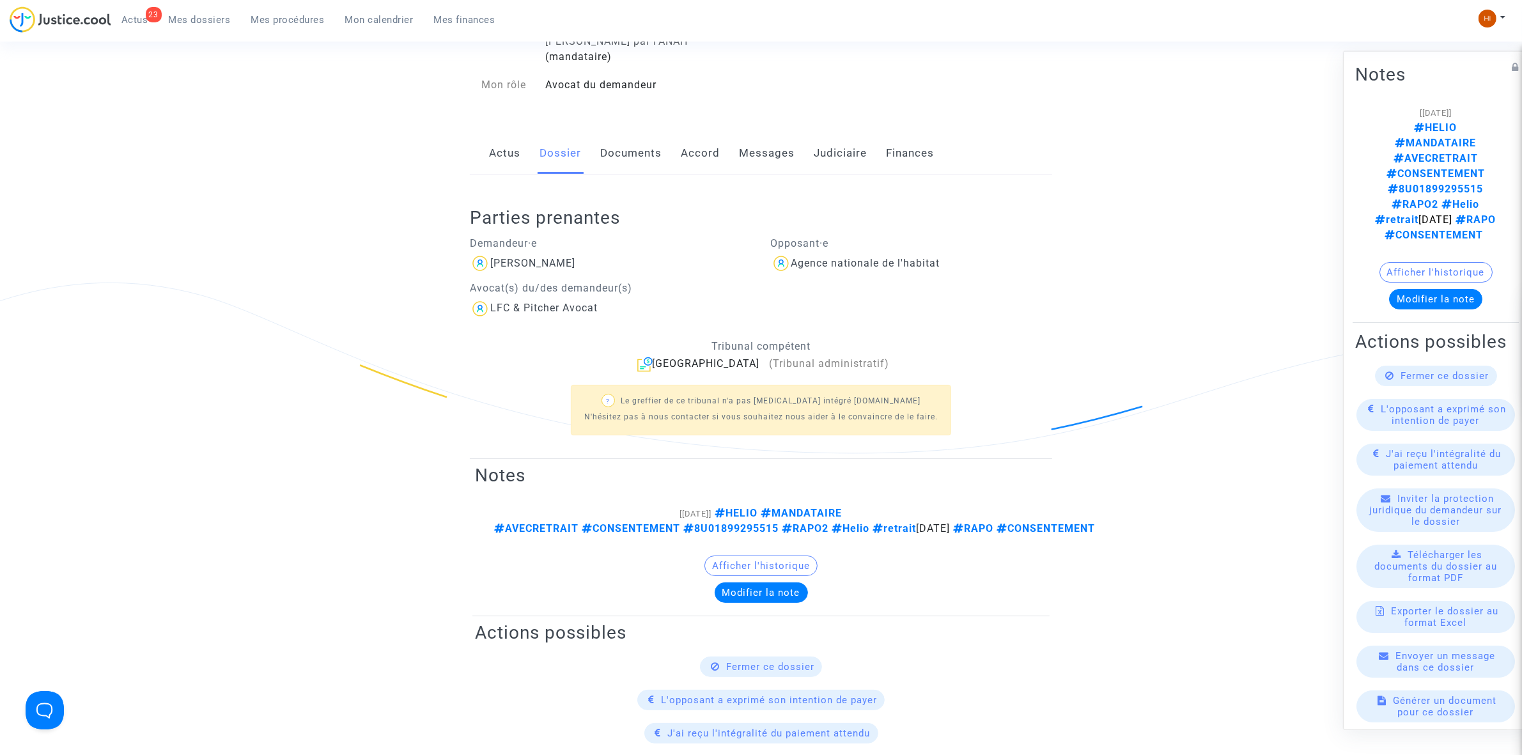
click at [628, 137] on link "Documents" at bounding box center [630, 153] width 61 height 42
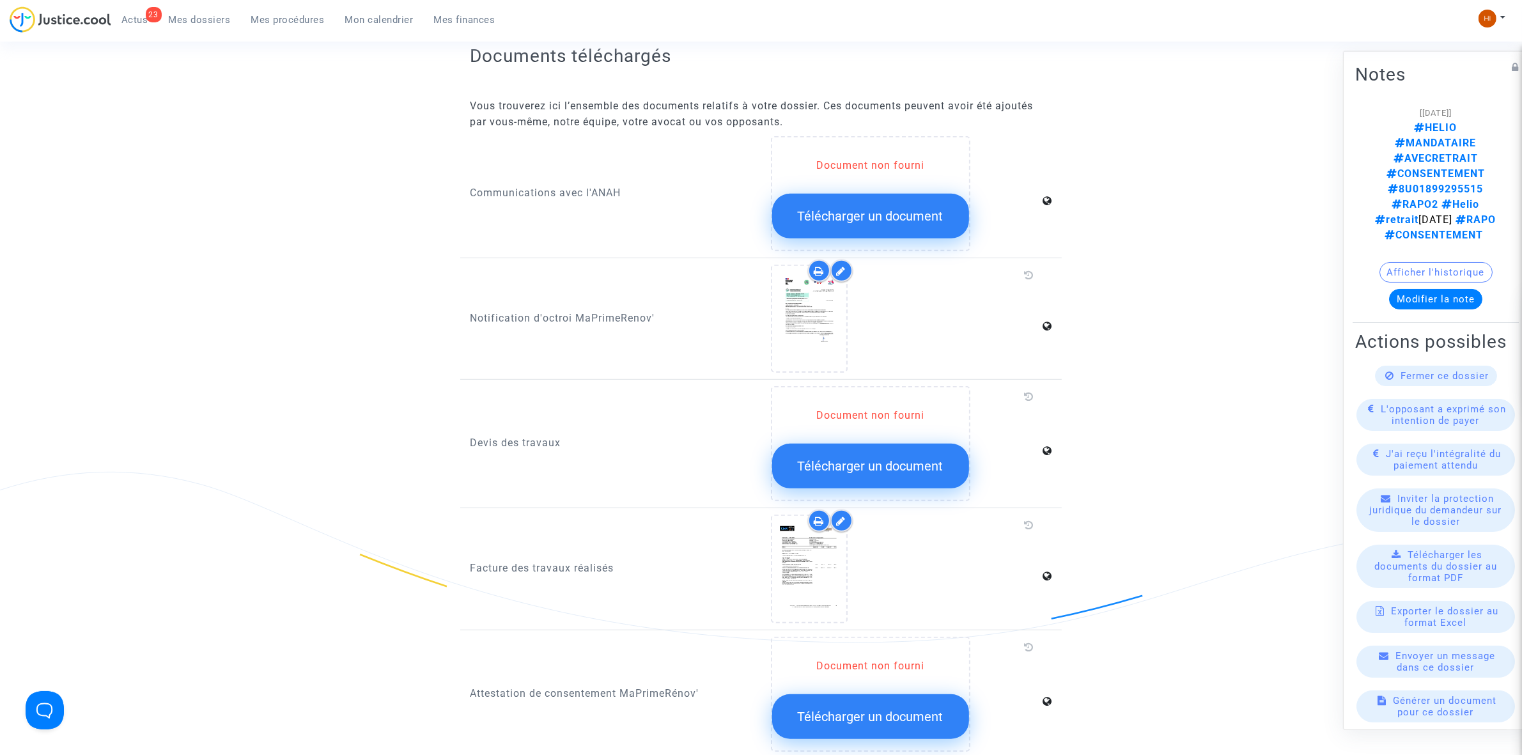
scroll to position [879, 0]
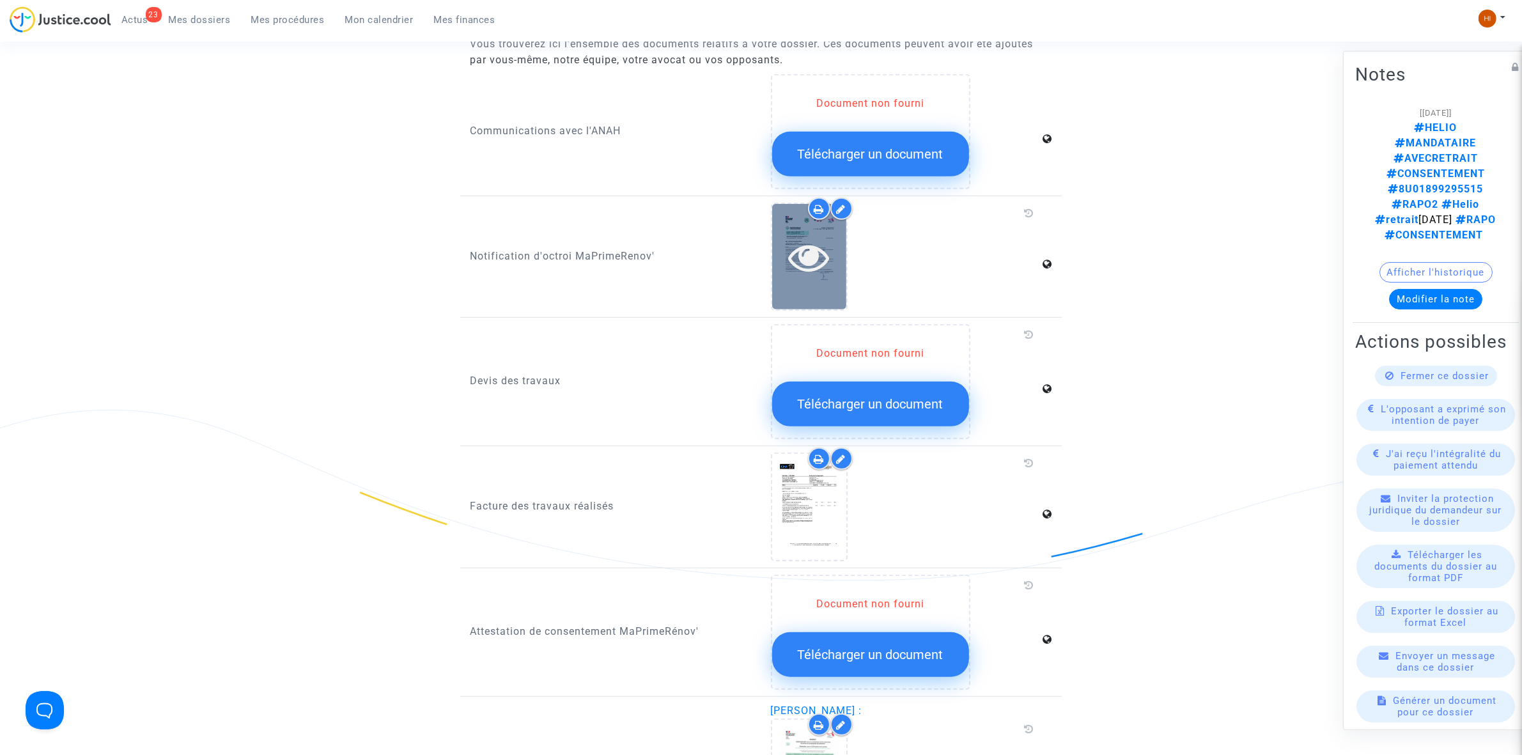
click at [828, 214] on div at bounding box center [809, 256] width 74 height 105
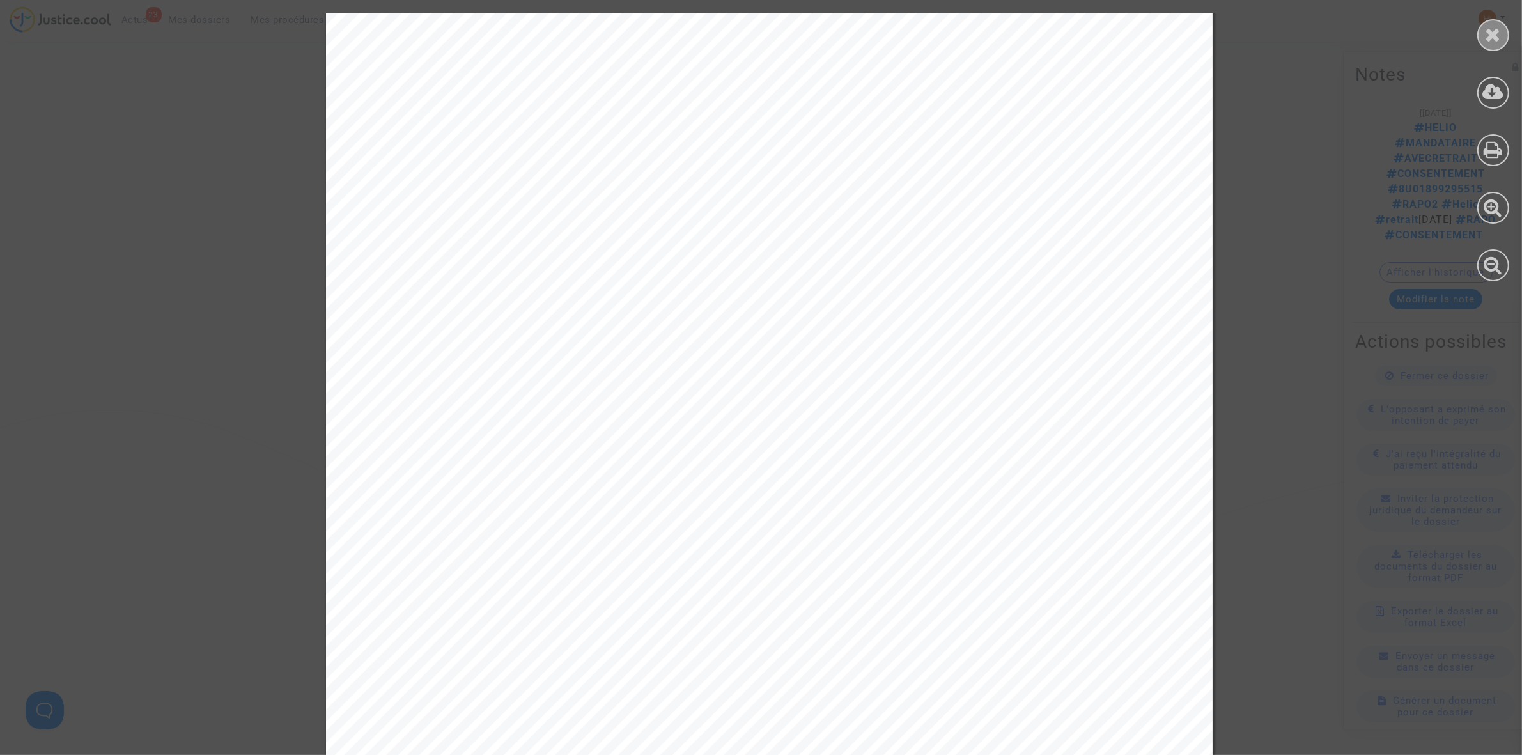
scroll to position [1577, 0]
click at [1491, 33] on icon at bounding box center [1494, 34] width 16 height 19
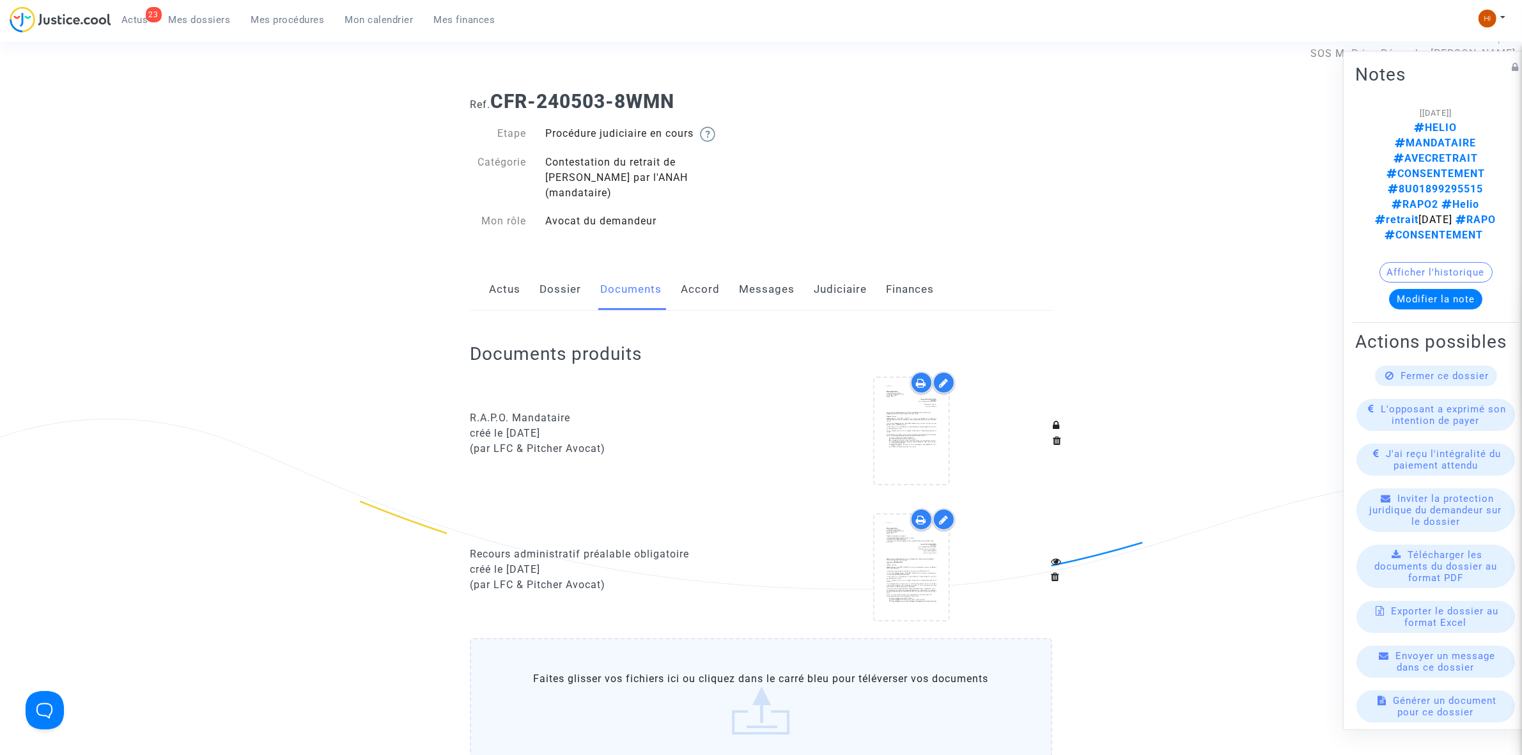
scroll to position [0, 0]
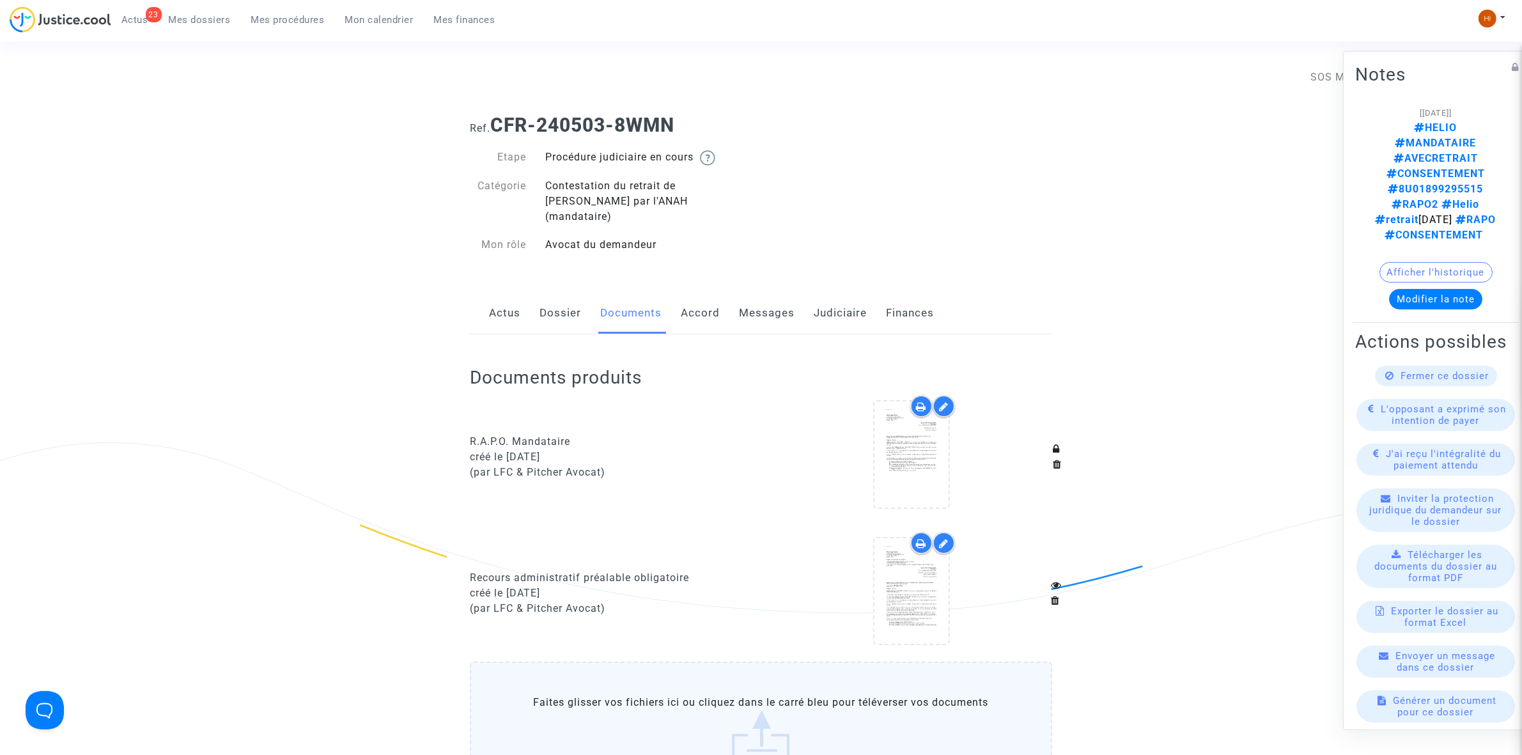
click at [557, 294] on link "Dossier" at bounding box center [560, 313] width 42 height 42
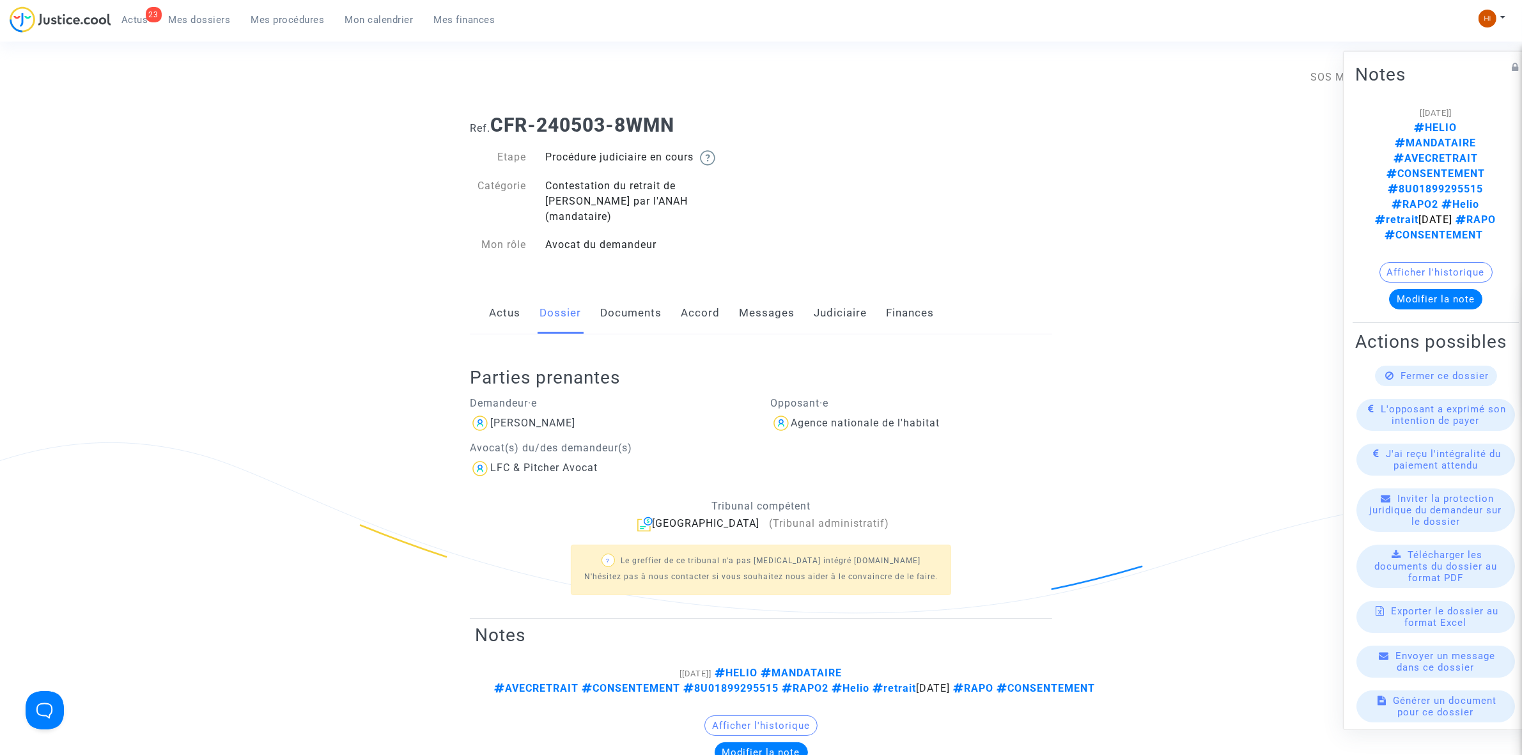
click at [658, 292] on link "Documents" at bounding box center [630, 313] width 61 height 42
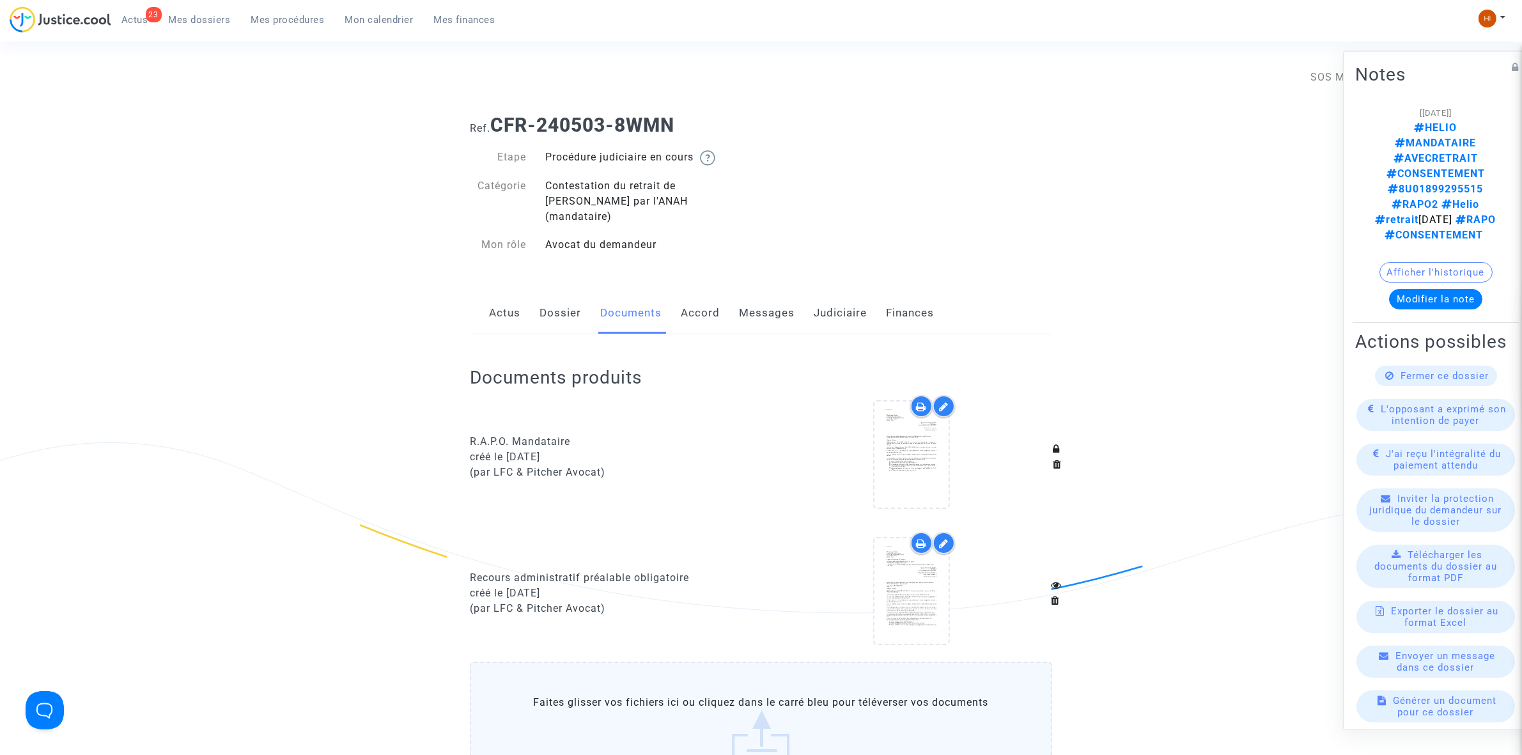
click at [832, 300] on link "Judiciaire" at bounding box center [840, 313] width 53 height 42
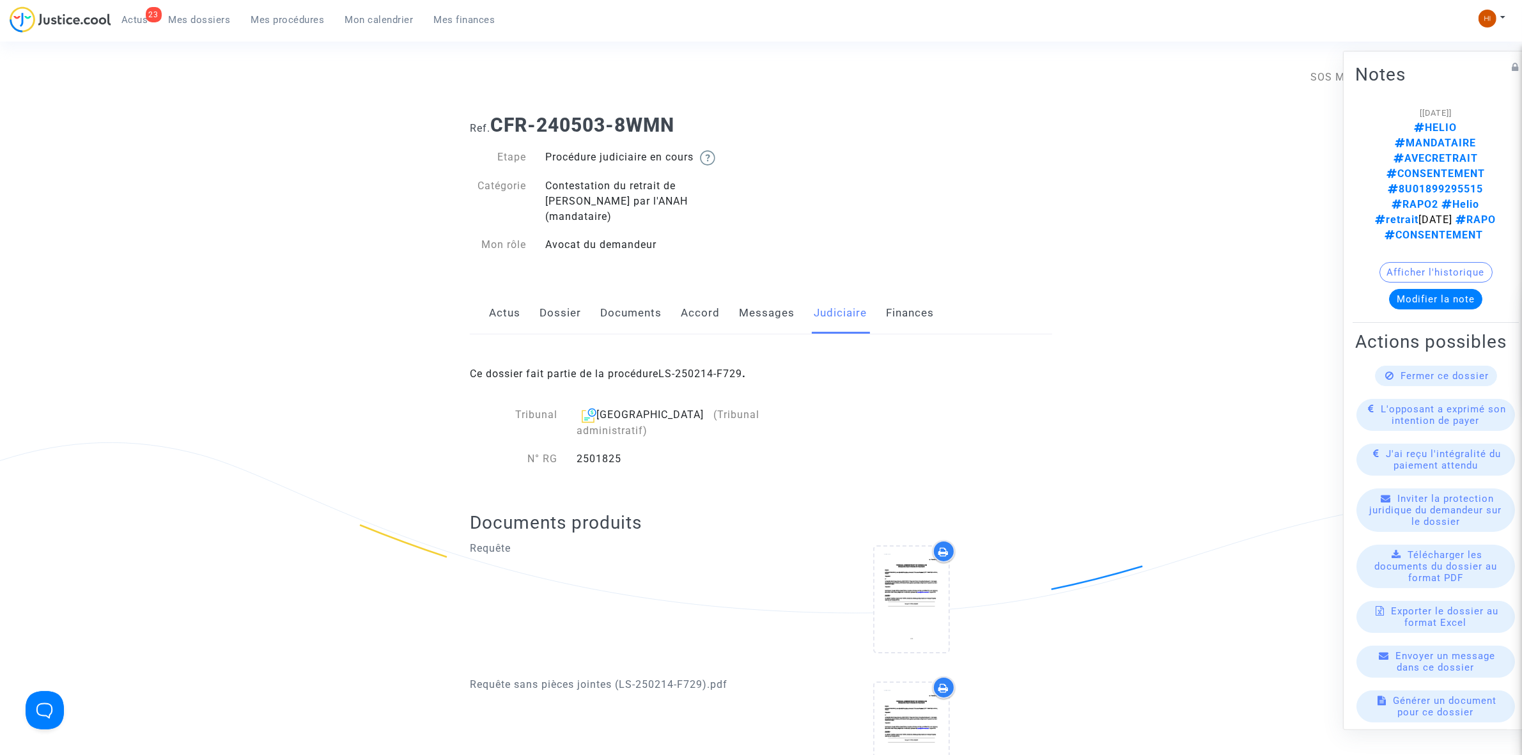
click at [646, 305] on link "Documents" at bounding box center [630, 313] width 61 height 42
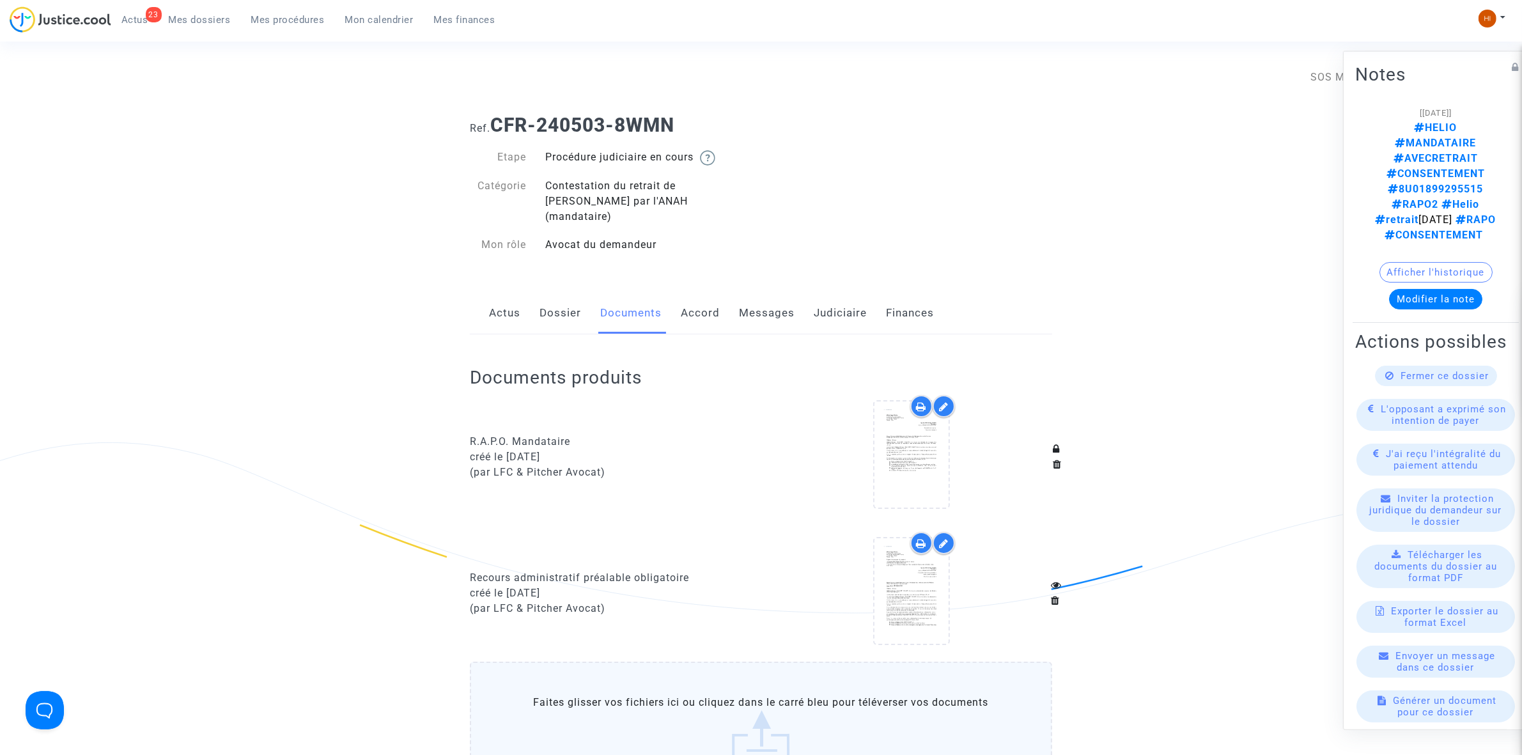
click at [536, 292] on div "Actus Dossier Documents Accord Messages Judiciaire Finances" at bounding box center [761, 313] width 582 height 43
click at [545, 309] on link "Dossier" at bounding box center [560, 313] width 42 height 42
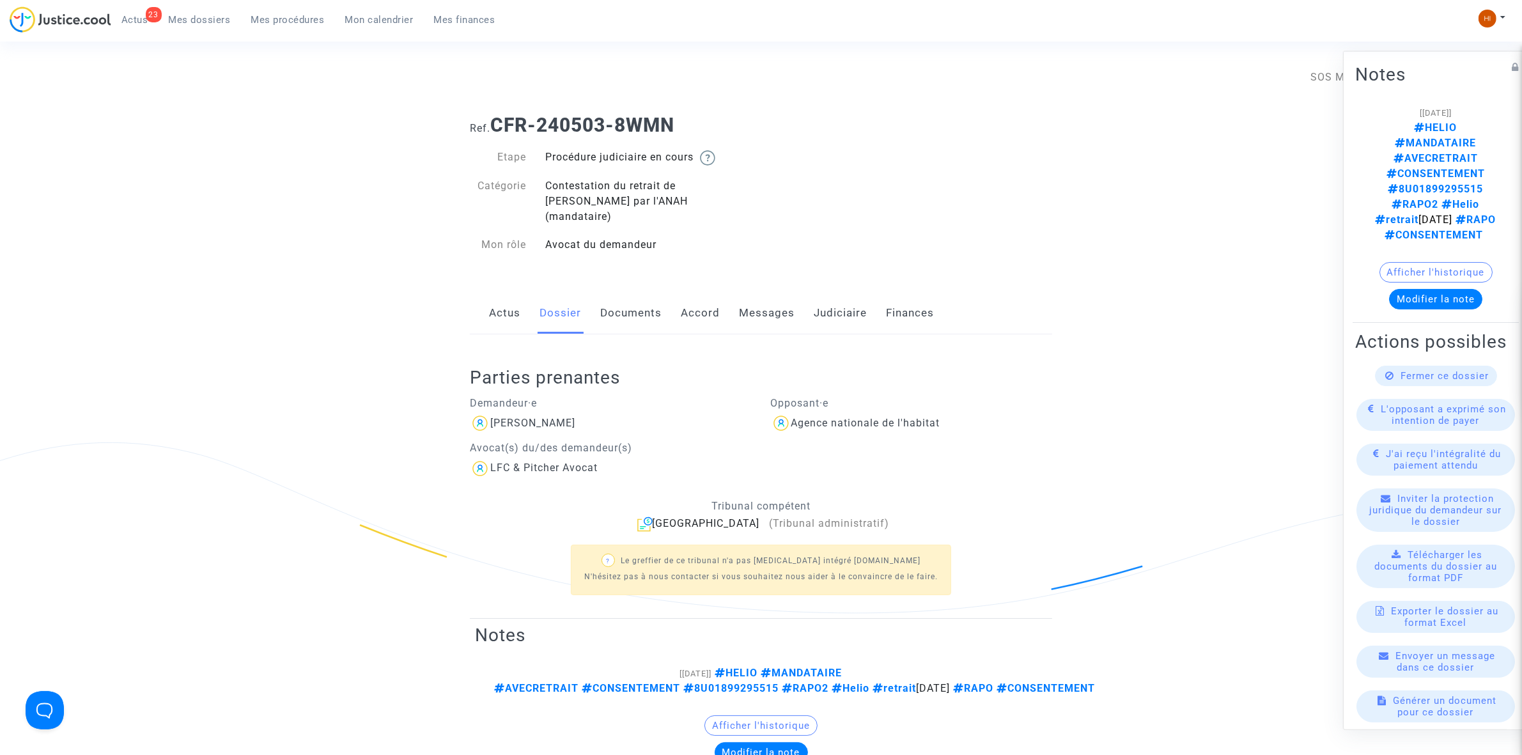
click at [507, 300] on link "Actus" at bounding box center [504, 313] width 31 height 42
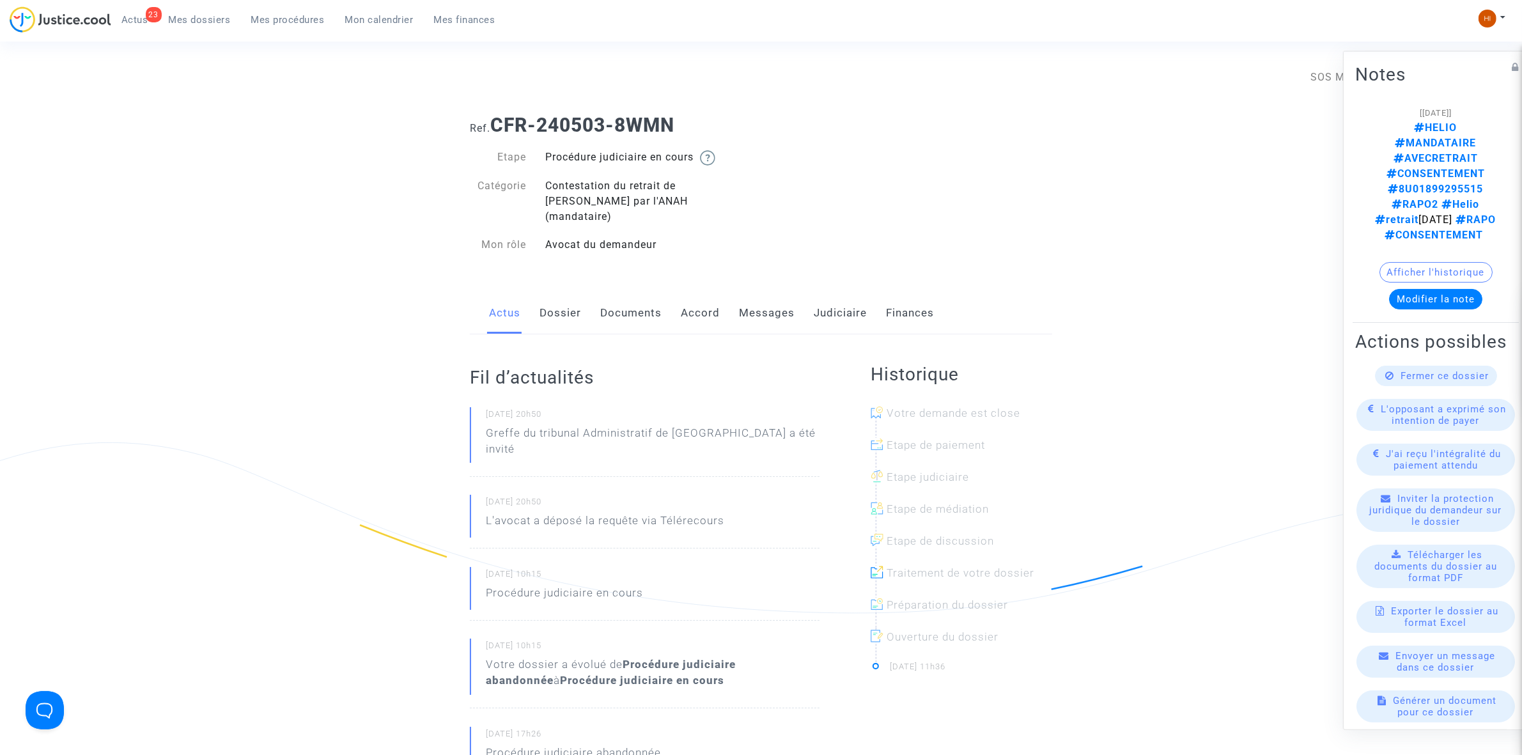
click at [545, 298] on link "Dossier" at bounding box center [560, 313] width 42 height 42
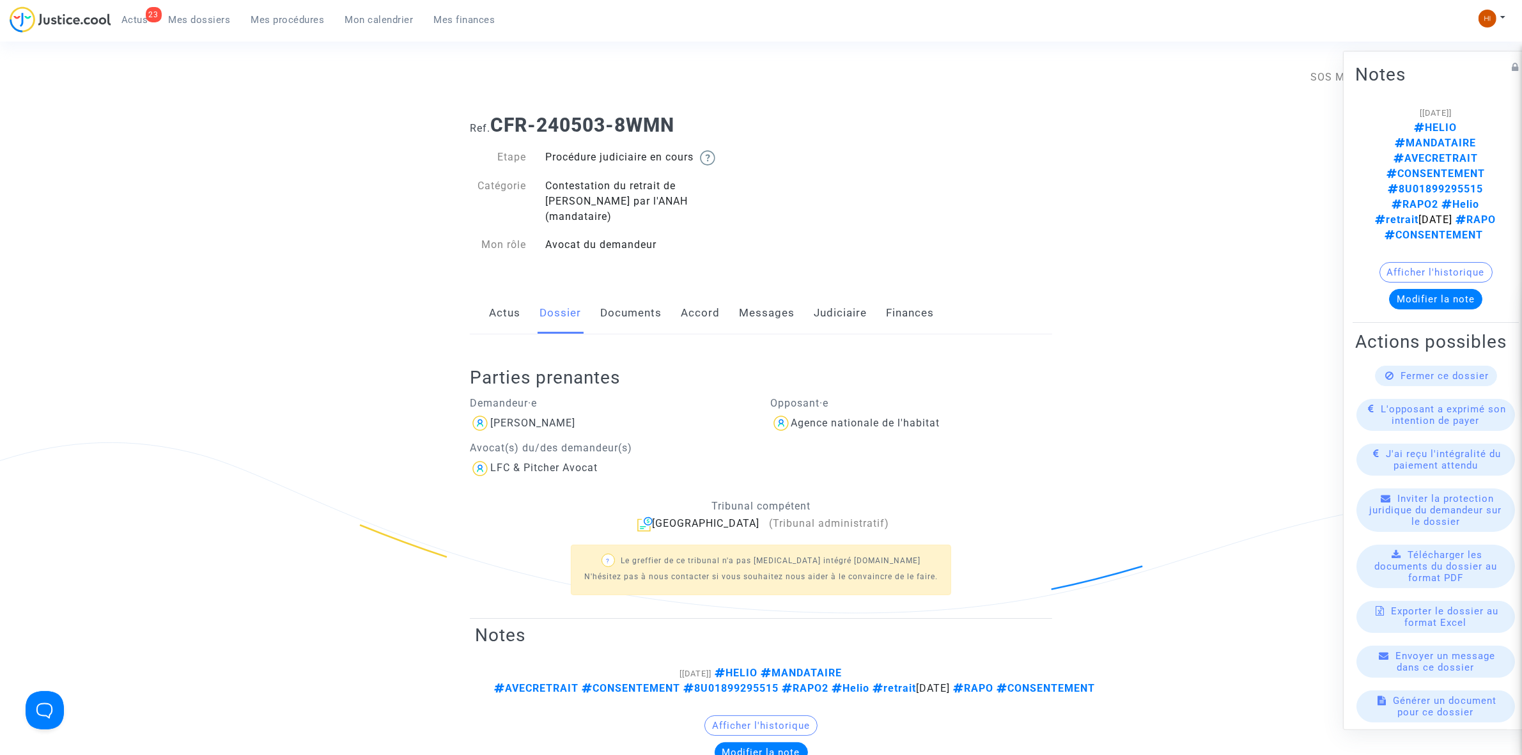
click at [623, 302] on link "Documents" at bounding box center [630, 313] width 61 height 42
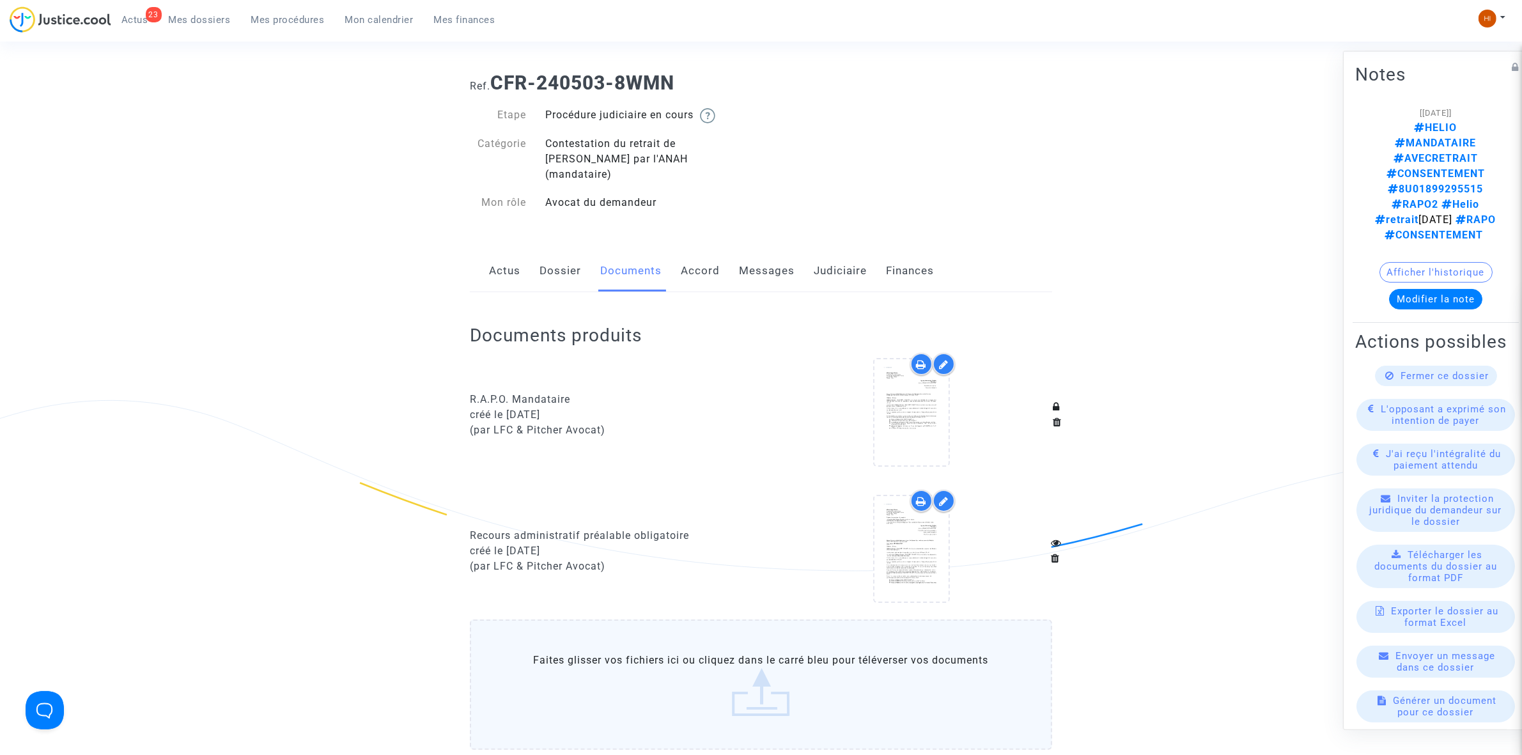
scroll to position [240, 0]
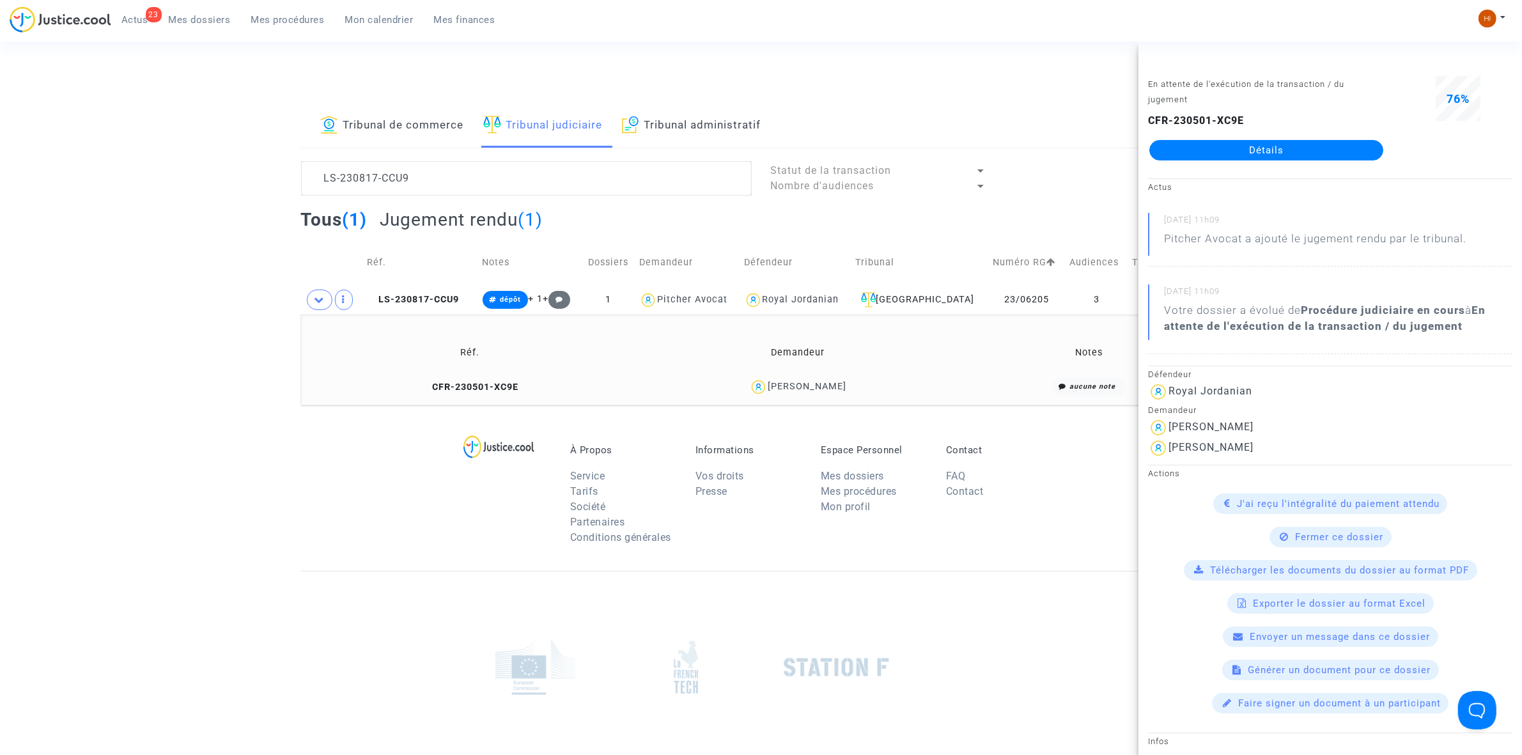
drag, startPoint x: 449, startPoint y: 298, endPoint x: 749, endPoint y: 196, distance: 316.5
click at [447, 297] on span "LS-230817-CCU9" at bounding box center [413, 299] width 92 height 11
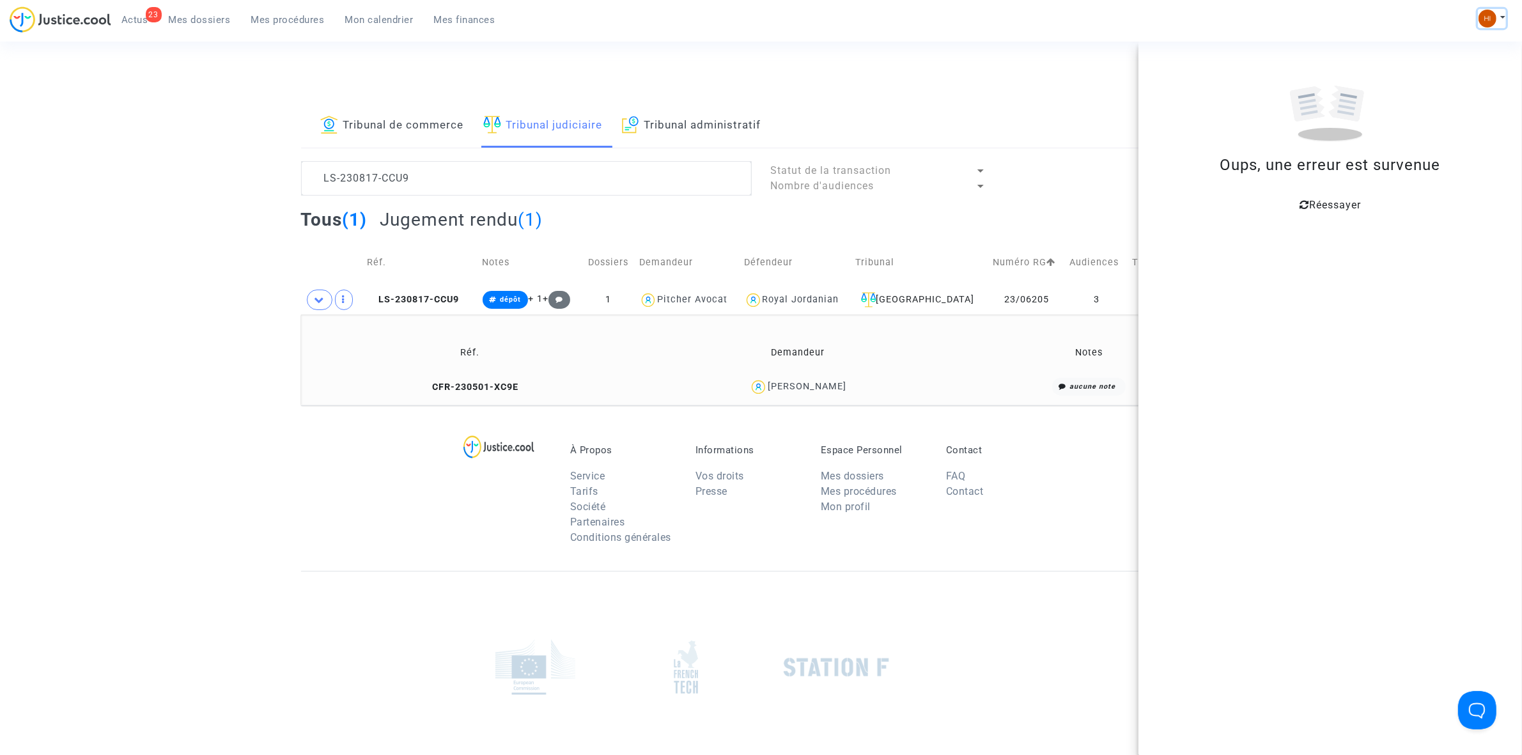
click at [1488, 17] on img at bounding box center [1487, 19] width 18 height 18
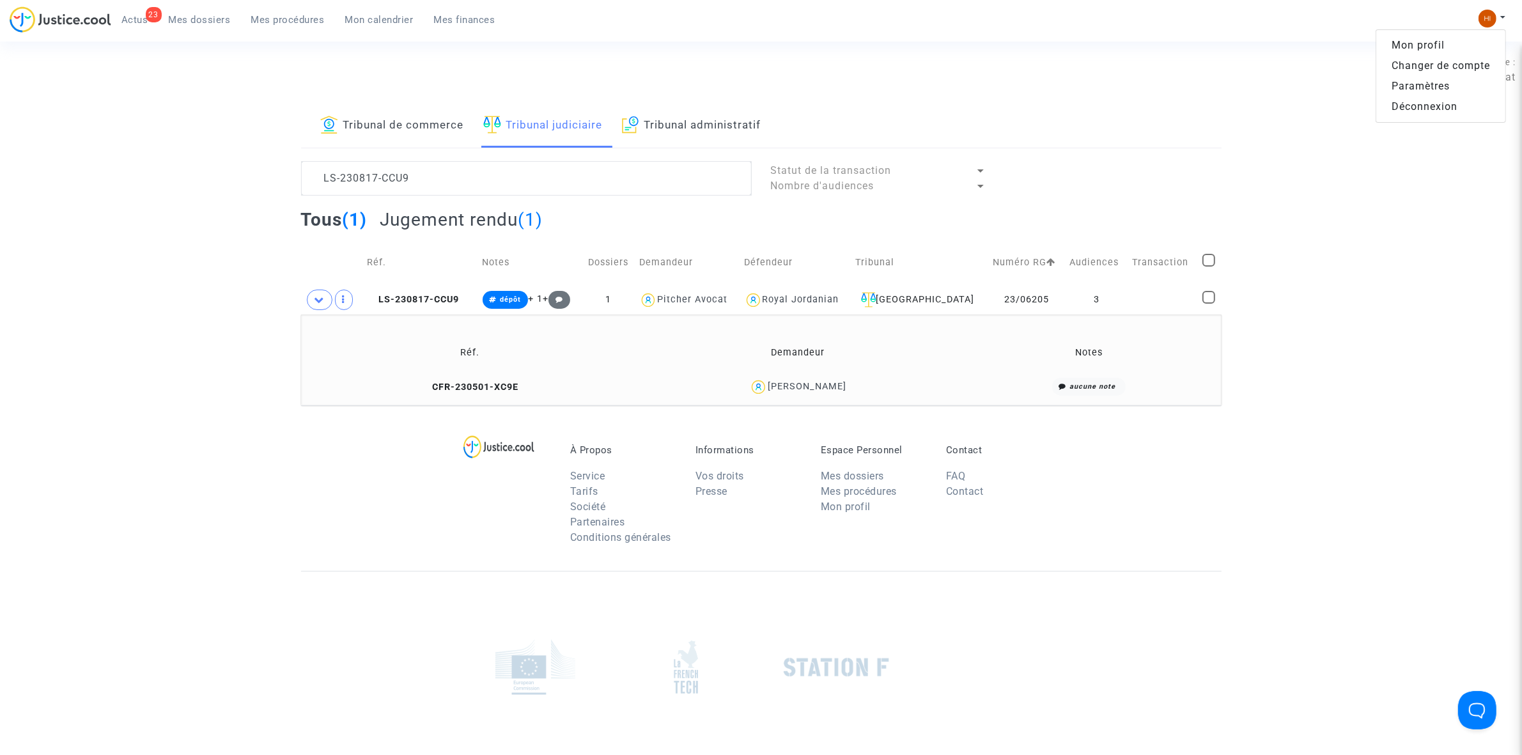
click at [1459, 63] on link "Changer de compte" at bounding box center [1440, 66] width 129 height 20
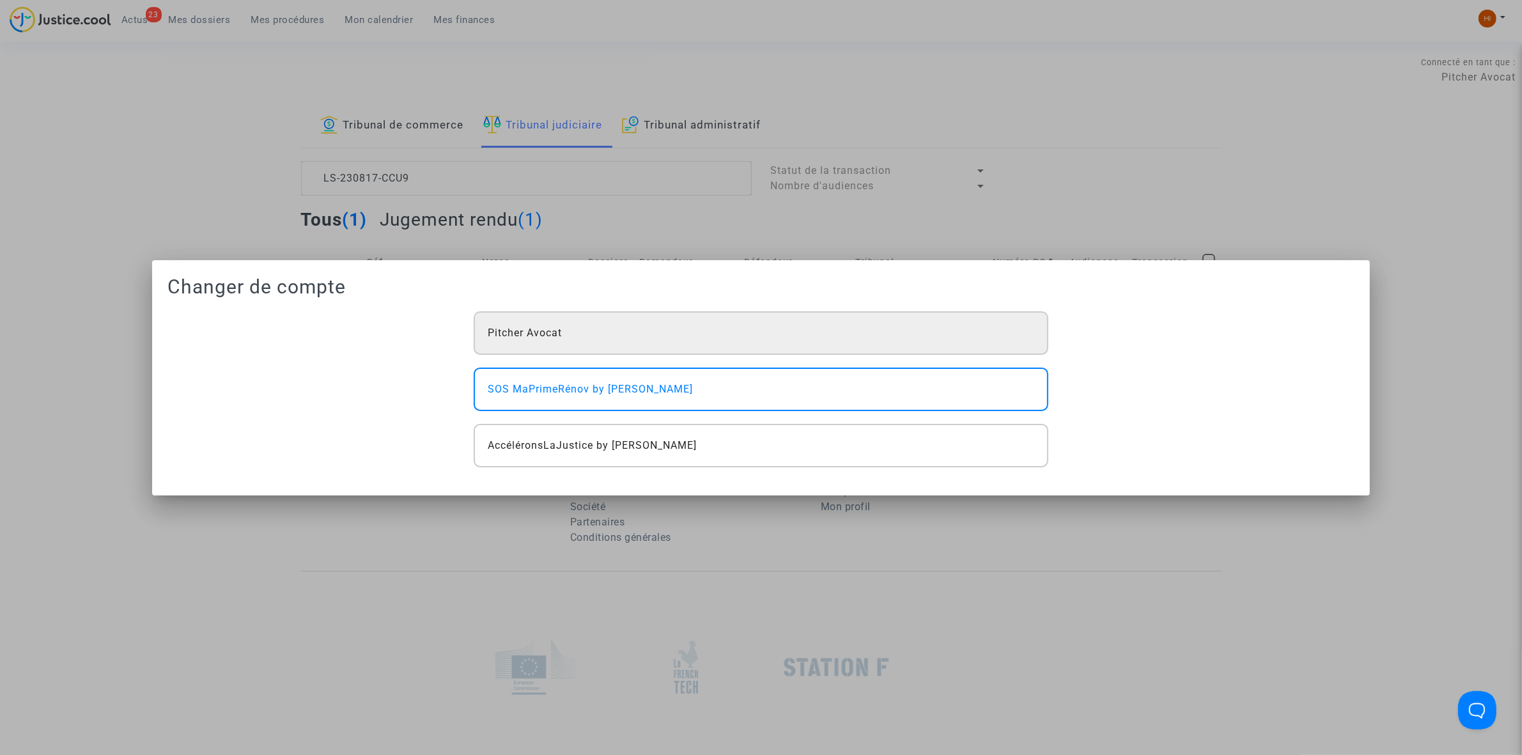
click at [819, 346] on div "Pitcher Avocat" at bounding box center [761, 332] width 574 height 43
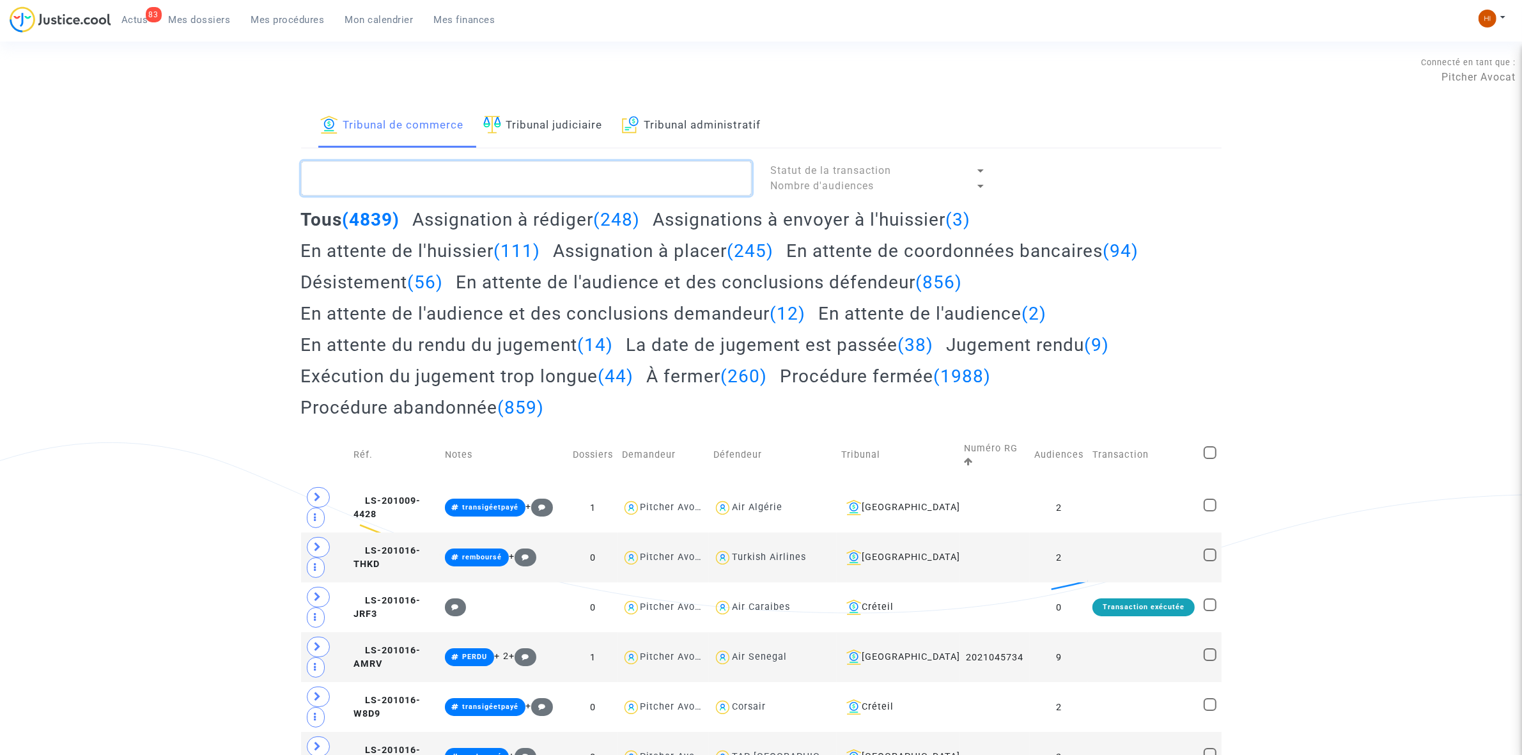
click at [523, 183] on textarea at bounding box center [526, 178] width 451 height 35
